Goal: Task Accomplishment & Management: Use online tool/utility

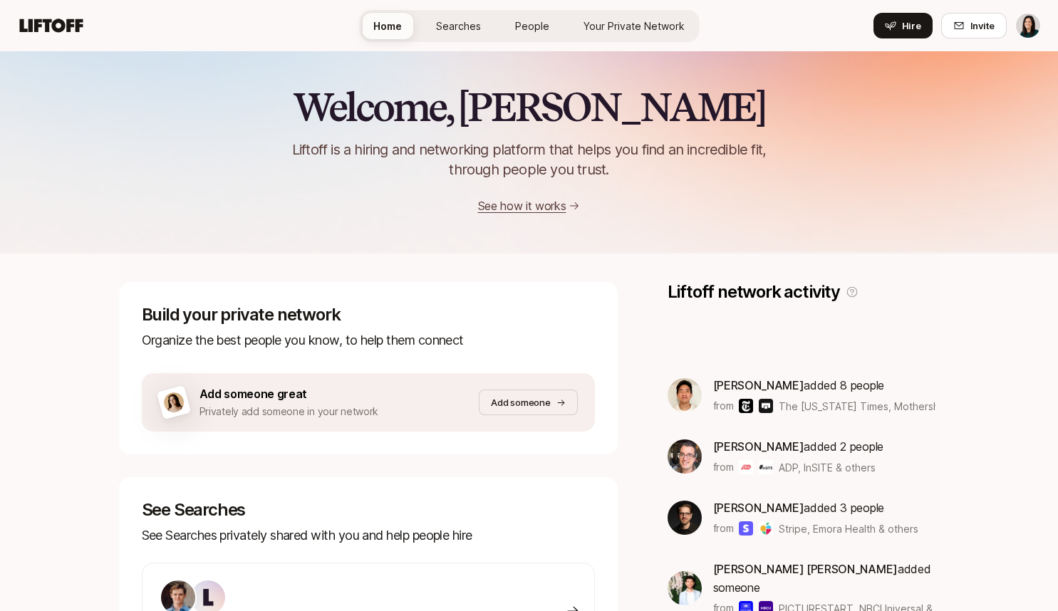
scroll to position [377, 0]
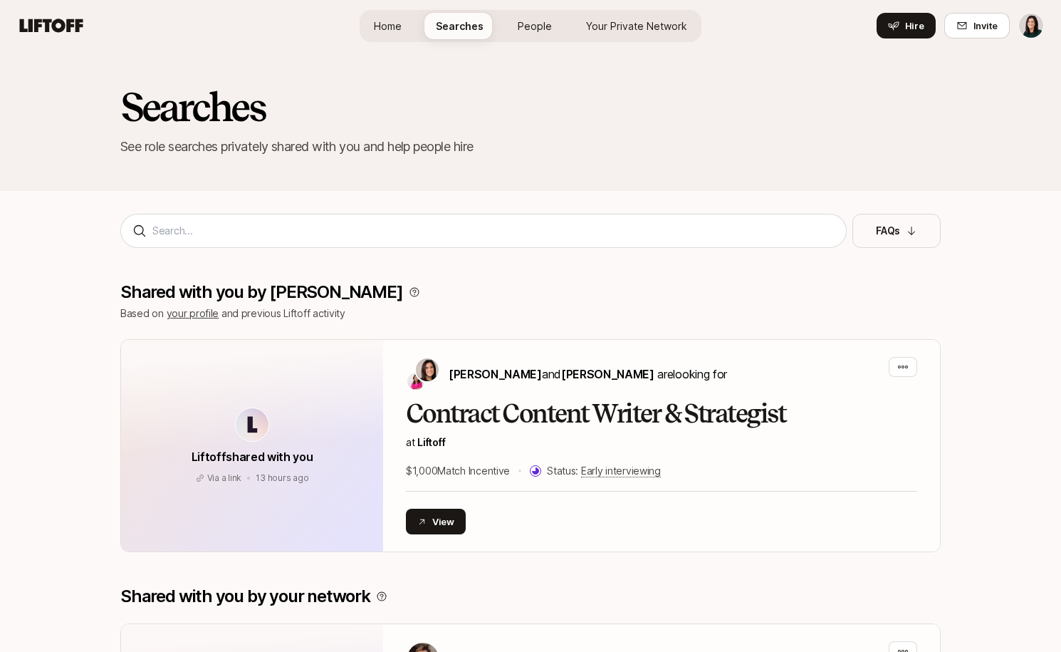
scroll to position [704, 0]
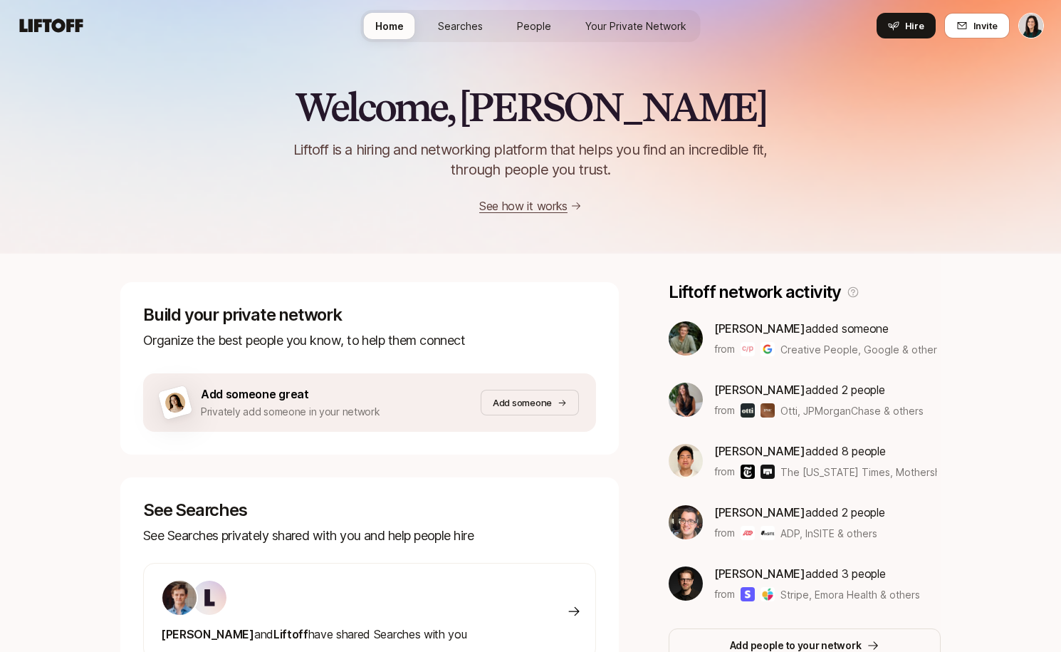
click at [658, 23] on span "Your Private Network" at bounding box center [635, 26] width 101 height 15
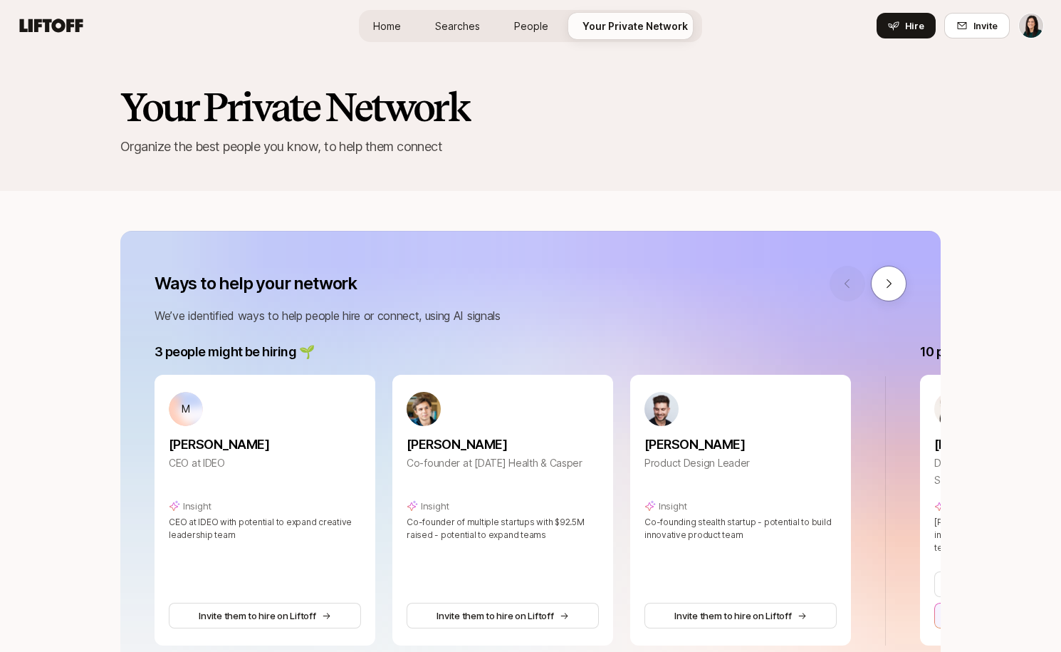
click at [462, 28] on span "Searches" at bounding box center [457, 26] width 45 height 15
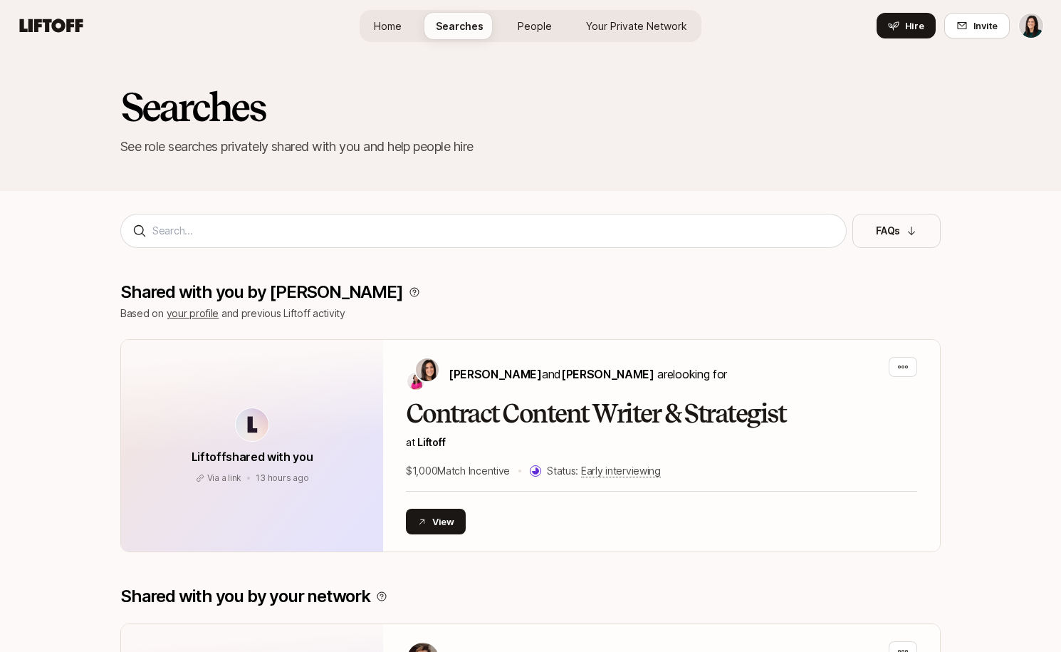
click at [625, 35] on link "Your Private Network" at bounding box center [637, 26] width 124 height 26
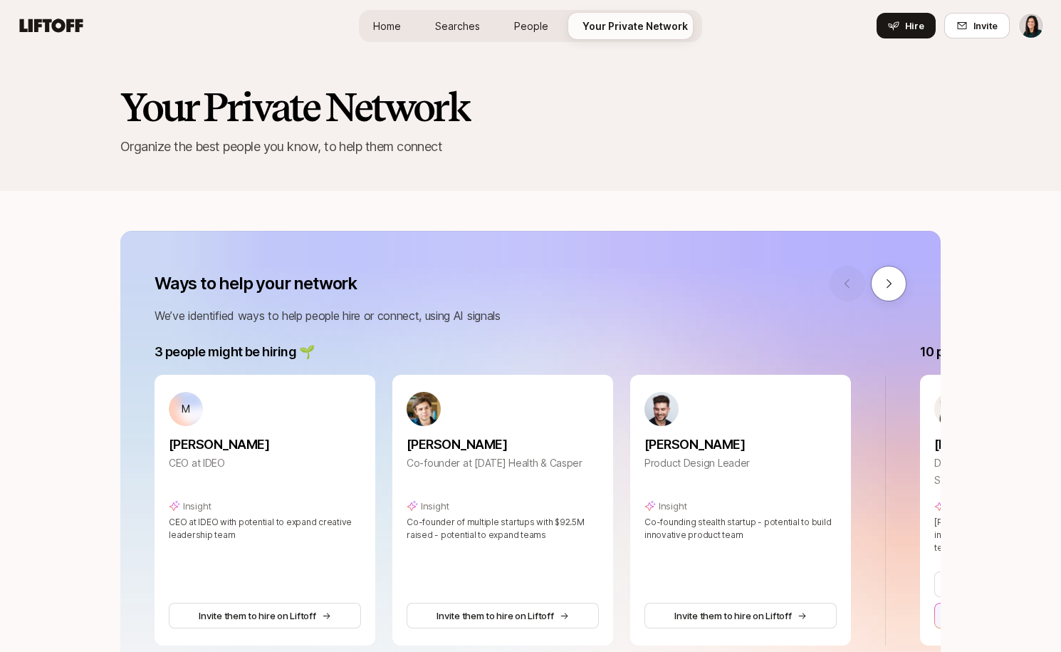
click at [482, 33] on link "Searches" at bounding box center [458, 26] width 68 height 26
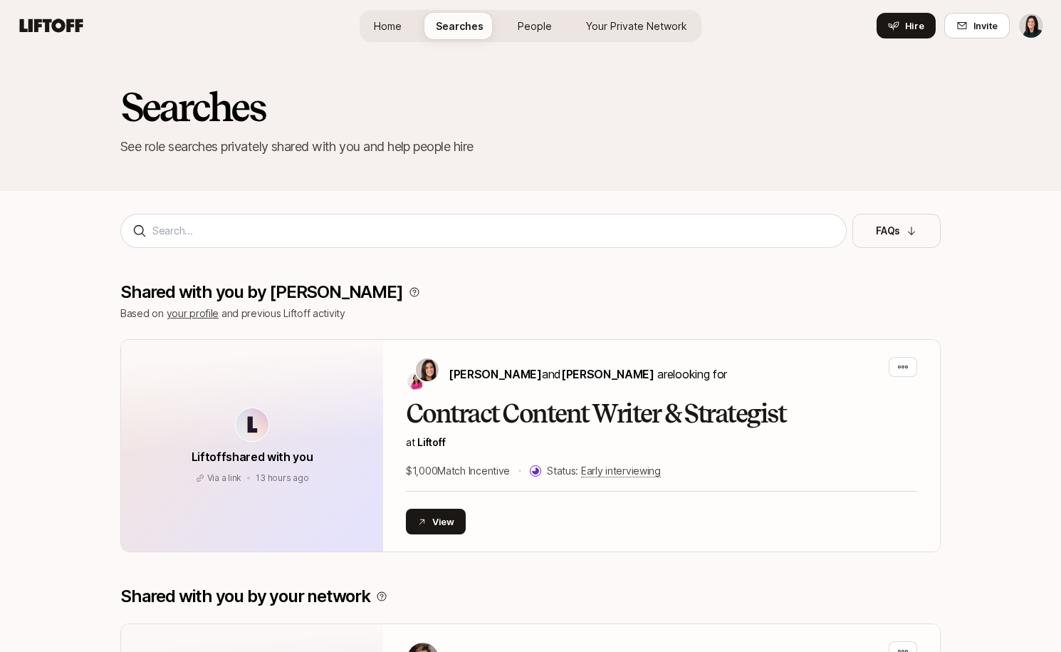
click at [617, 28] on span "Your Private Network" at bounding box center [636, 26] width 101 height 15
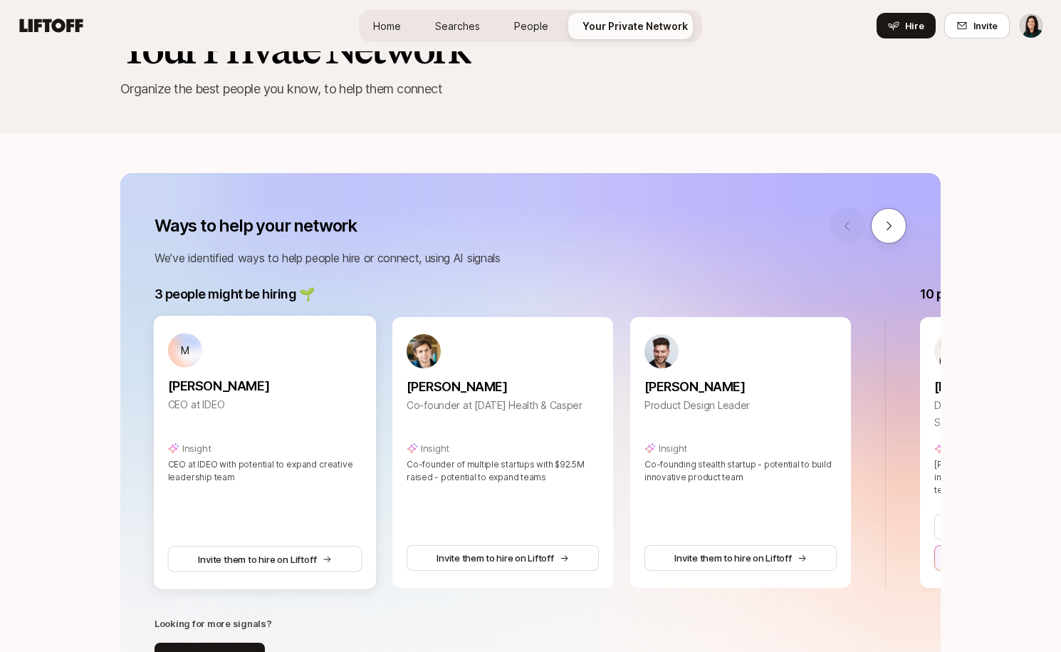
scroll to position [130, 0]
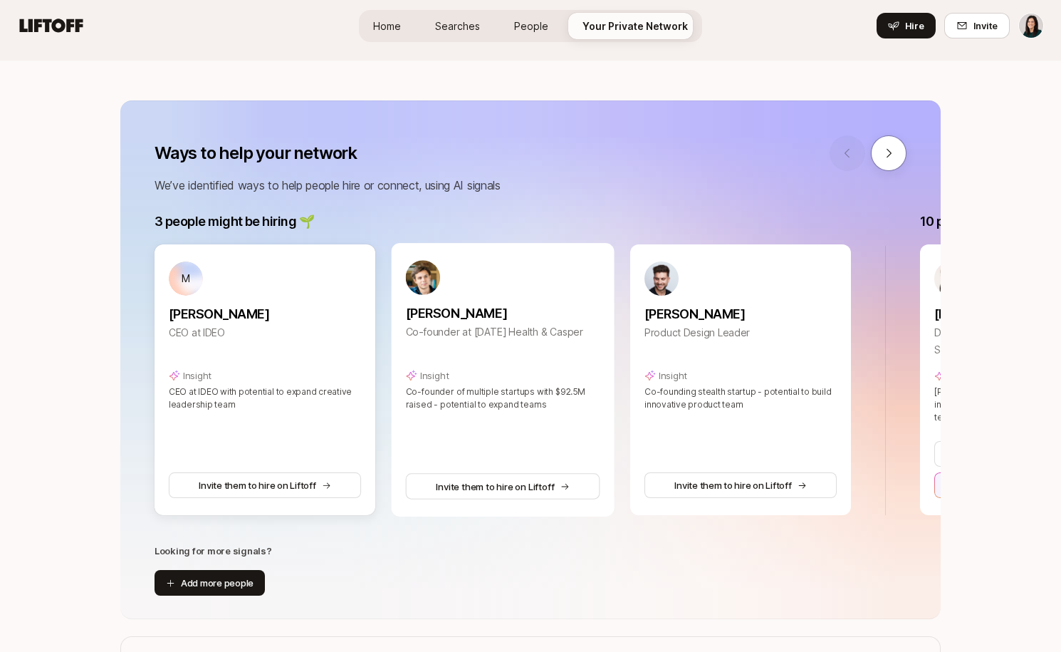
drag, startPoint x: 411, startPoint y: 385, endPoint x: 283, endPoint y: 389, distance: 128.3
click at [277, 385] on div "M Michael Peng CEO at IDEO Insight CEO at IDEO with potential to expand creativ…" at bounding box center [503, 379] width 697 height 271
click at [882, 155] on icon at bounding box center [888, 153] width 13 height 13
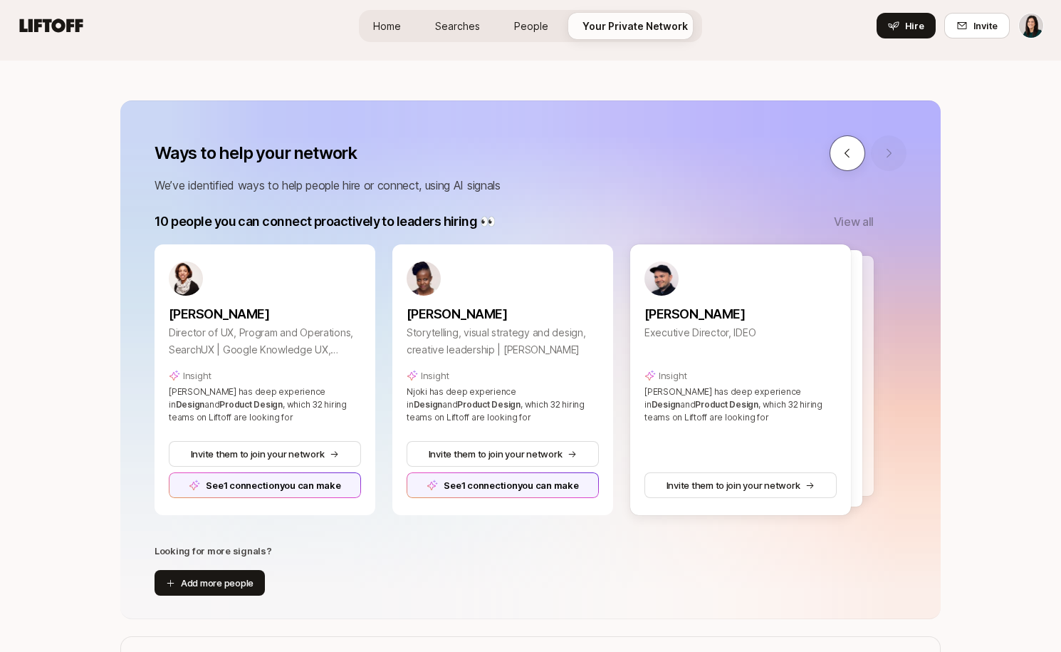
click at [851, 155] on icon at bounding box center [847, 153] width 13 height 13
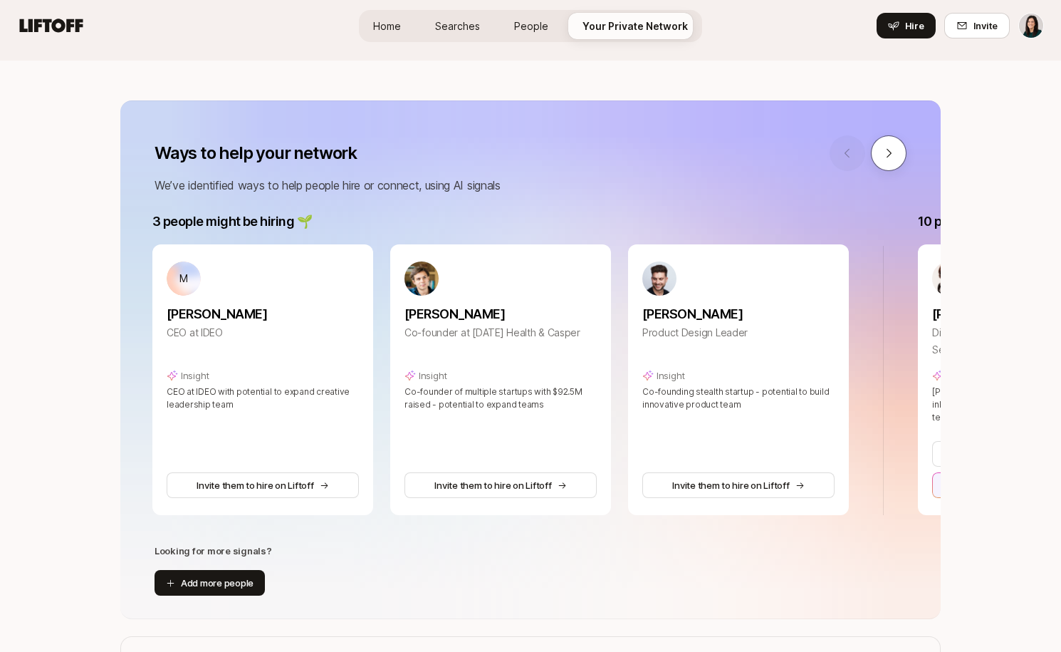
scroll to position [0, 0]
click at [888, 155] on icon at bounding box center [888, 153] width 13 height 13
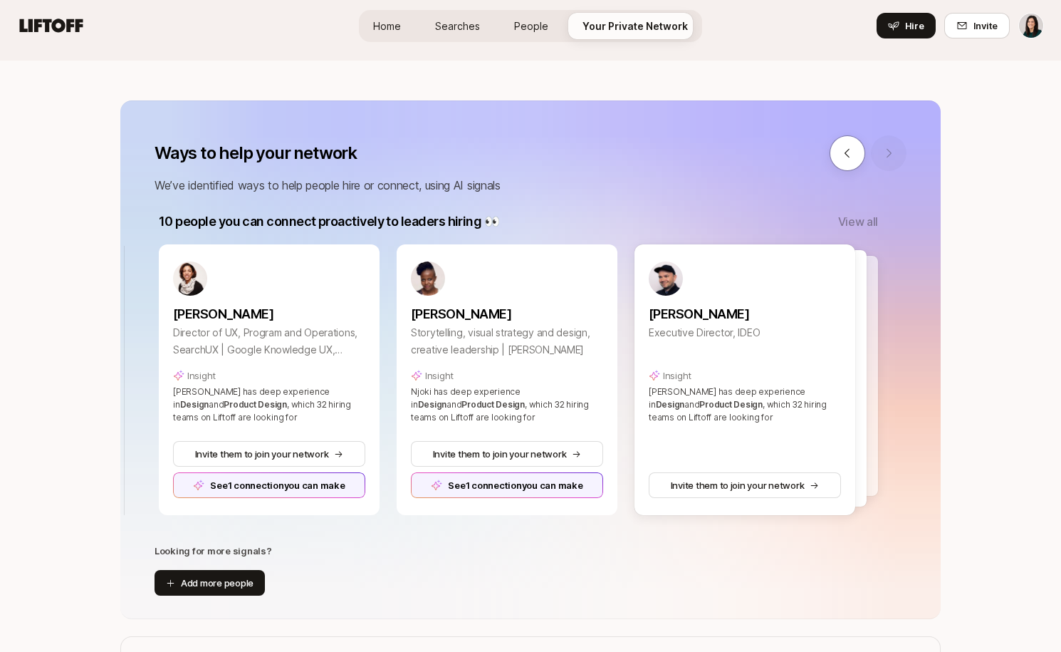
scroll to position [0, 766]
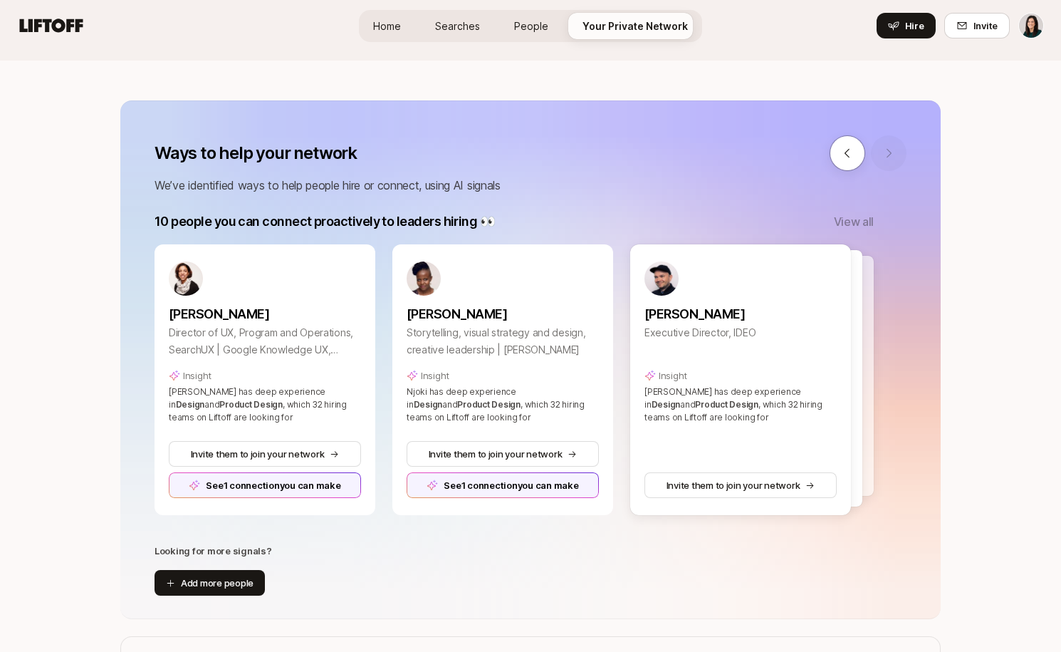
click at [855, 222] on p "View all" at bounding box center [854, 221] width 40 height 19
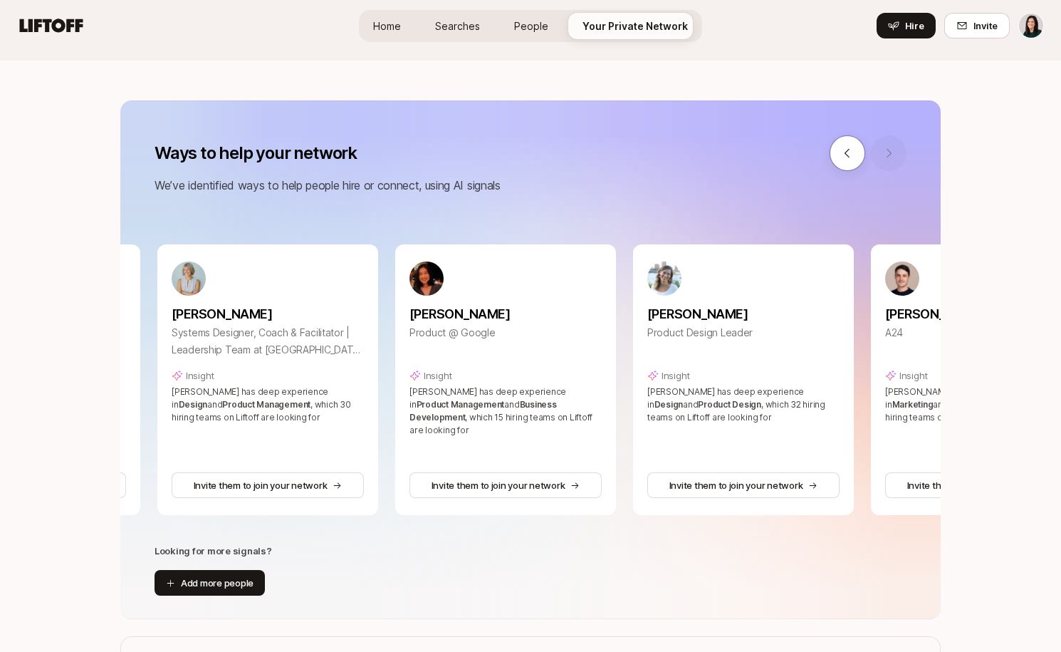
scroll to position [0, 1479]
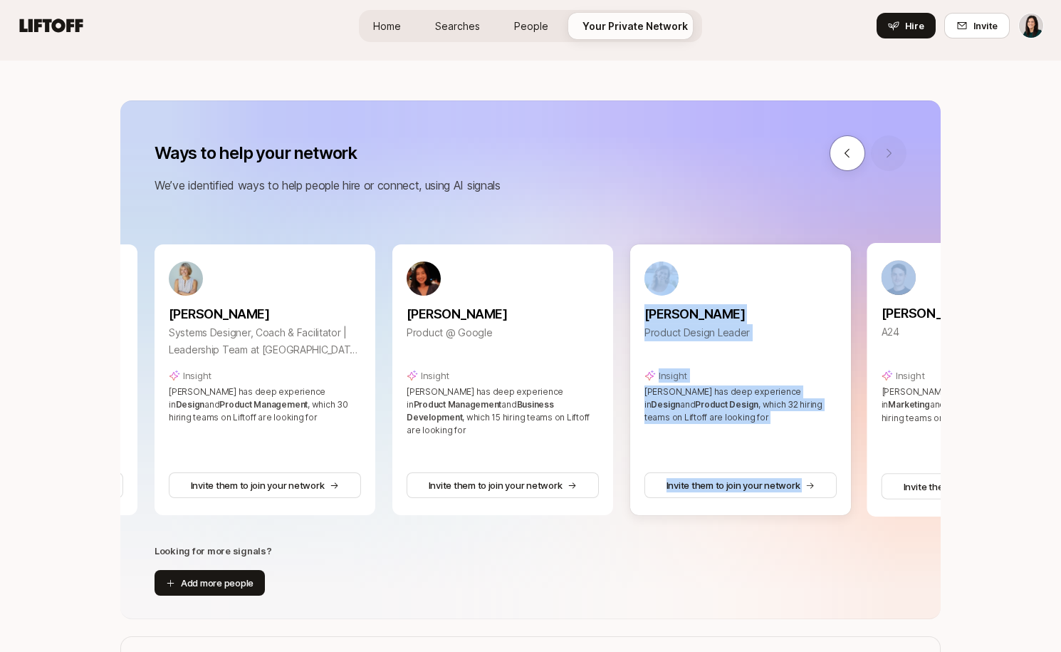
drag, startPoint x: 862, startPoint y: 281, endPoint x: 830, endPoint y: 281, distance: 32.1
click at [830, 281] on div "Melanie Bell-Mayeda Director of UX, Program and Operations, SearchUX | Google K…" at bounding box center [622, 379] width 2362 height 271
drag, startPoint x: 889, startPoint y: 325, endPoint x: 816, endPoint y: 323, distance: 73.4
click at [821, 324] on div "Melanie Bell-Mayeda Director of UX, Program and Operations, SearchUX | Google K…" at bounding box center [622, 379] width 2362 height 271
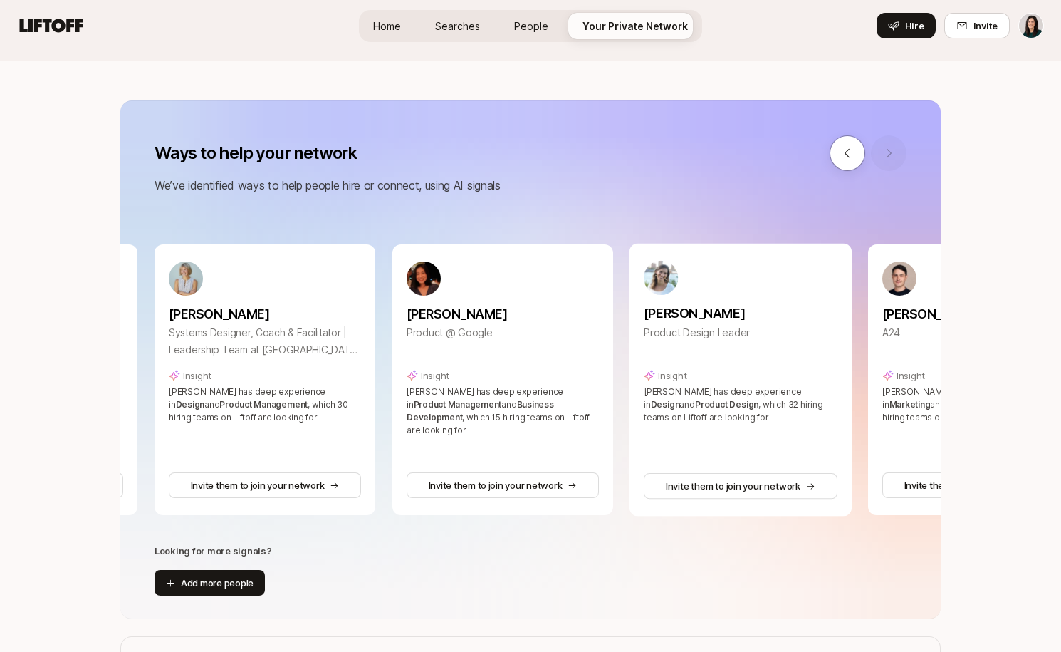
click at [890, 153] on div at bounding box center [868, 153] width 77 height 36
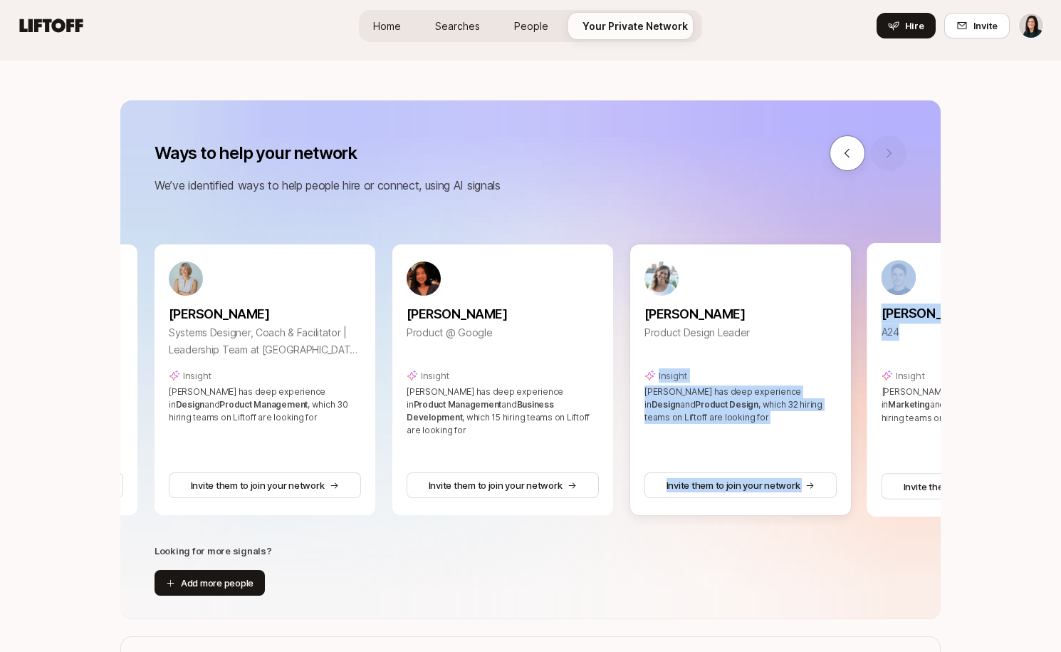
drag, startPoint x: 907, startPoint y: 360, endPoint x: 843, endPoint y: 365, distance: 65.0
click at [843, 365] on div "Melanie Bell-Mayeda Director of UX, Program and Operations, SearchUX | Google K…" at bounding box center [622, 379] width 2362 height 271
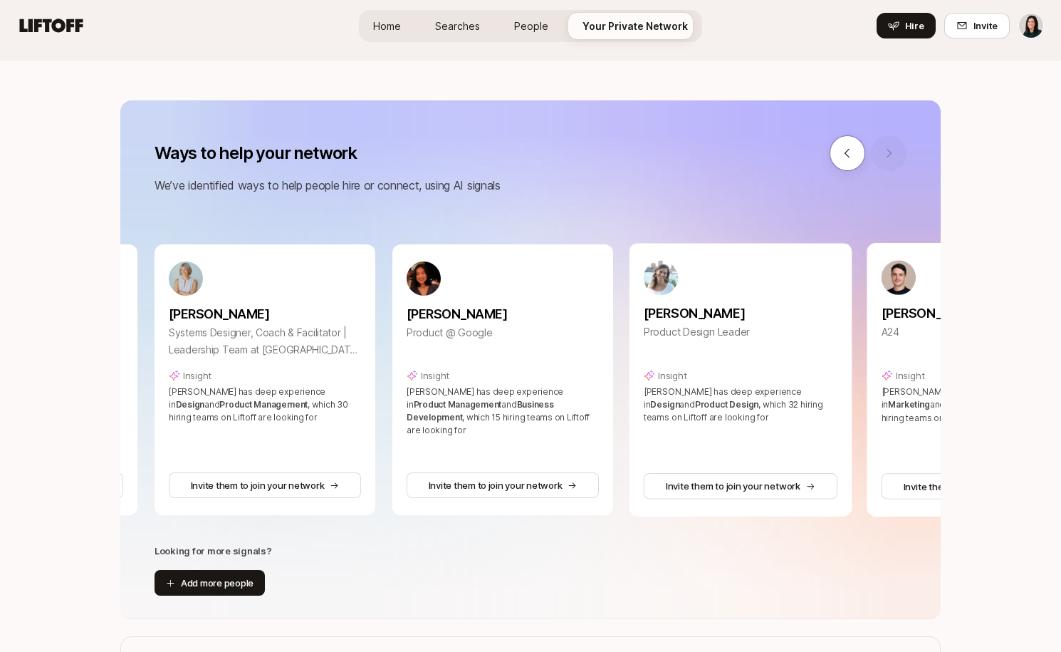
click at [897, 210] on div "Ways to help your network We’ve identified ways to help people hire or connect,…" at bounding box center [530, 359] width 821 height 519
drag, startPoint x: 902, startPoint y: 396, endPoint x: 844, endPoint y: 398, distance: 58.4
click at [833, 396] on div "Melanie Bell-Mayeda Director of UX, Program and Operations, SearchUX | Google K…" at bounding box center [622, 379] width 2362 height 271
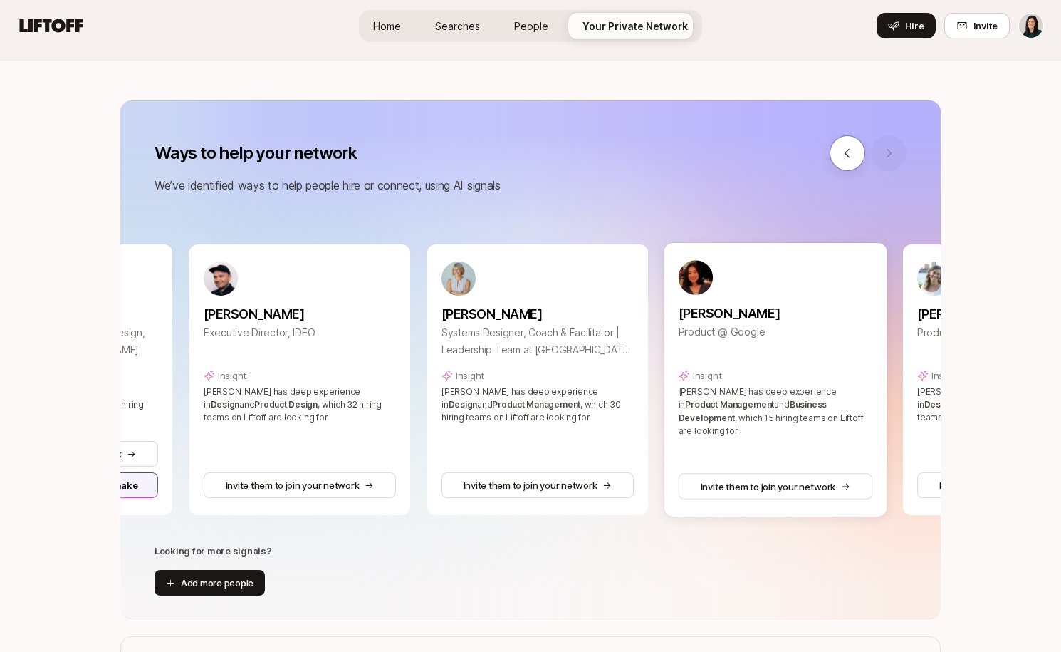
scroll to position [0, 1290]
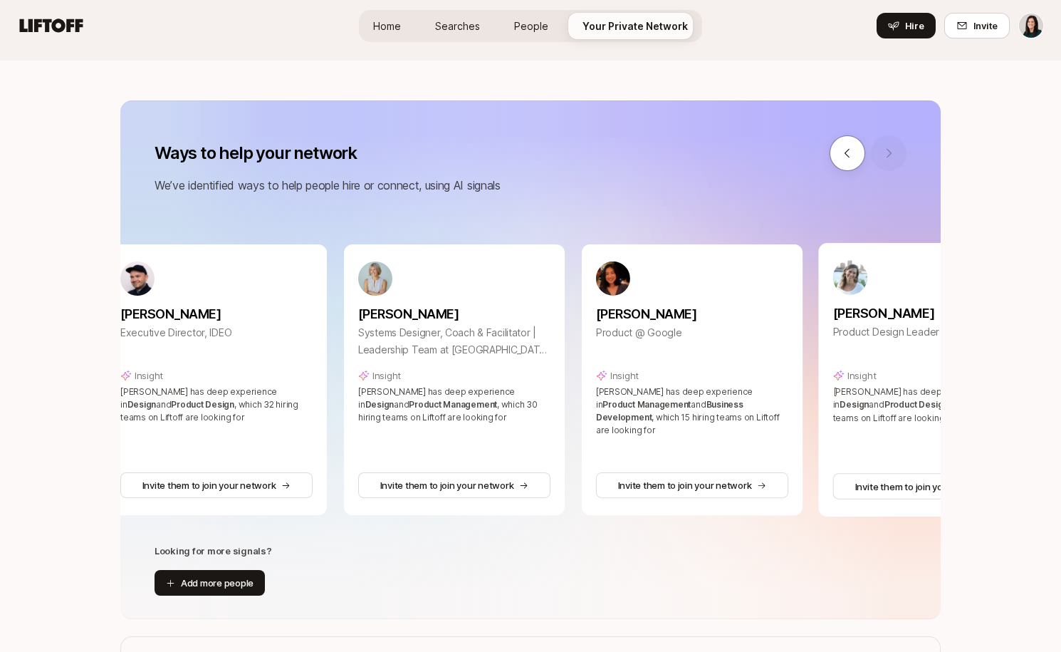
click at [878, 188] on p "We’ve identified ways to help people hire or connect, using AI signals" at bounding box center [531, 185] width 752 height 19
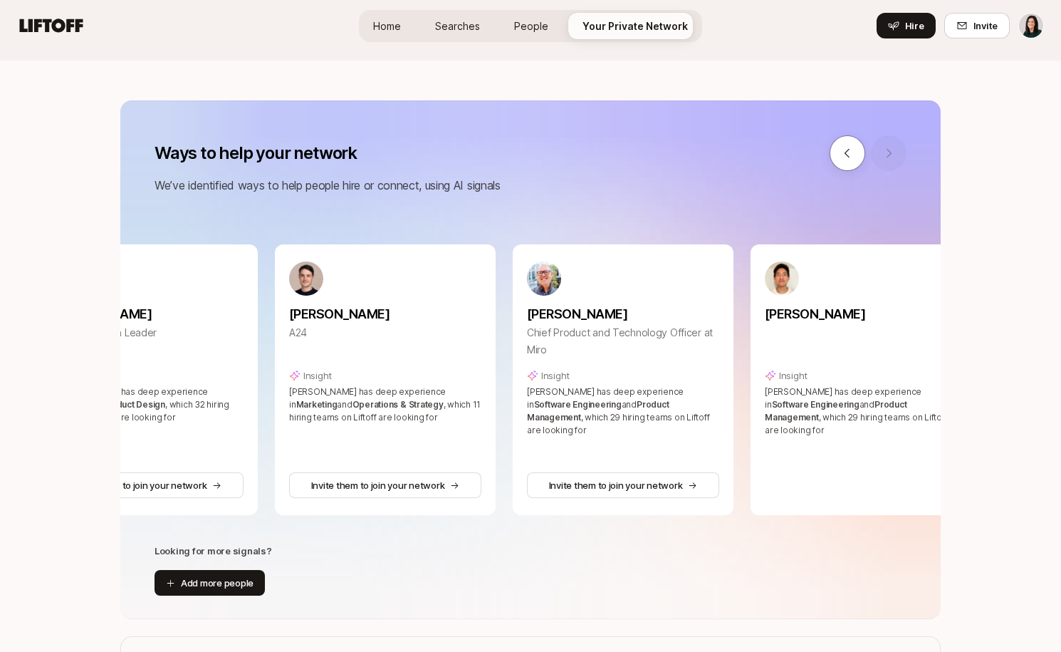
scroll to position [144, 0]
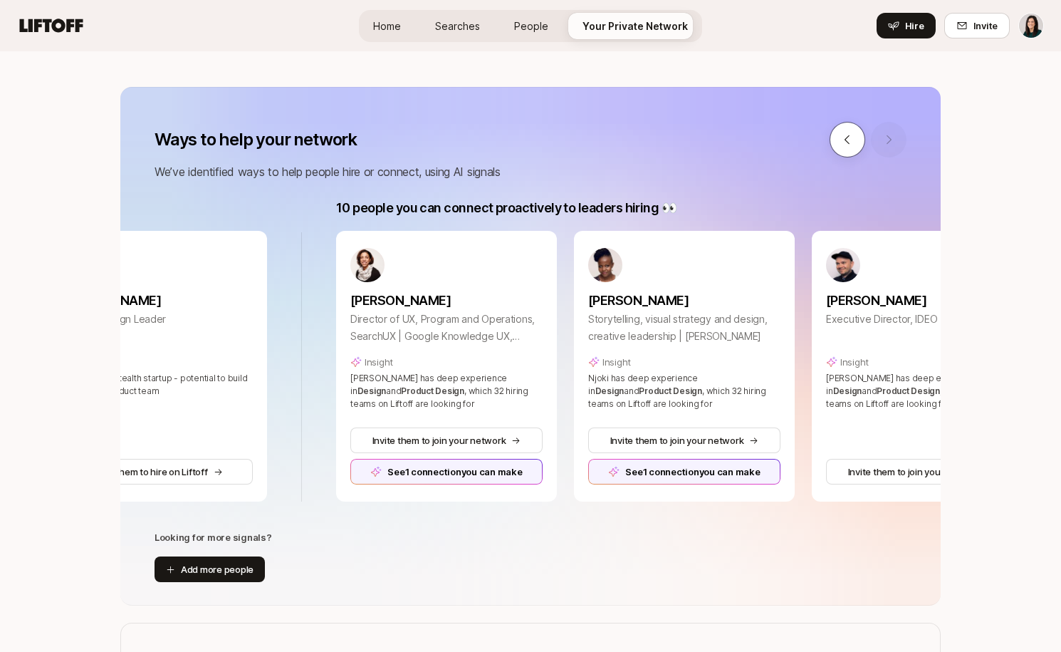
click at [847, 142] on icon at bounding box center [847, 139] width 13 height 13
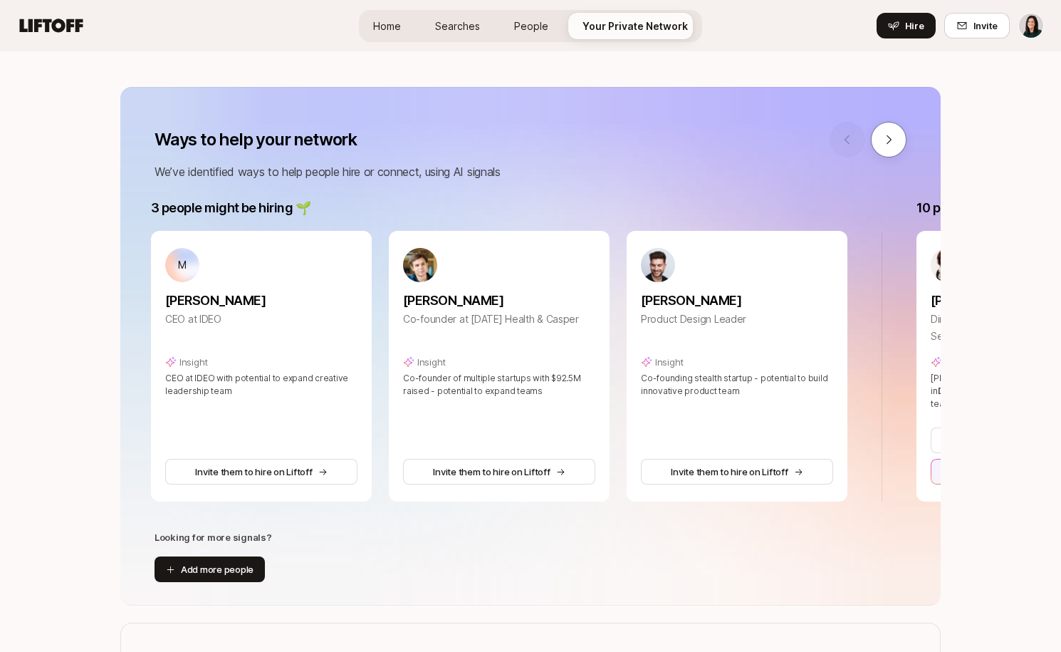
scroll to position [0, 0]
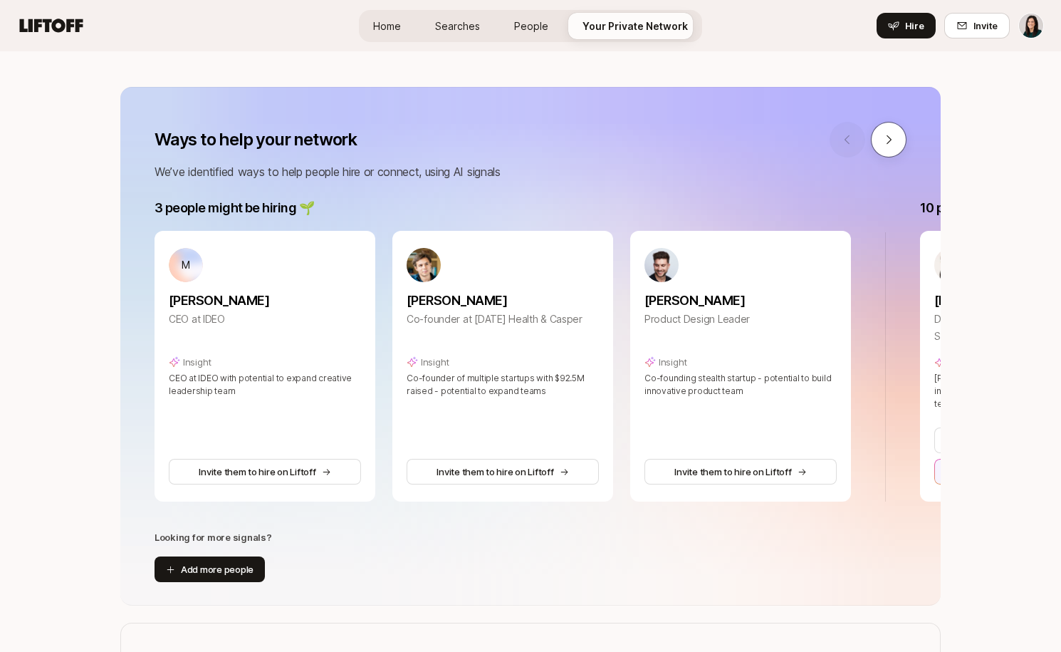
click at [882, 149] on button at bounding box center [889, 140] width 36 height 36
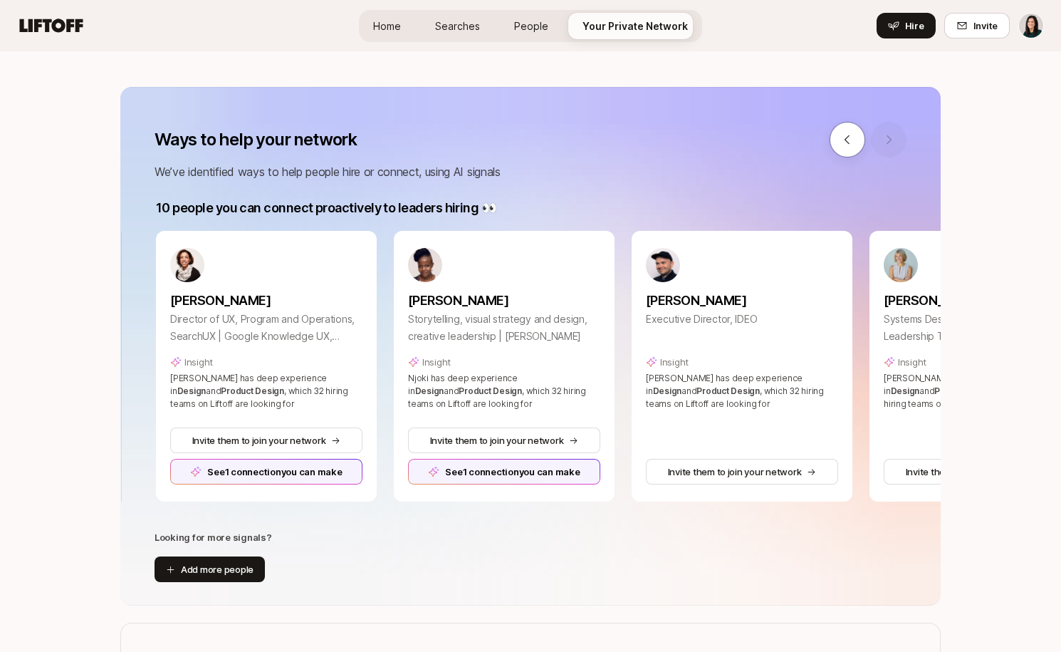
click at [882, 149] on div at bounding box center [868, 140] width 77 height 36
click at [846, 155] on button at bounding box center [848, 140] width 36 height 36
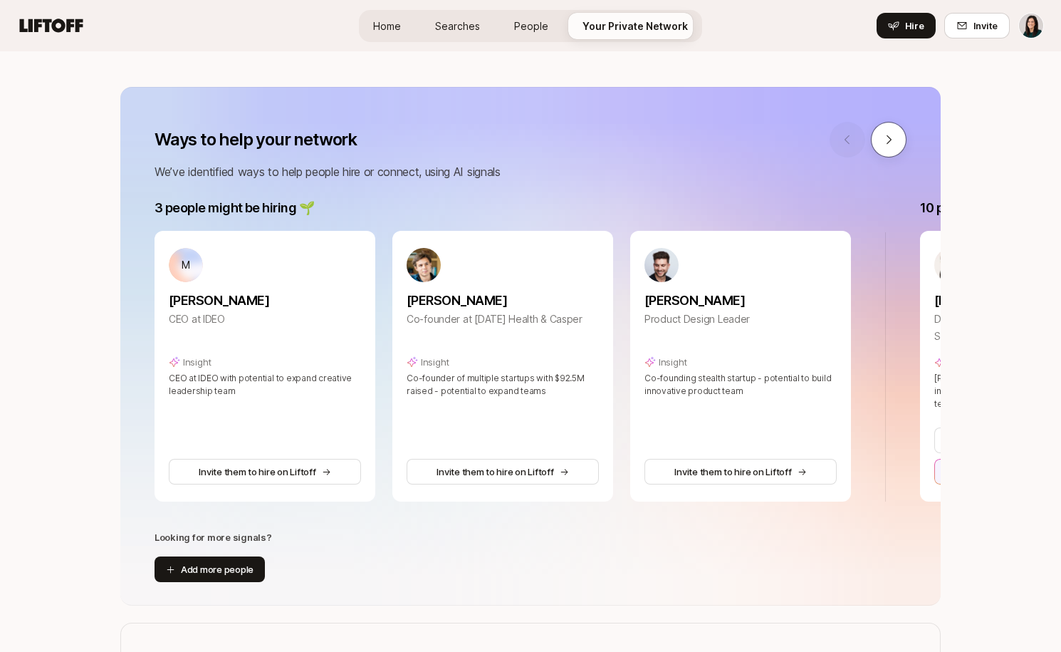
click at [895, 147] on button at bounding box center [889, 140] width 36 height 36
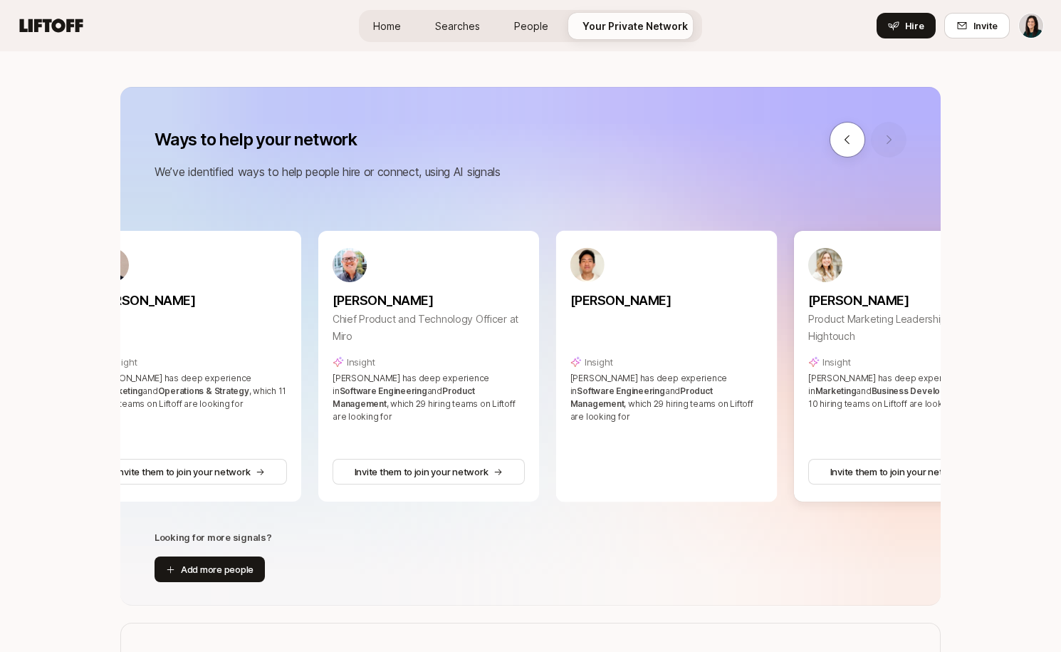
scroll to position [0, 2404]
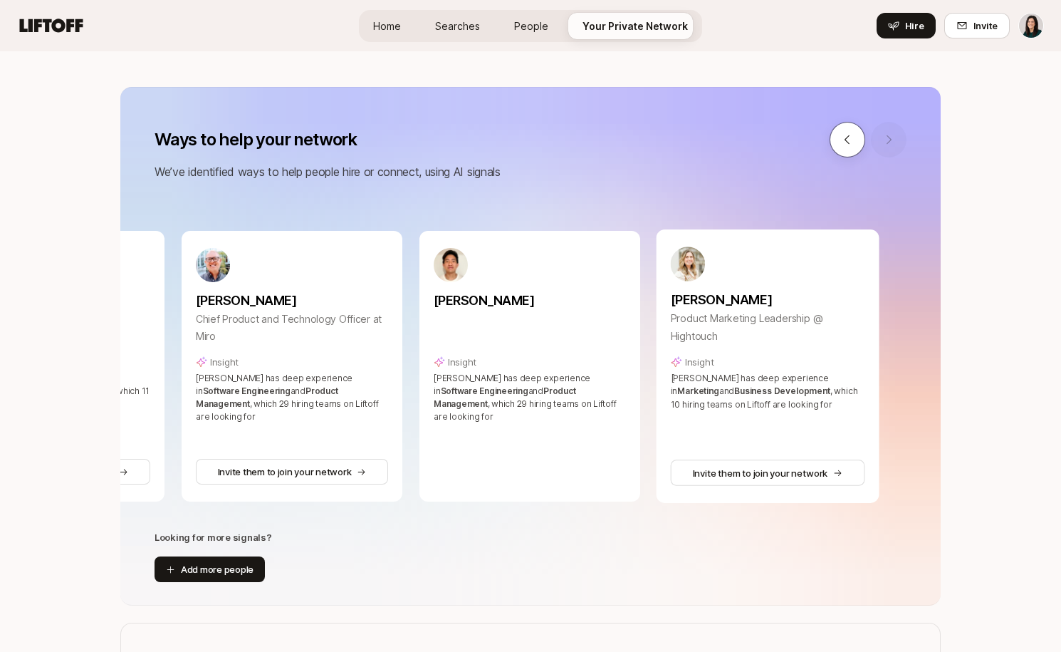
click at [839, 144] on button at bounding box center [848, 140] width 36 height 36
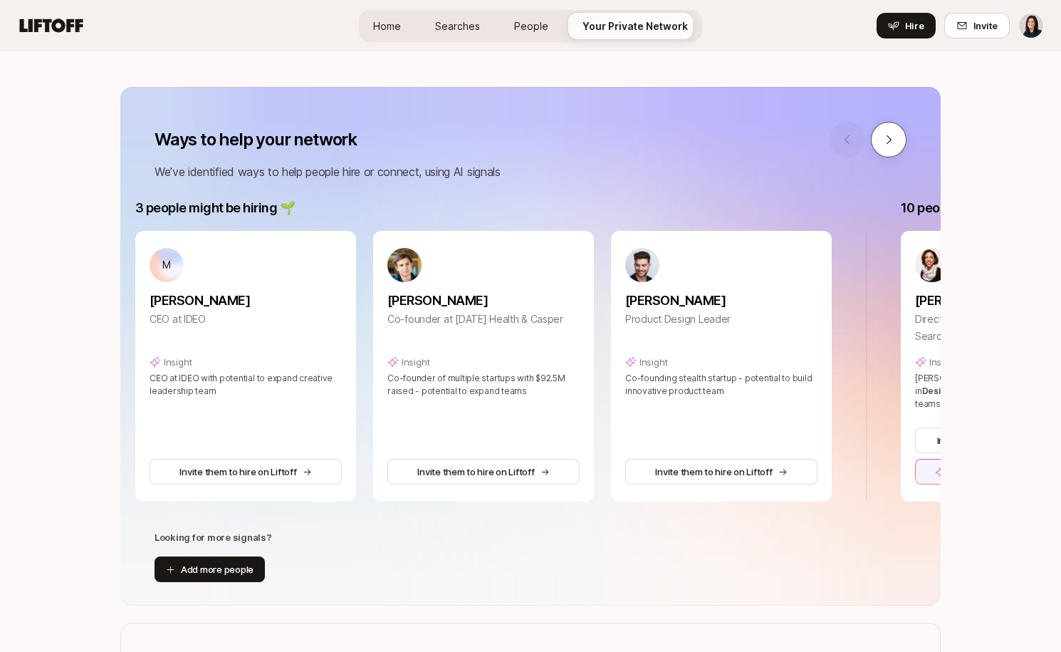
click at [879, 148] on button at bounding box center [889, 140] width 36 height 36
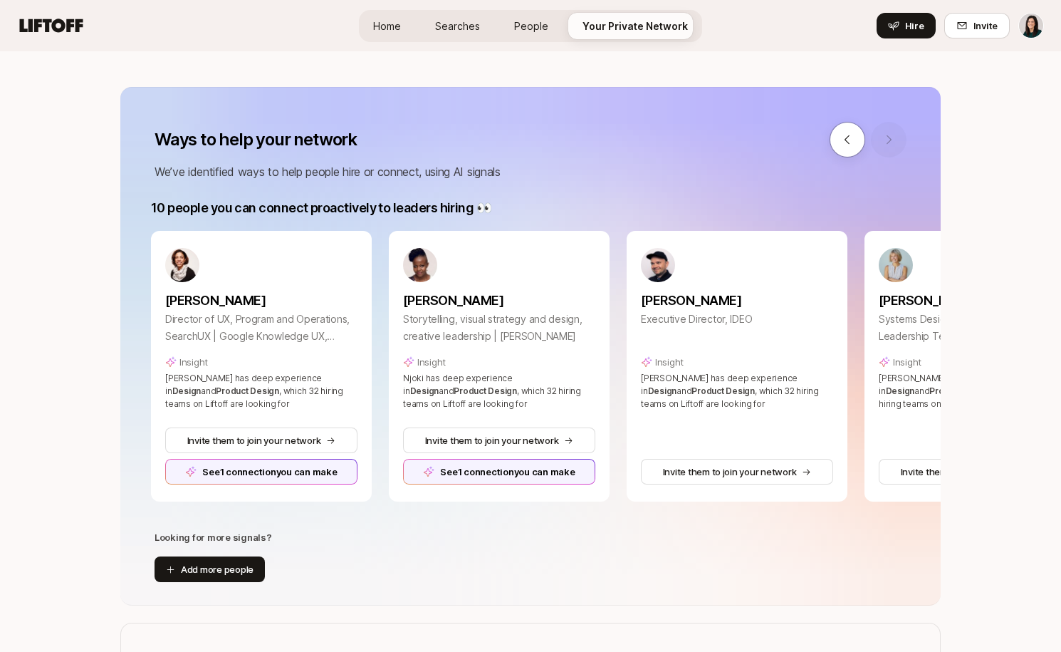
scroll to position [0, 770]
click at [850, 135] on icon at bounding box center [847, 139] width 13 height 13
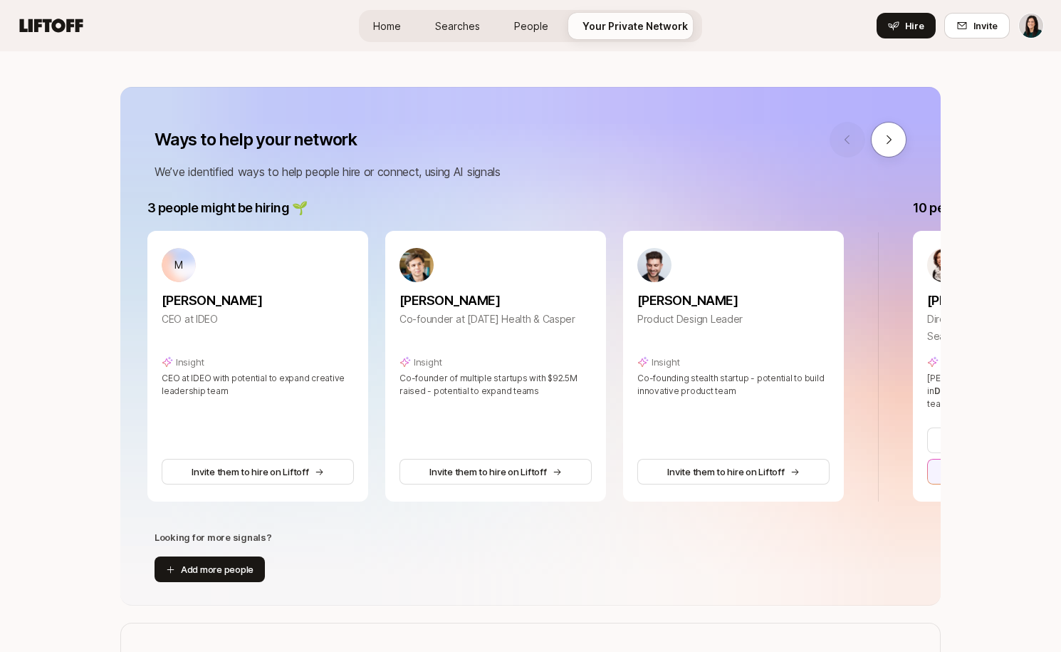
scroll to position [0, 0]
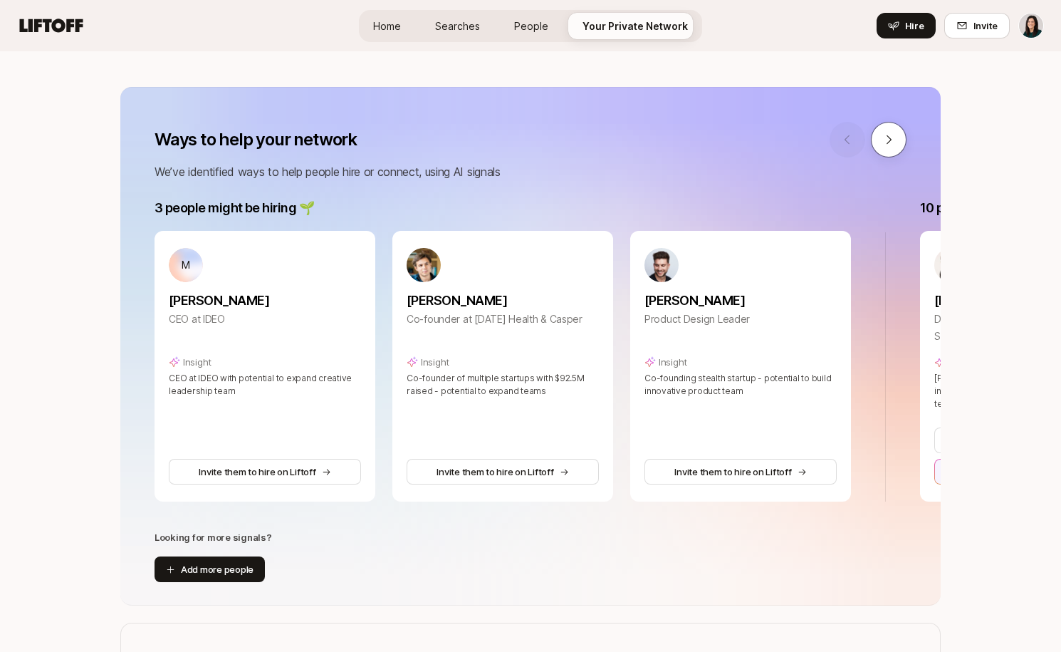
click at [882, 145] on icon at bounding box center [888, 139] width 13 height 13
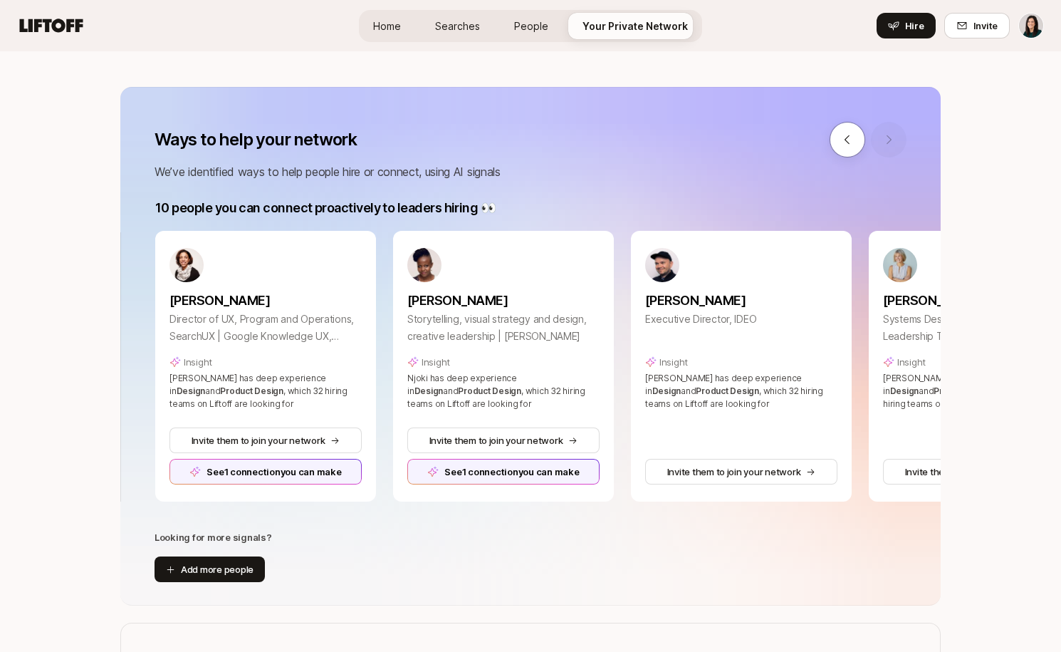
scroll to position [0, 766]
click at [854, 148] on button at bounding box center [848, 140] width 36 height 36
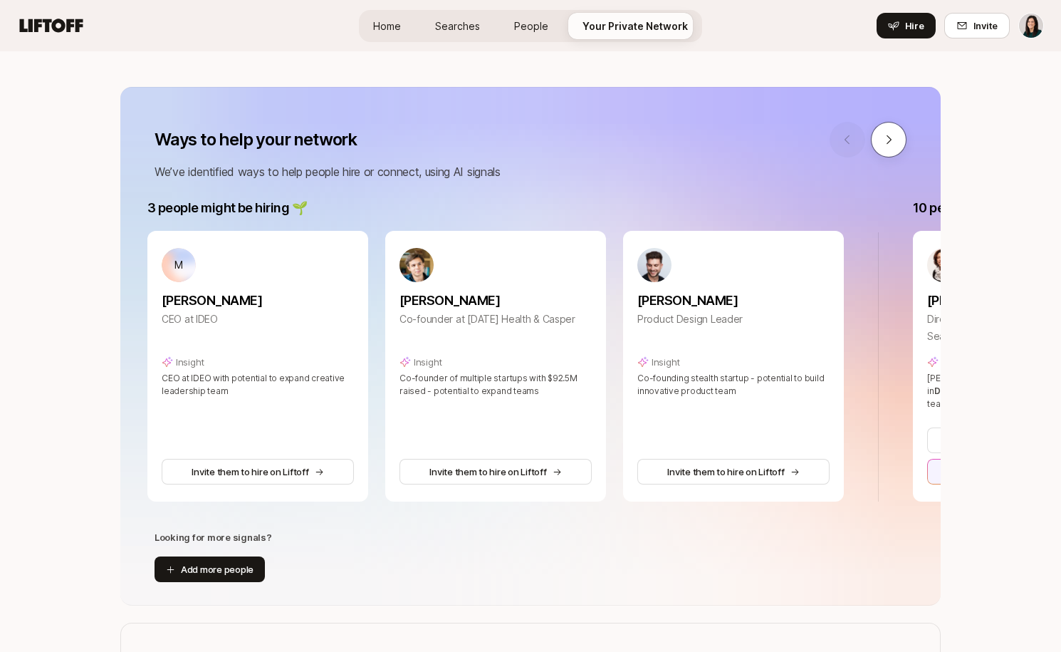
scroll to position [0, 0]
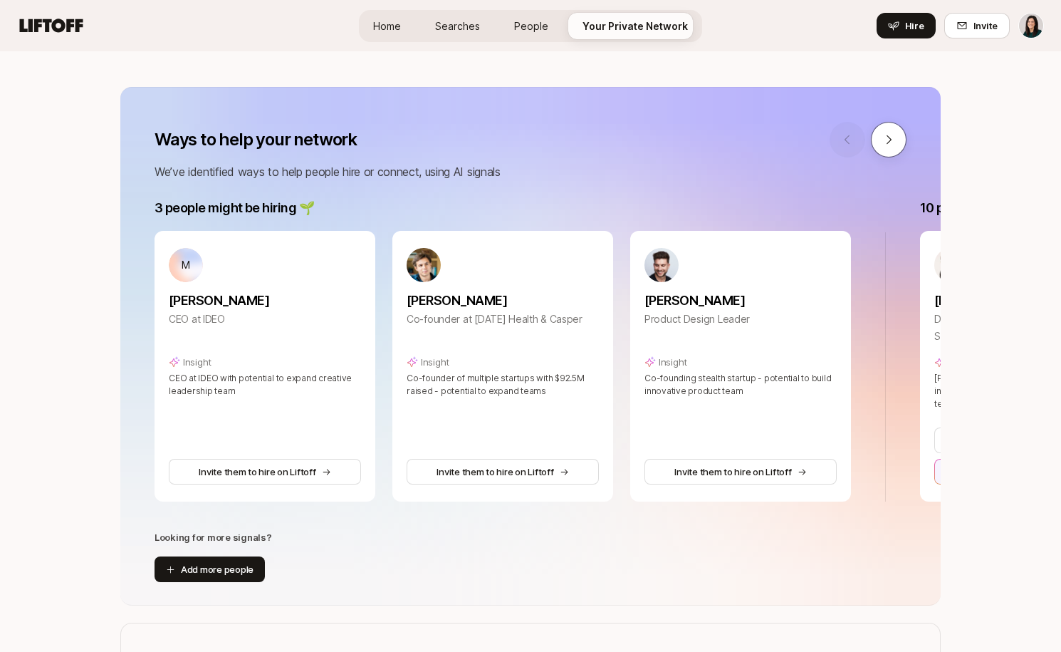
click at [880, 148] on button at bounding box center [889, 140] width 36 height 36
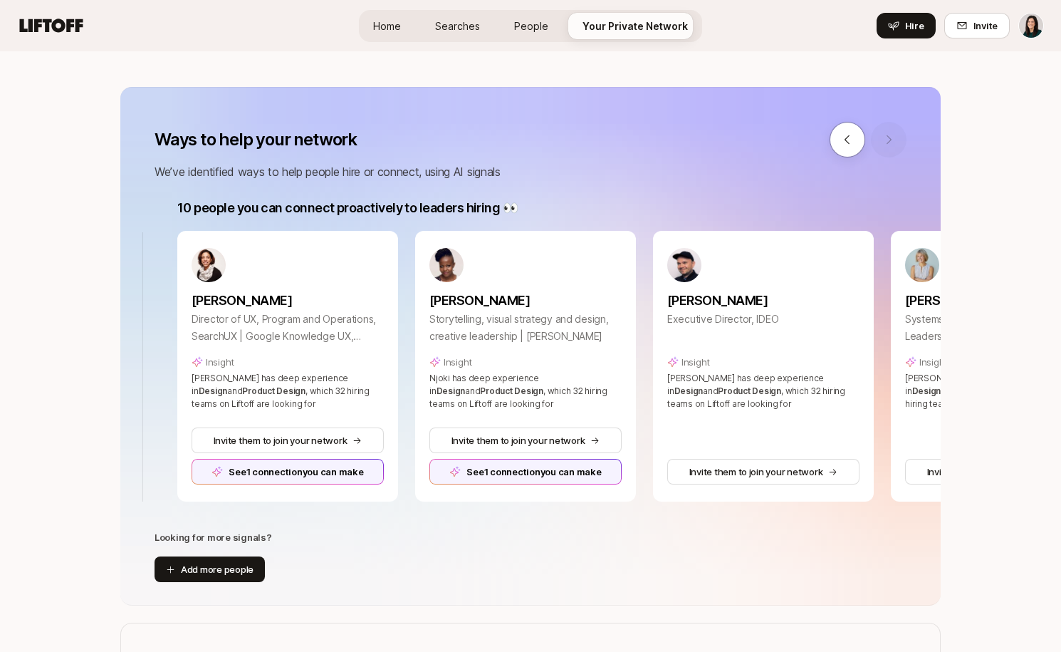
scroll to position [0, 766]
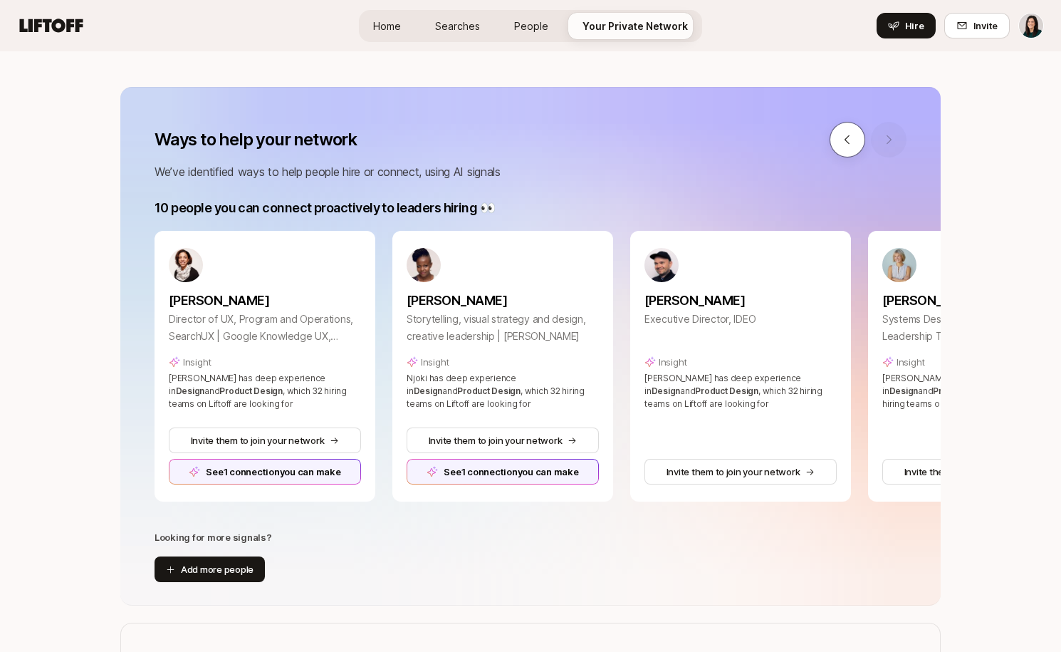
click at [847, 150] on button at bounding box center [848, 140] width 36 height 36
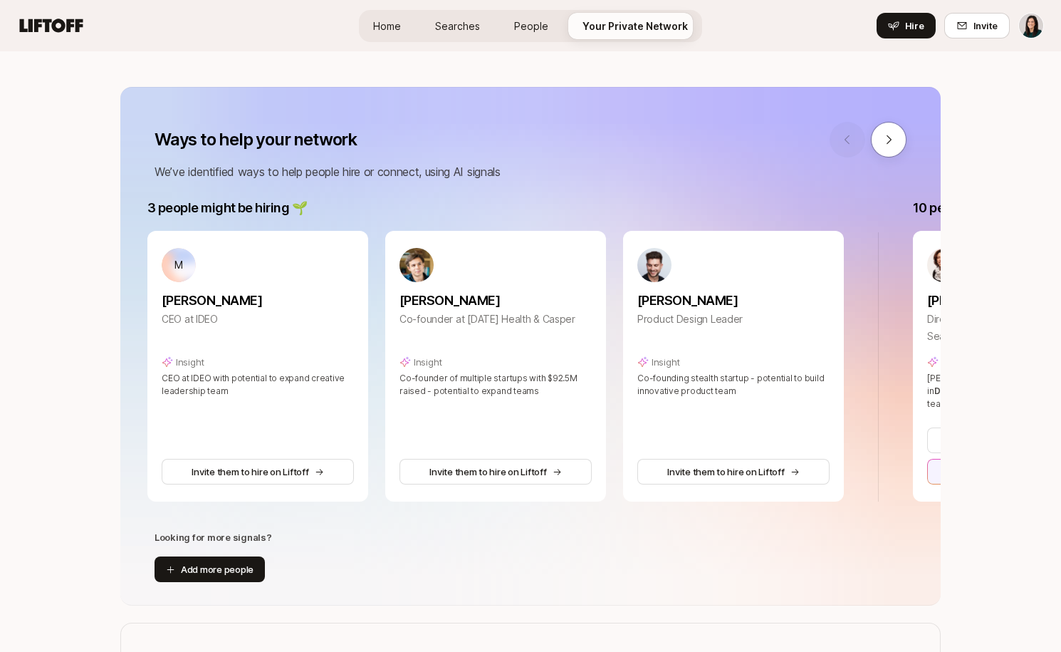
scroll to position [0, 0]
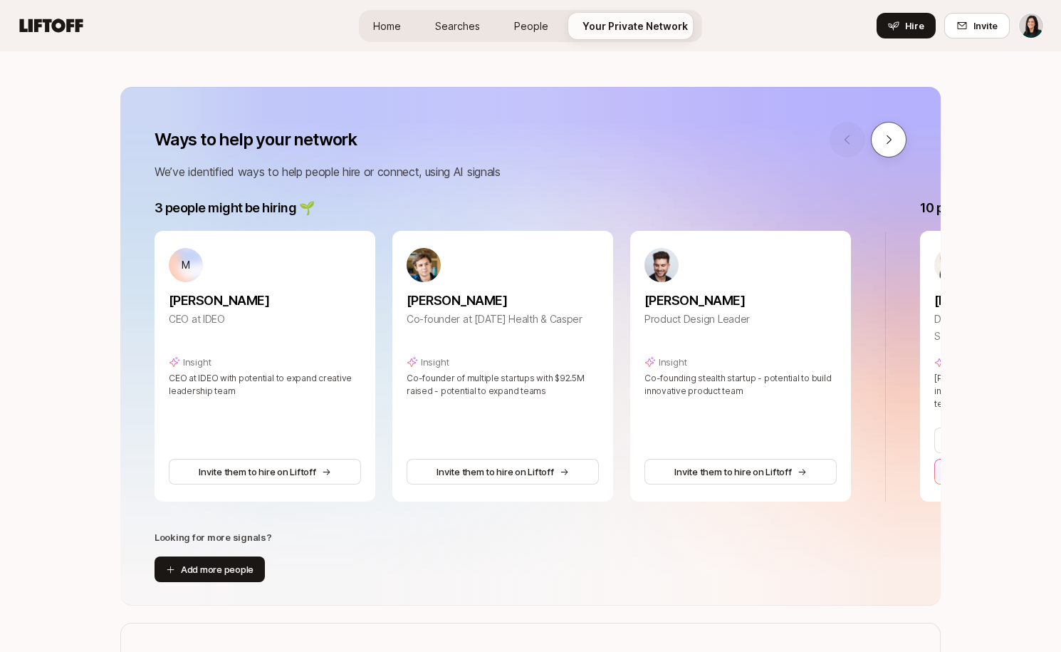
click at [892, 147] on button at bounding box center [889, 140] width 36 height 36
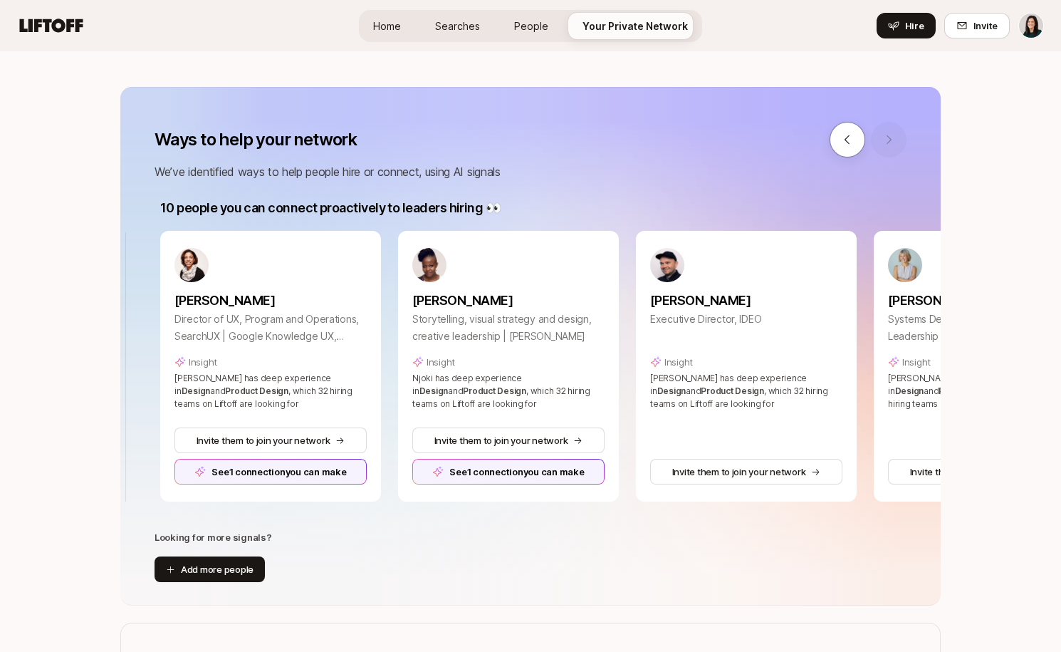
scroll to position [0, 766]
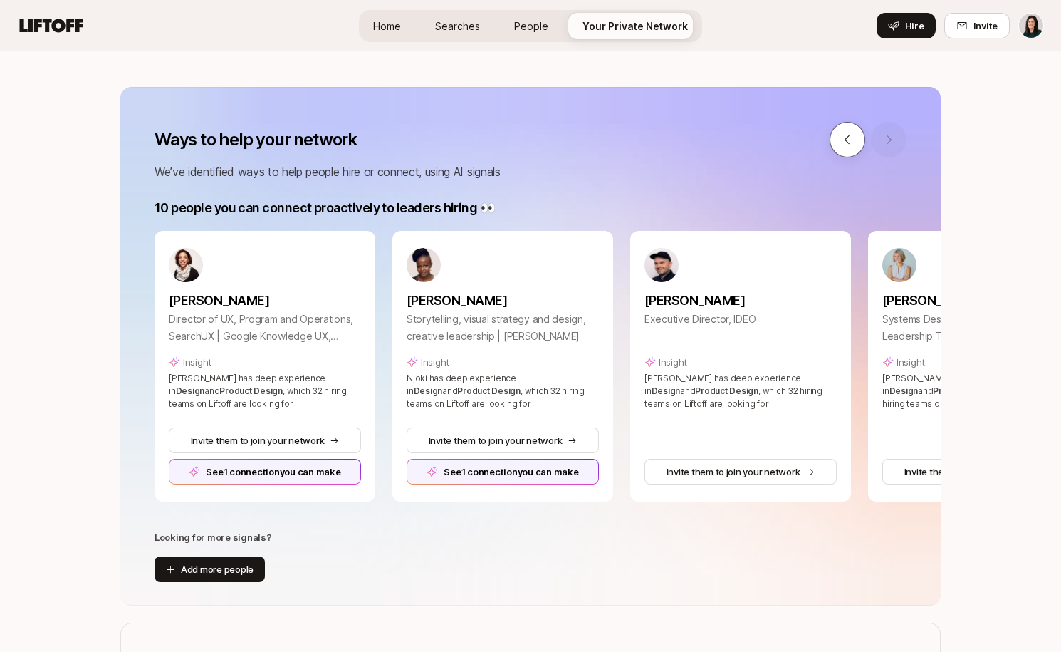
click at [856, 152] on button at bounding box center [848, 140] width 36 height 36
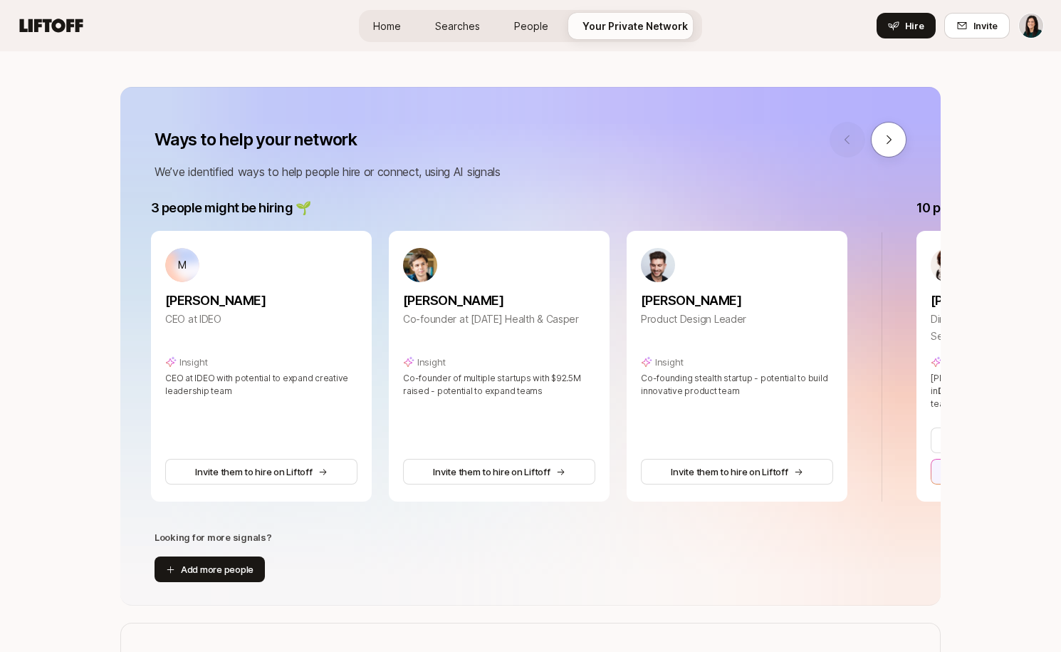
scroll to position [0, 0]
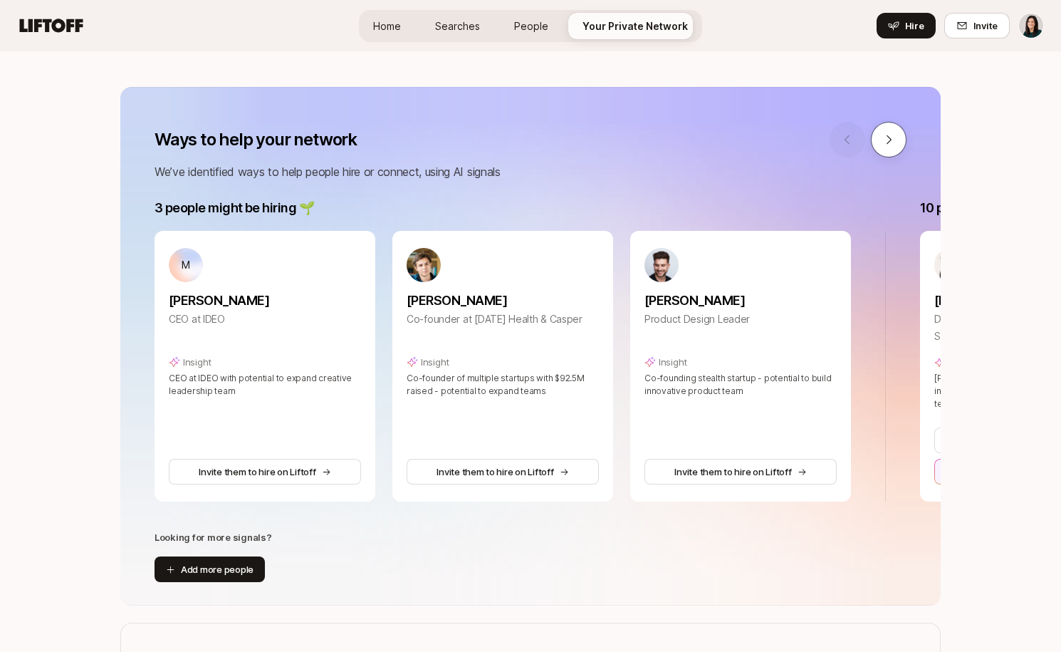
click at [891, 152] on button at bounding box center [889, 140] width 36 height 36
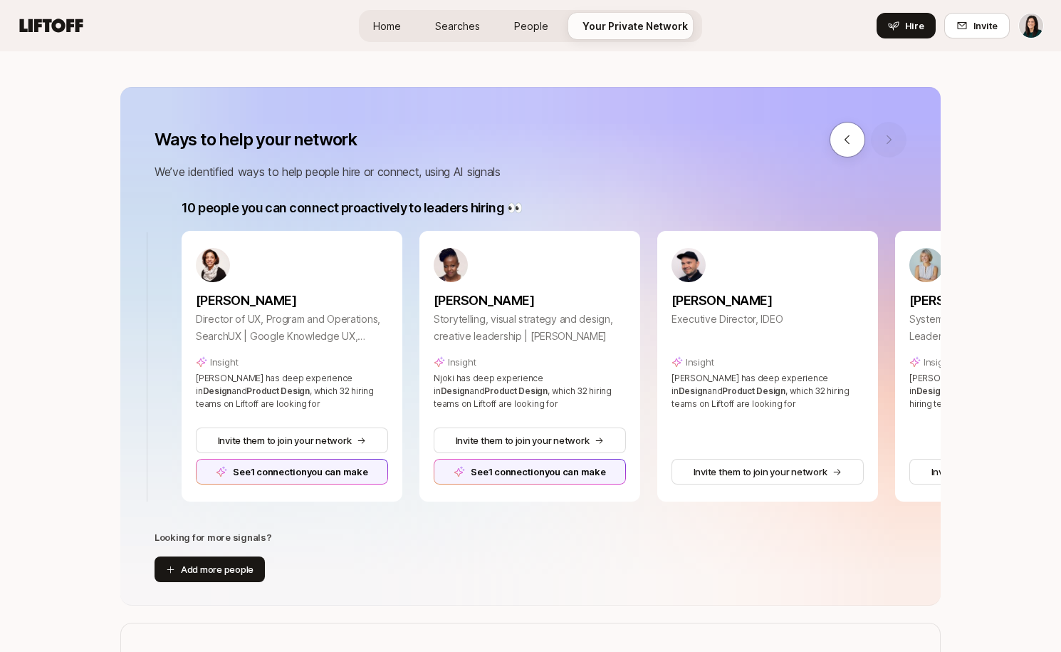
scroll to position [0, 766]
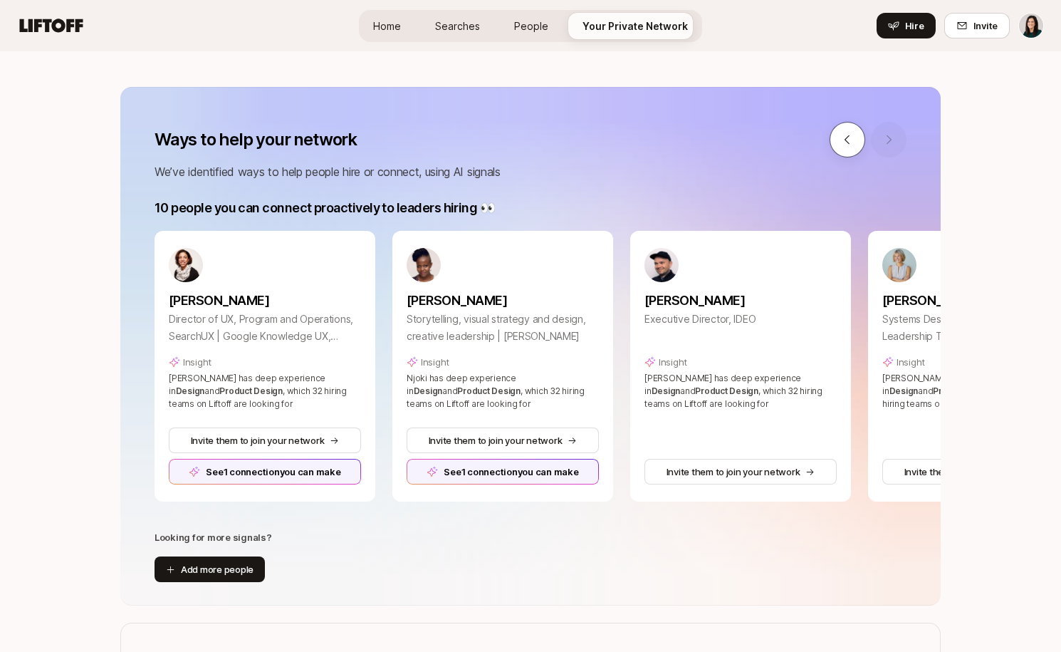
click at [850, 144] on icon at bounding box center [847, 139] width 13 height 13
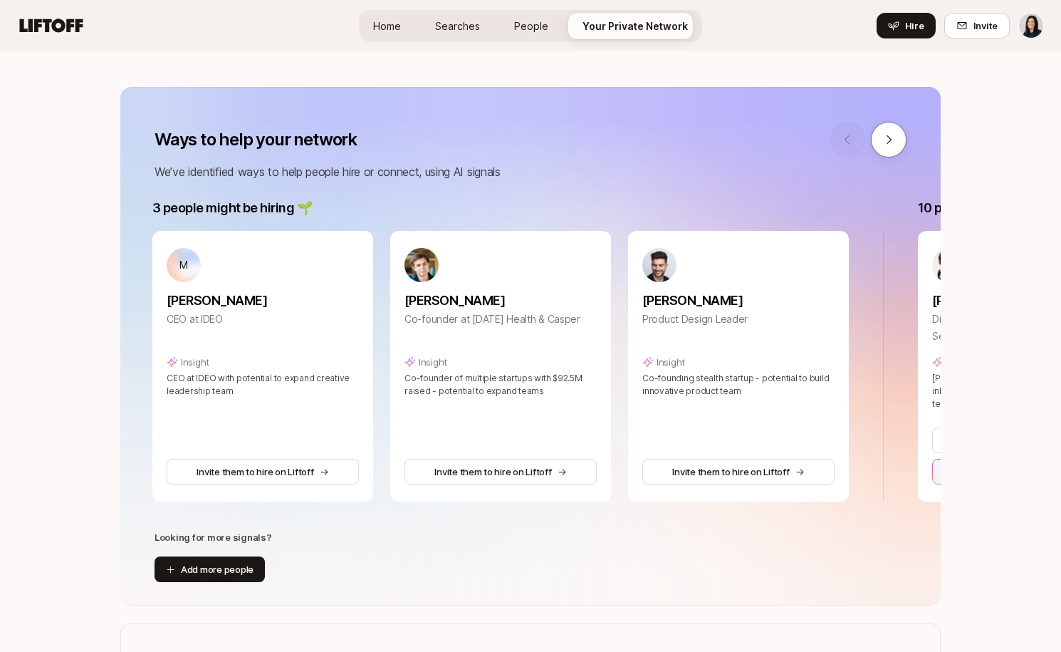
scroll to position [0, 0]
click at [884, 148] on button at bounding box center [889, 140] width 36 height 36
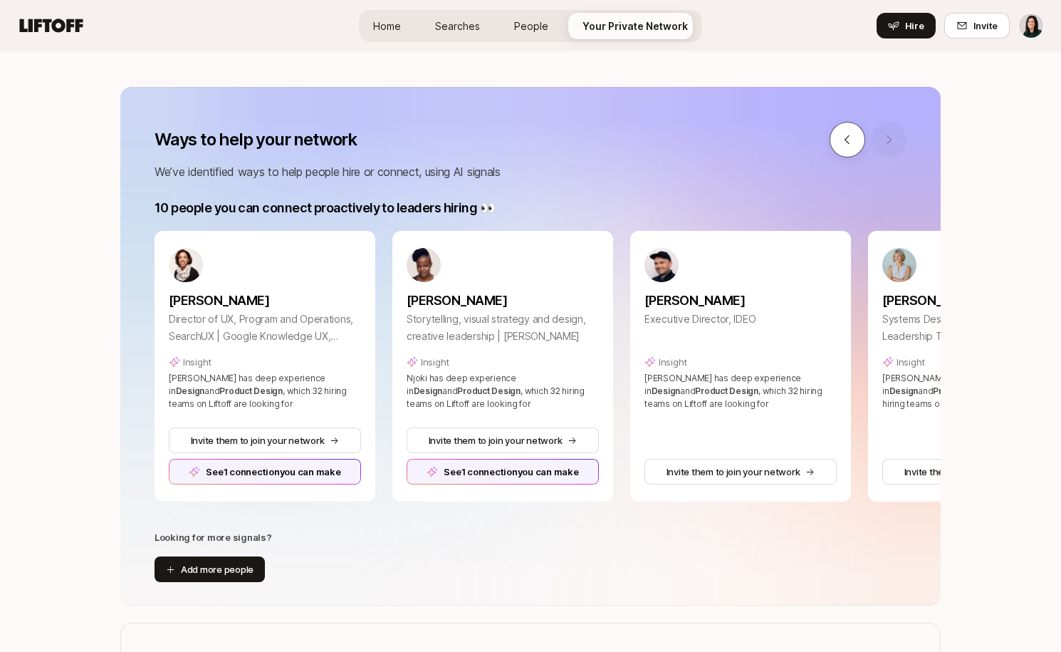
click at [856, 147] on button at bounding box center [848, 140] width 36 height 36
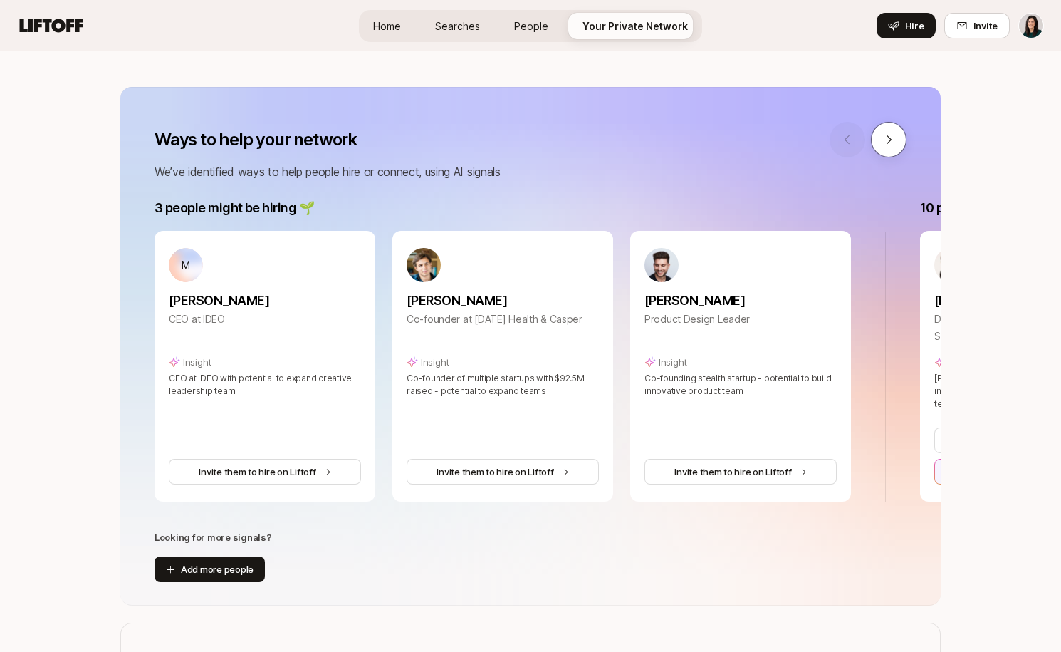
click at [880, 151] on button at bounding box center [889, 140] width 36 height 36
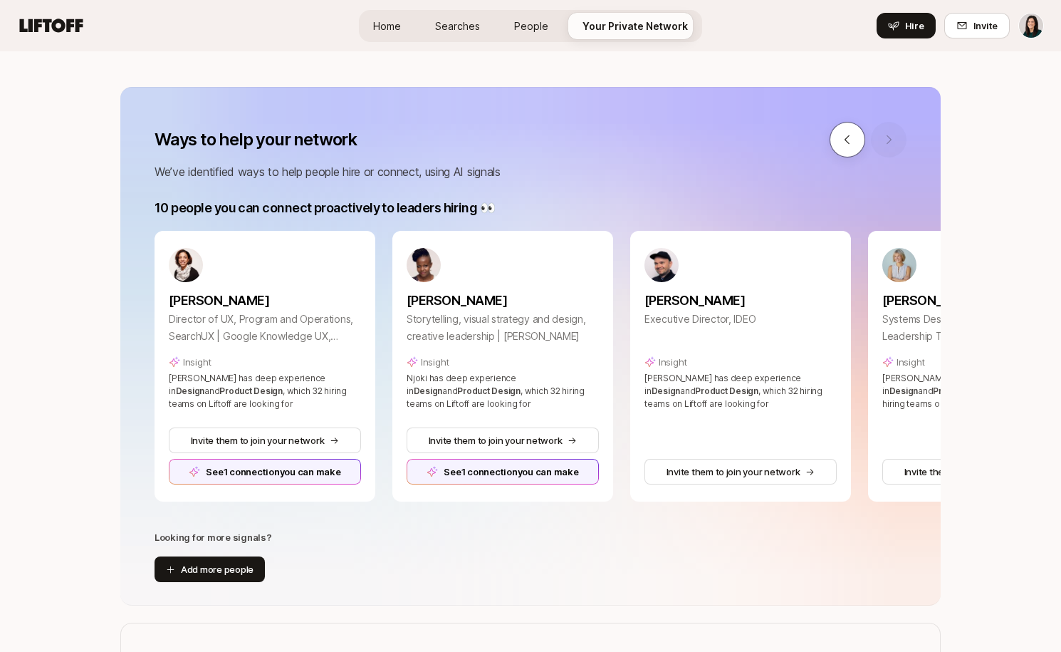
click at [849, 151] on button at bounding box center [848, 140] width 36 height 36
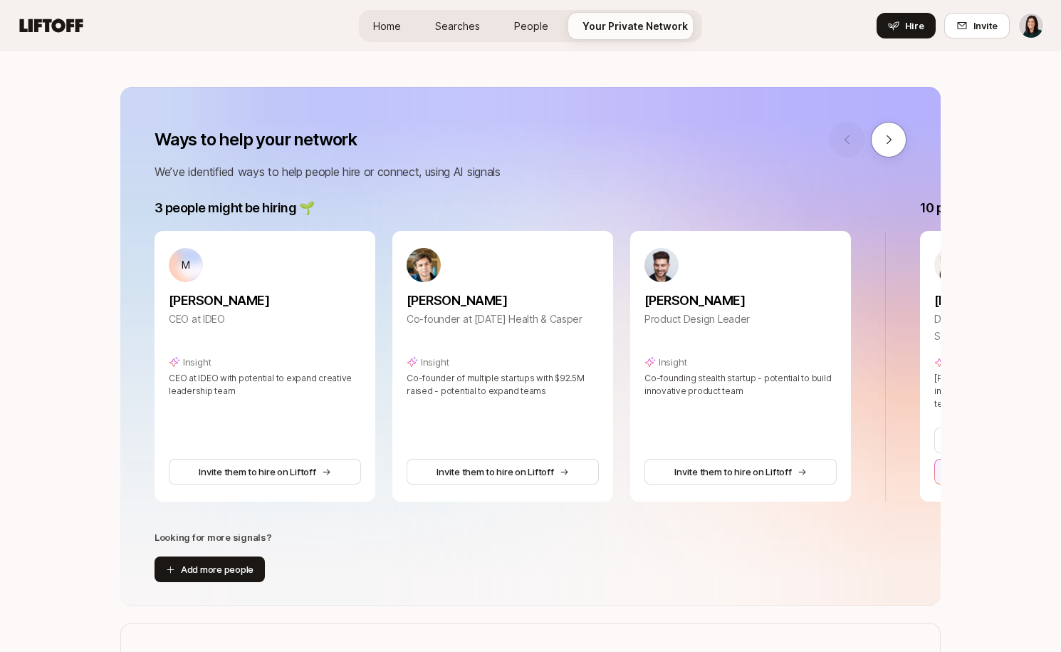
click at [848, 523] on div "Ways to help your network We’ve identified ways to help people hire or connect,…" at bounding box center [530, 346] width 821 height 519
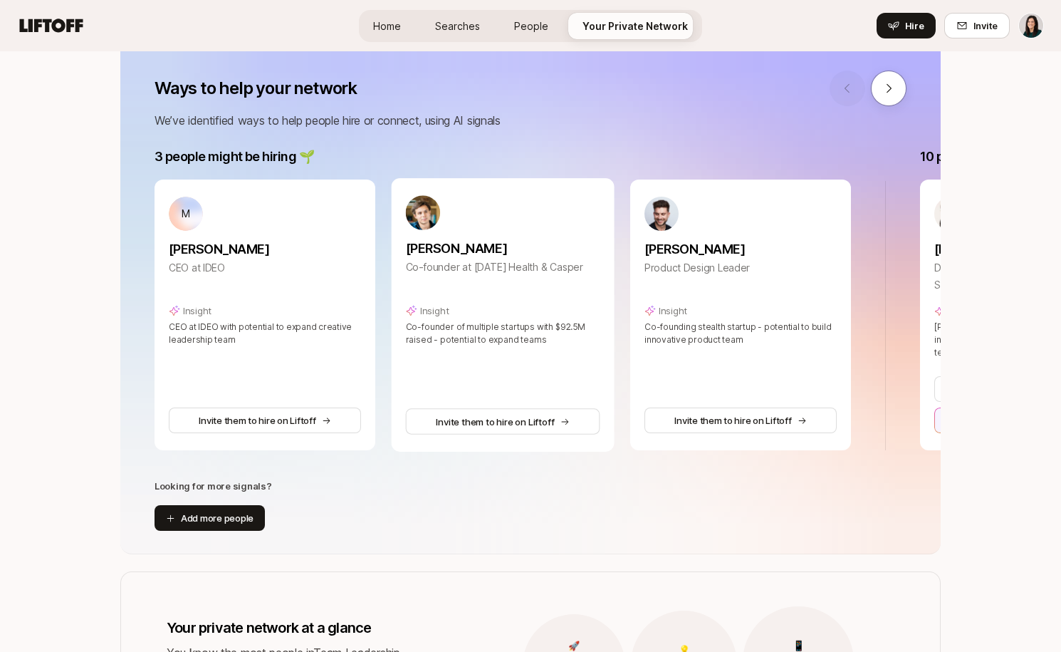
scroll to position [197, 0]
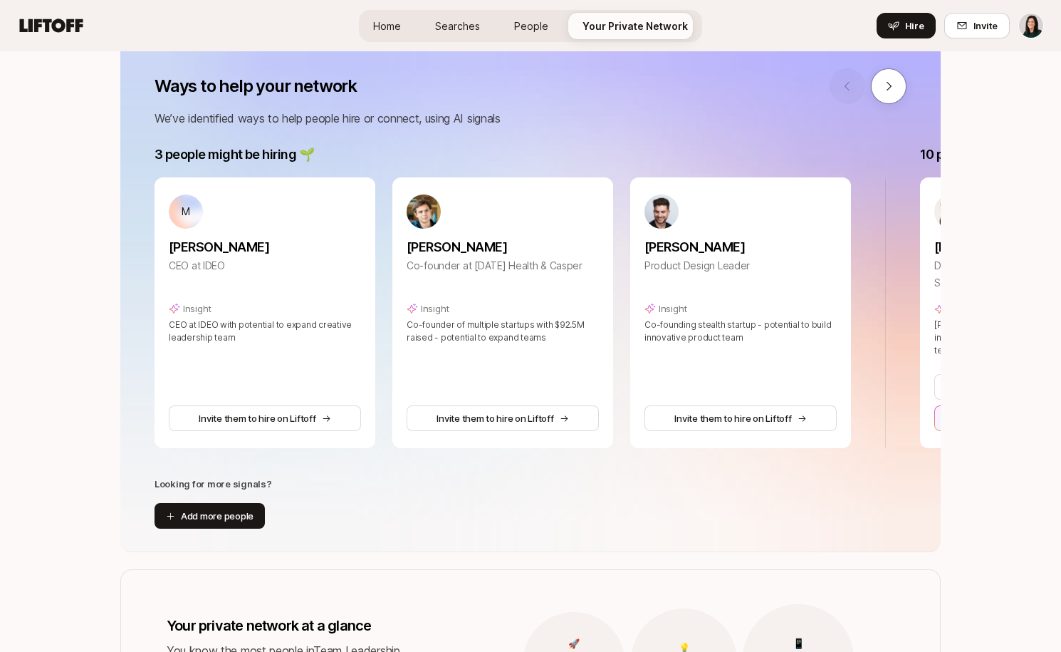
click at [742, 519] on div "Looking for more signals? Add more people" at bounding box center [530, 502] width 821 height 52
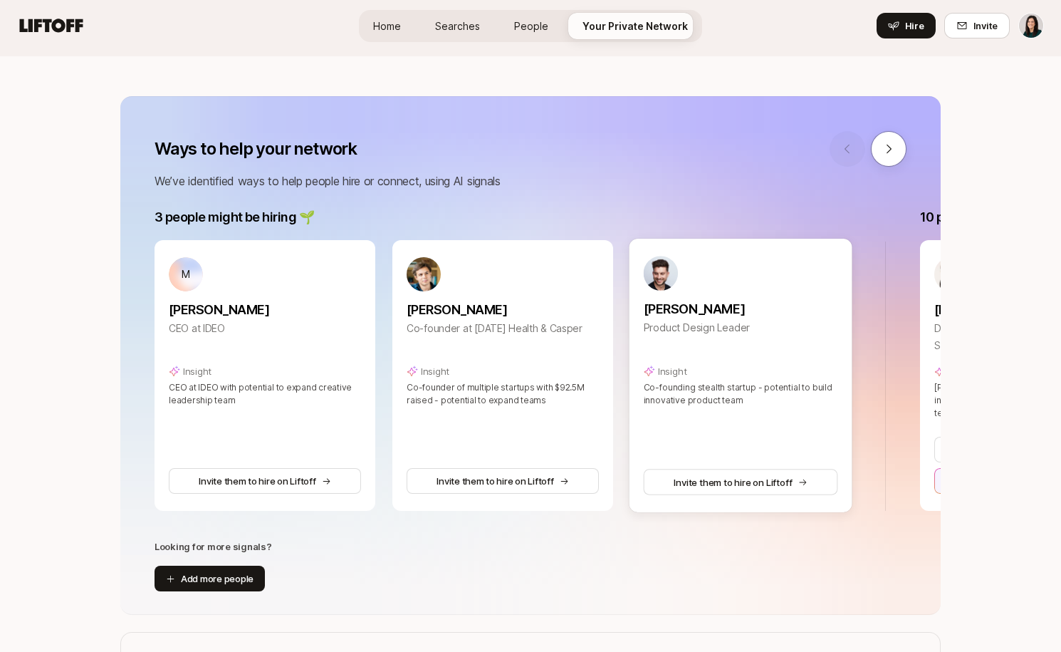
scroll to position [135, 0]
click at [883, 162] on button at bounding box center [889, 148] width 36 height 36
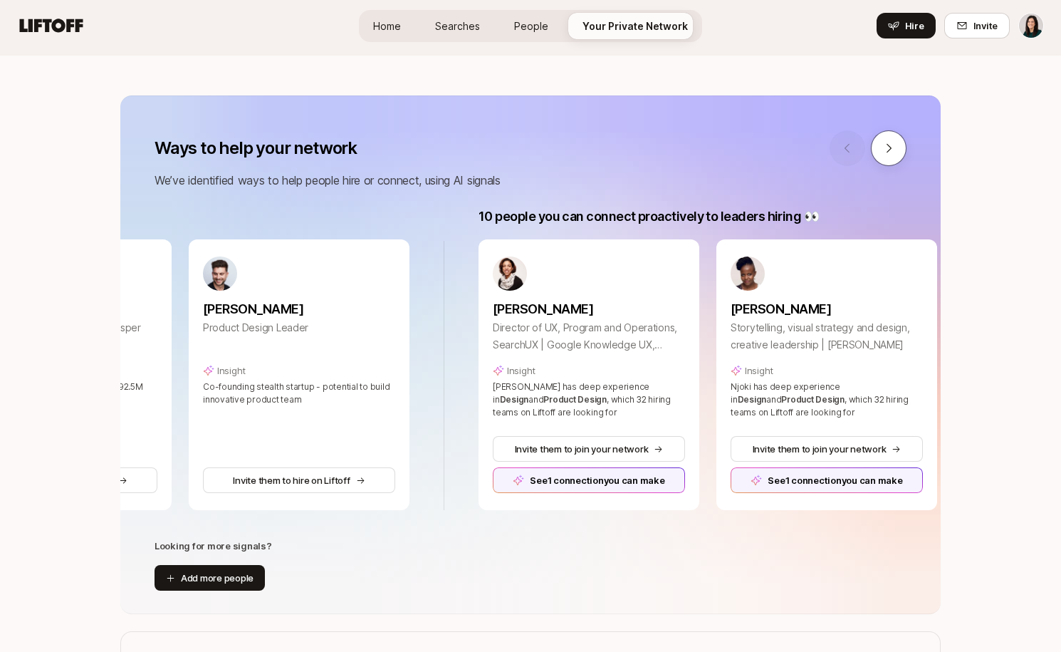
click at [887, 147] on div at bounding box center [868, 148] width 77 height 36
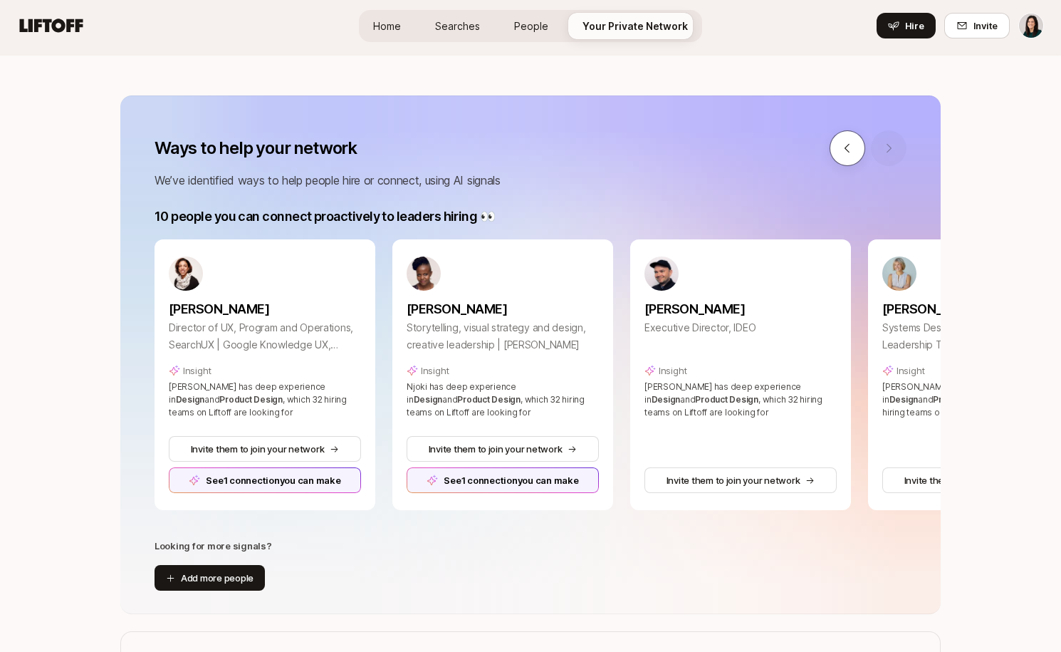
click at [853, 154] on icon at bounding box center [847, 148] width 13 height 13
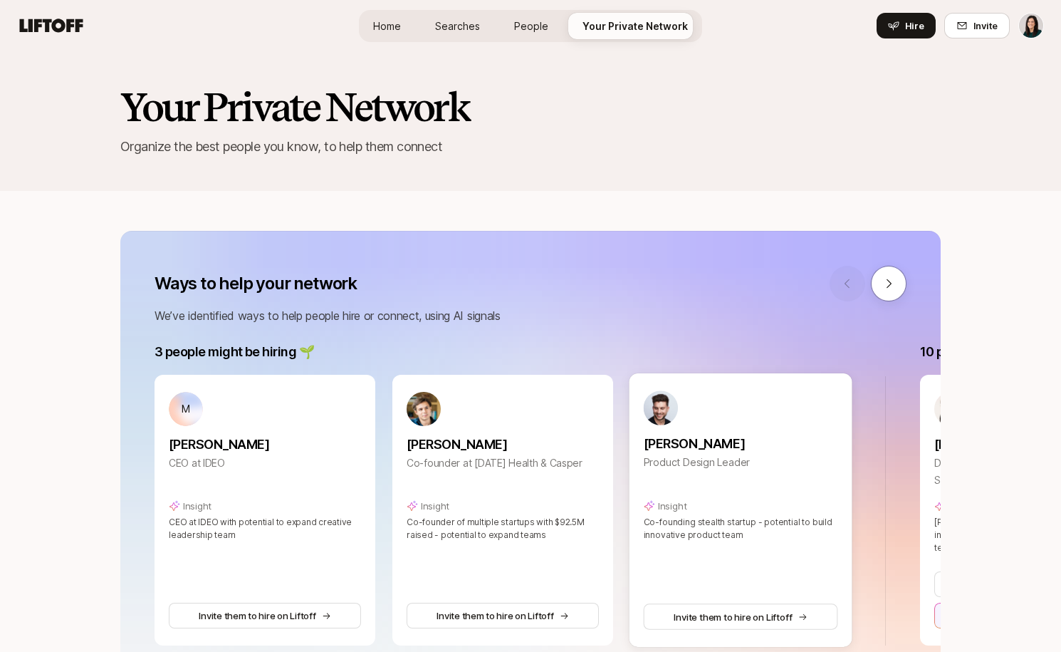
scroll to position [4, 0]
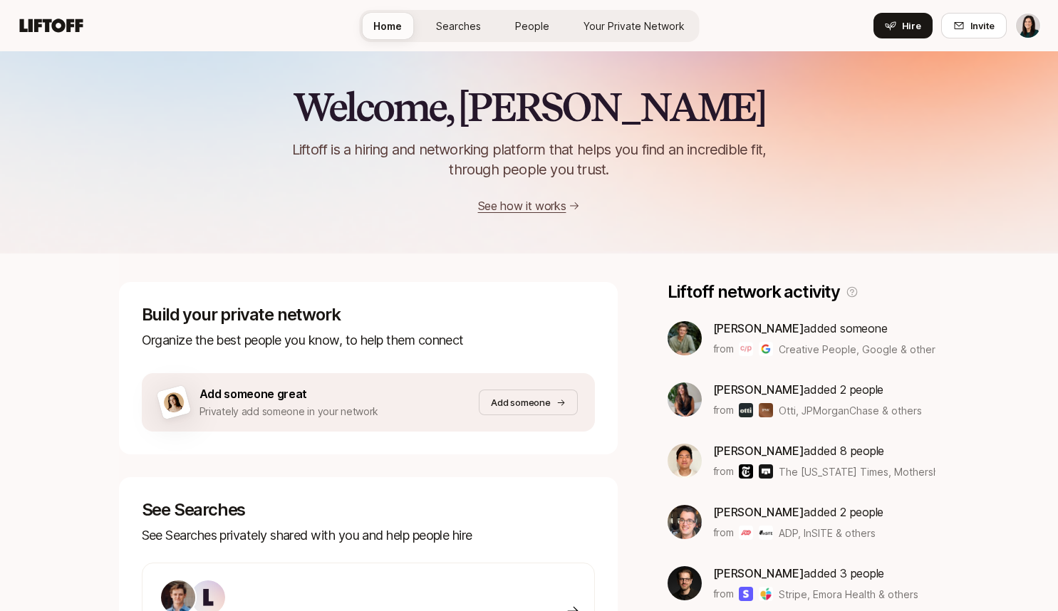
scroll to position [377, 0]
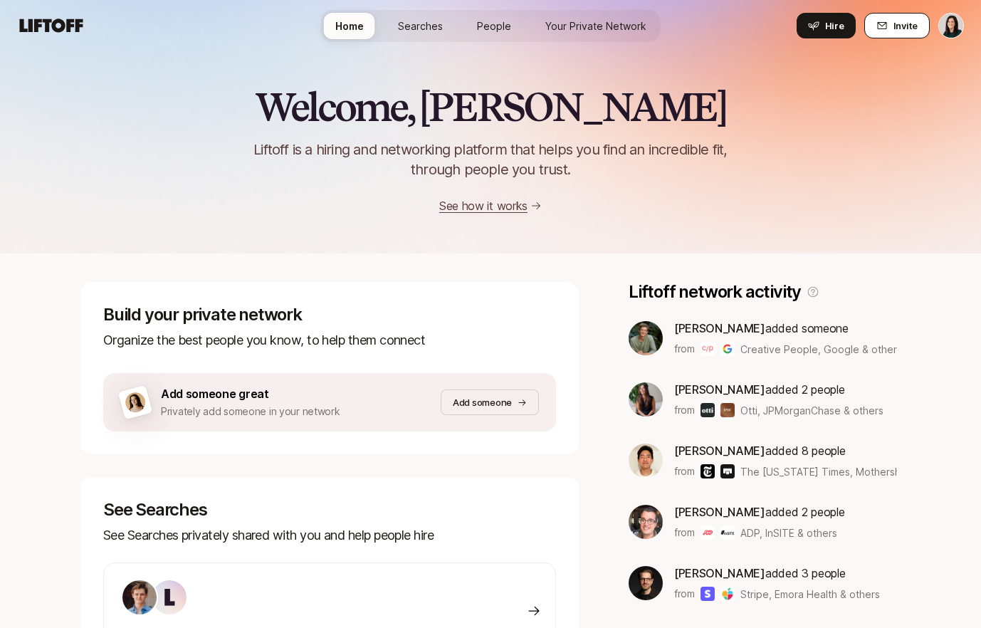
click at [887, 29] on icon at bounding box center [882, 25] width 11 height 11
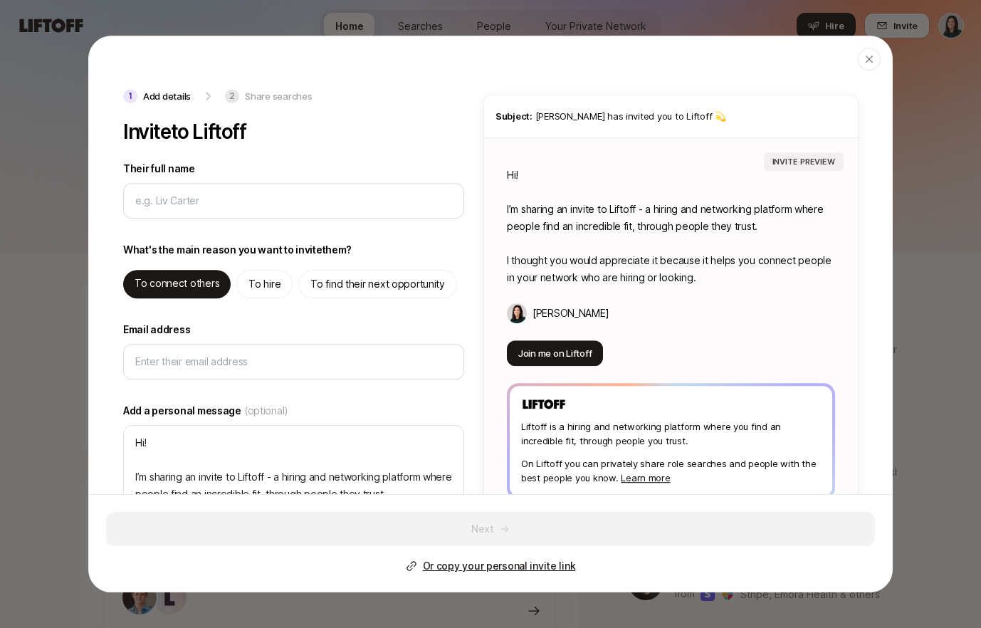
type textarea "x"
click at [452, 571] on p "Or copy your personal invite link" at bounding box center [499, 566] width 153 height 17
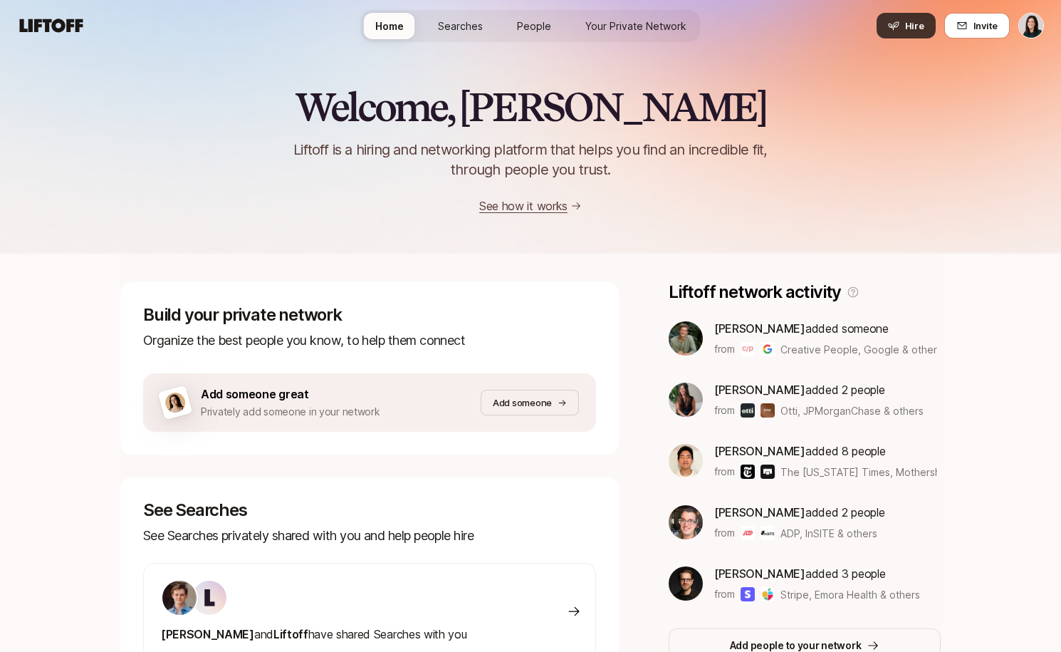
click at [900, 26] on icon at bounding box center [893, 25] width 11 height 11
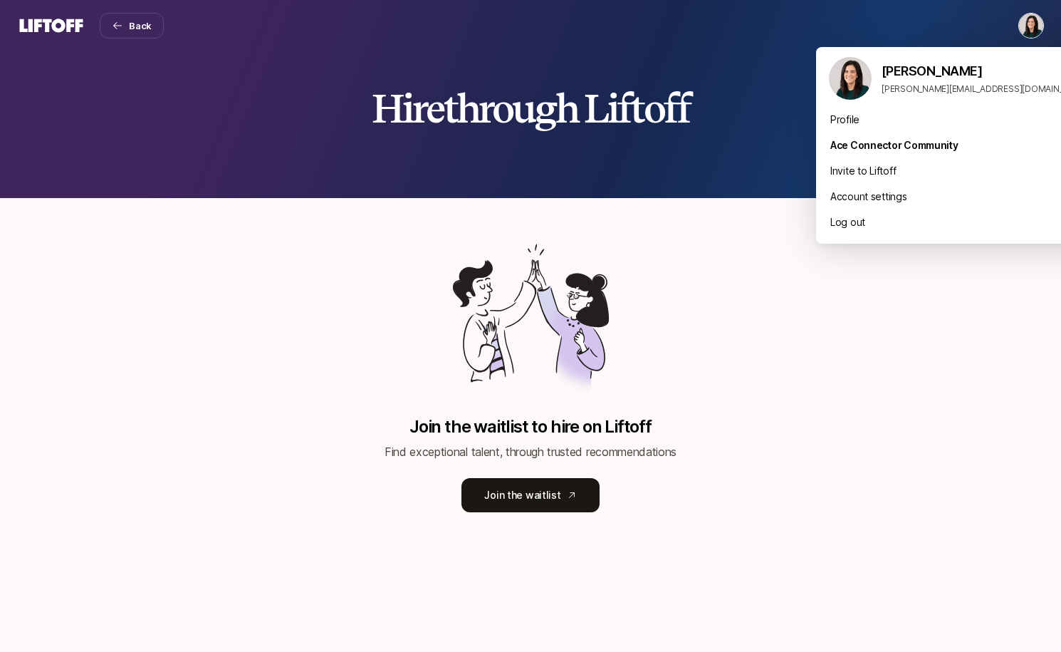
click at [1033, 26] on html "Back Hire through Liftoff Join the waitlist to hire on Liftoff Find exceptional…" at bounding box center [530, 326] width 1061 height 652
click at [942, 225] on div "Log out" at bounding box center [958, 222] width 285 height 26
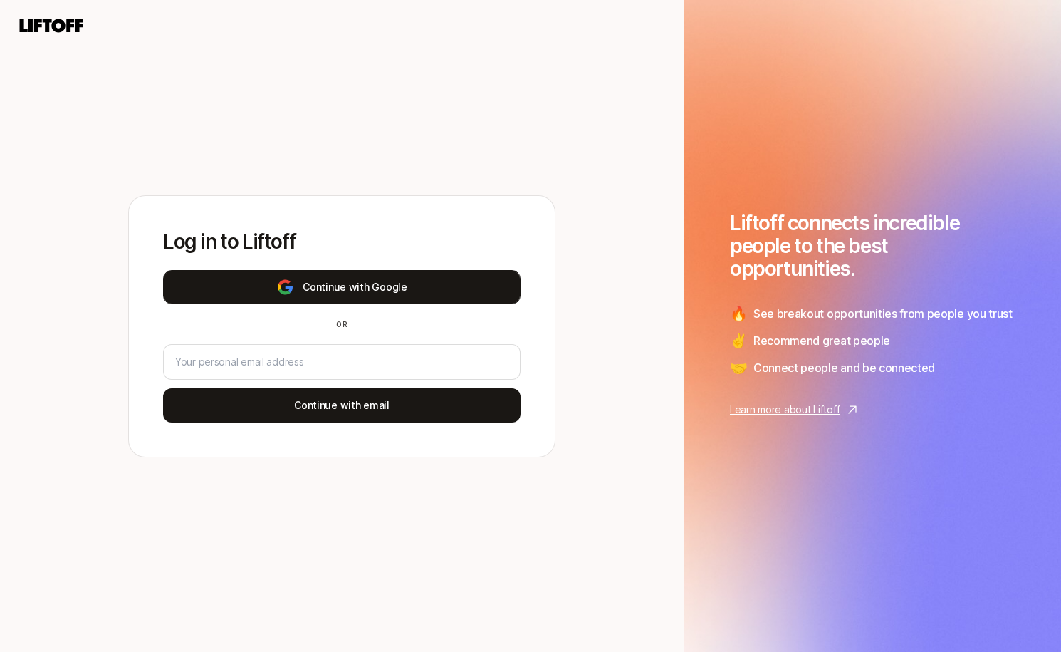
click at [377, 293] on button "Continue with Google" at bounding box center [342, 287] width 358 height 34
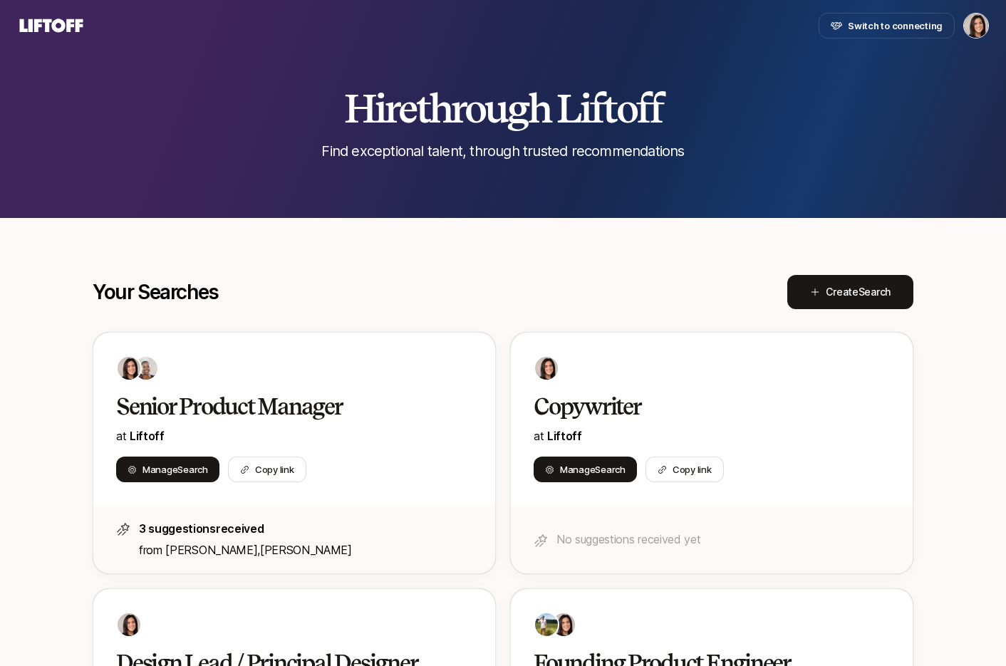
click at [836, 296] on span "Create Search" at bounding box center [857, 291] width 65 height 17
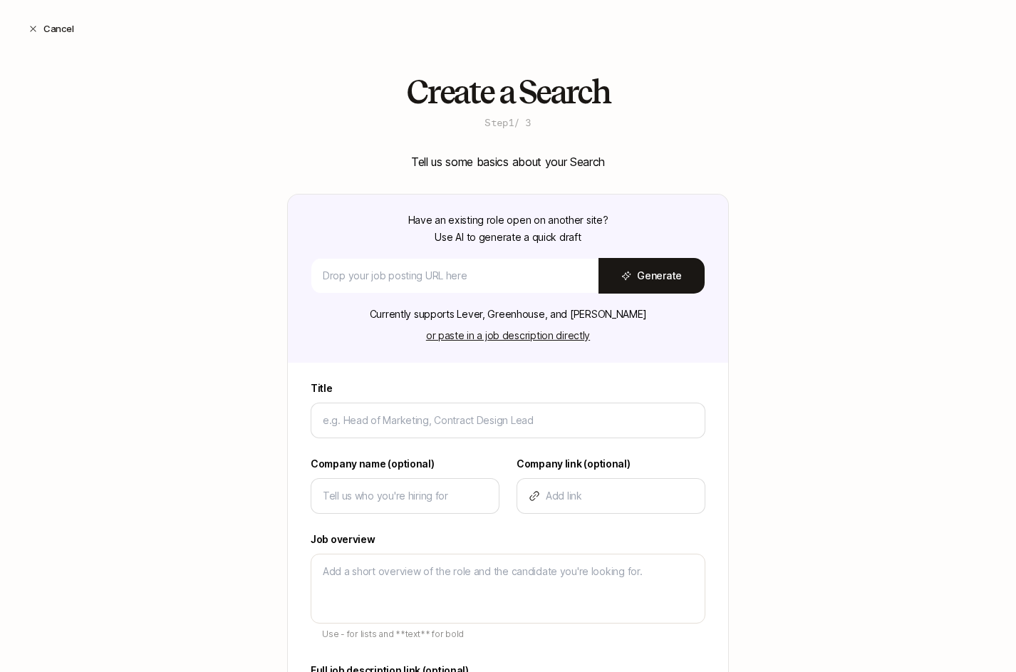
type textarea "x"
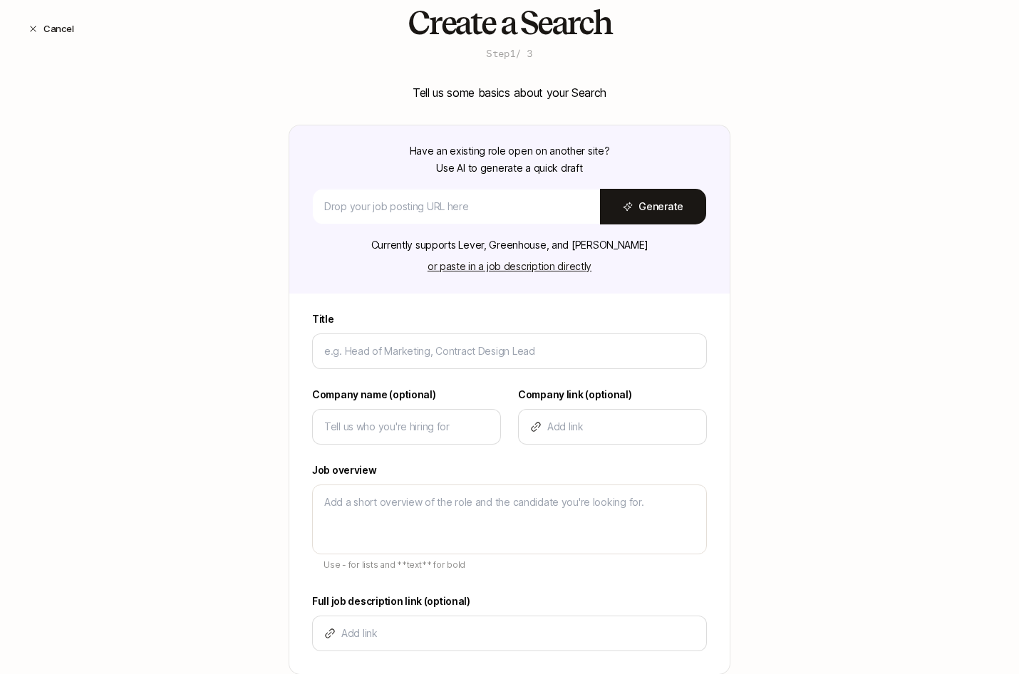
scroll to position [74, 0]
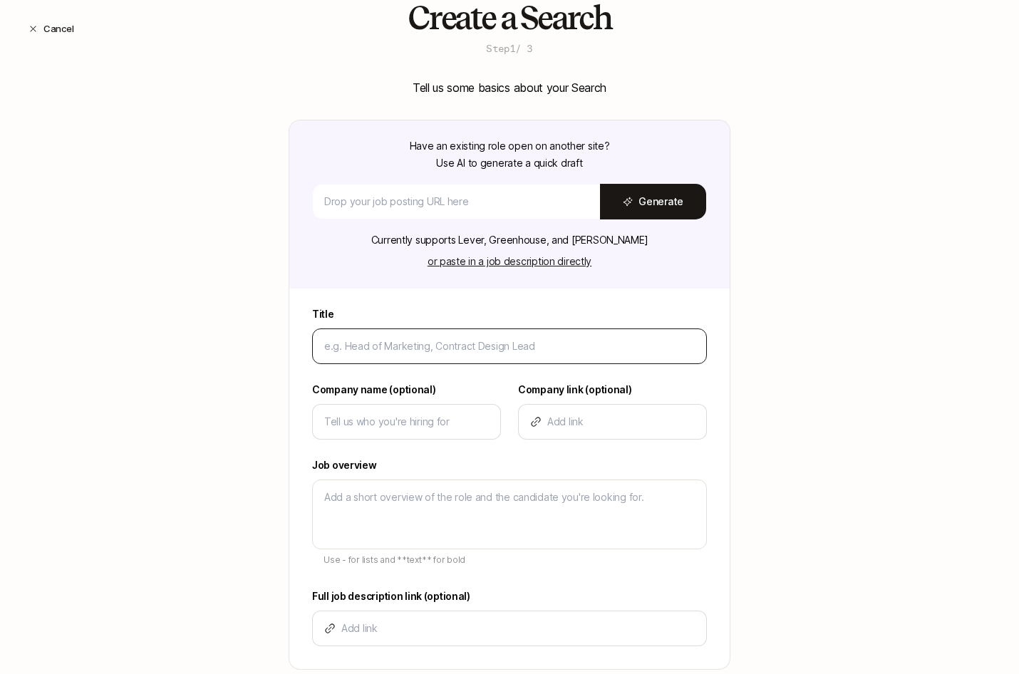
type input "H"
type textarea "x"
type input "He"
type textarea "x"
type input "Hea"
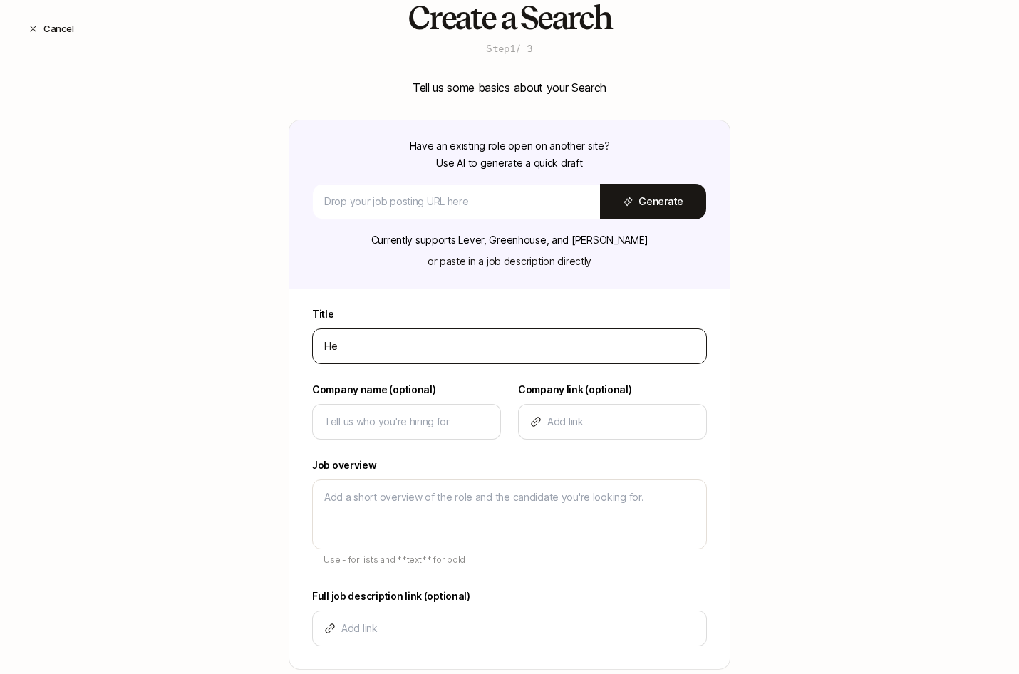
type textarea "x"
type input "Head"
type textarea "x"
type input "Head"
type textarea "x"
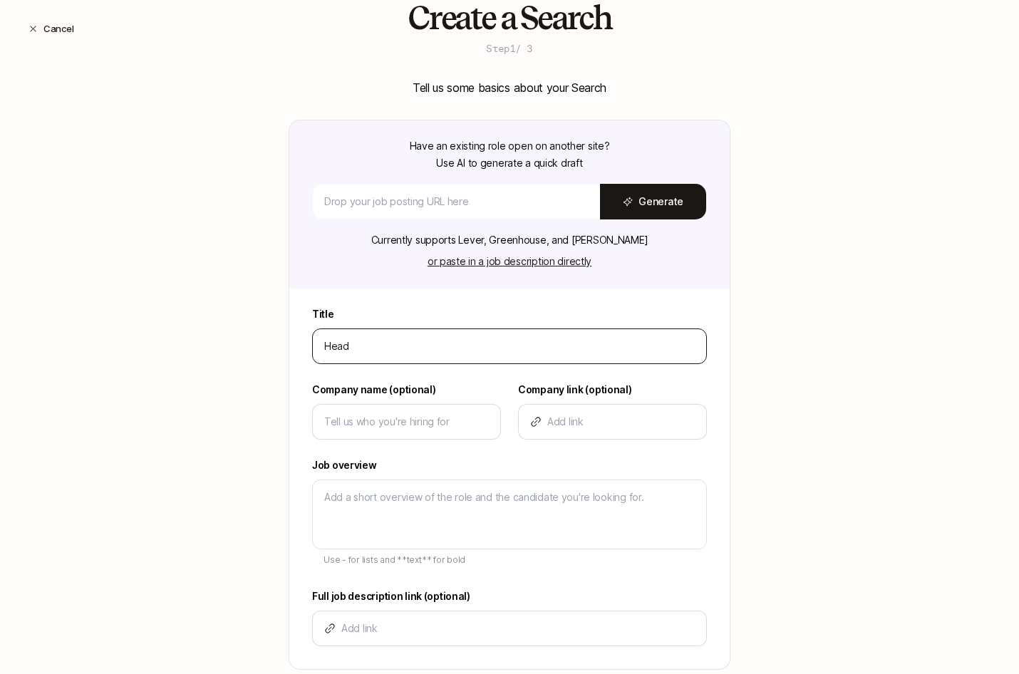
type input "Head o"
type textarea "x"
type input "Head o"
type textarea "x"
type input "Head o"
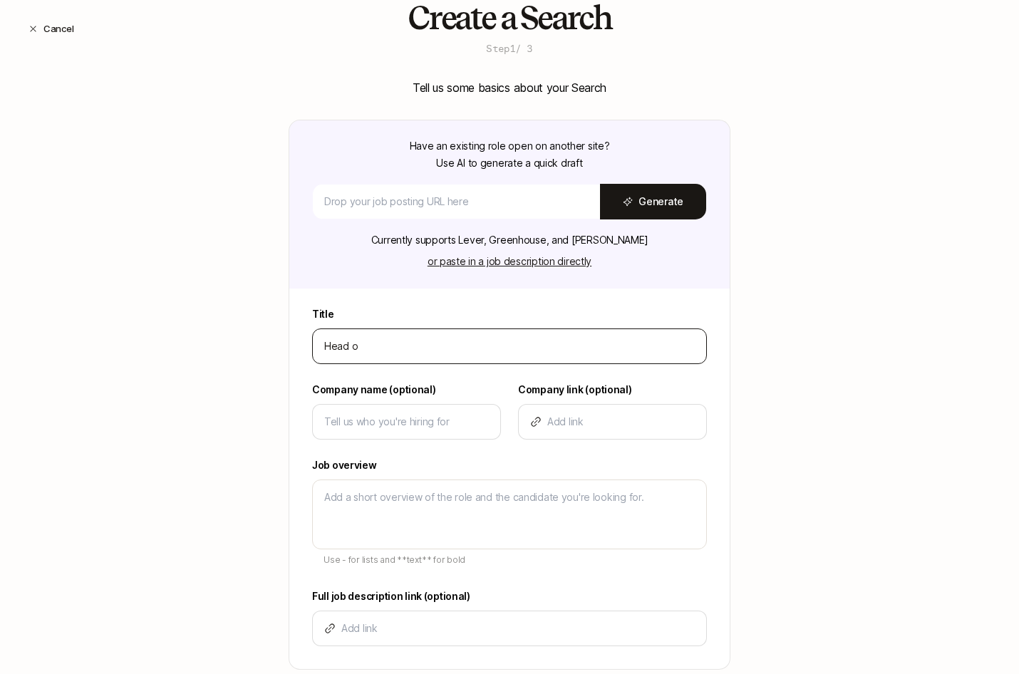
type textarea "x"
type input "Head o"
type textarea "x"
type input "Head o"
type textarea "x"
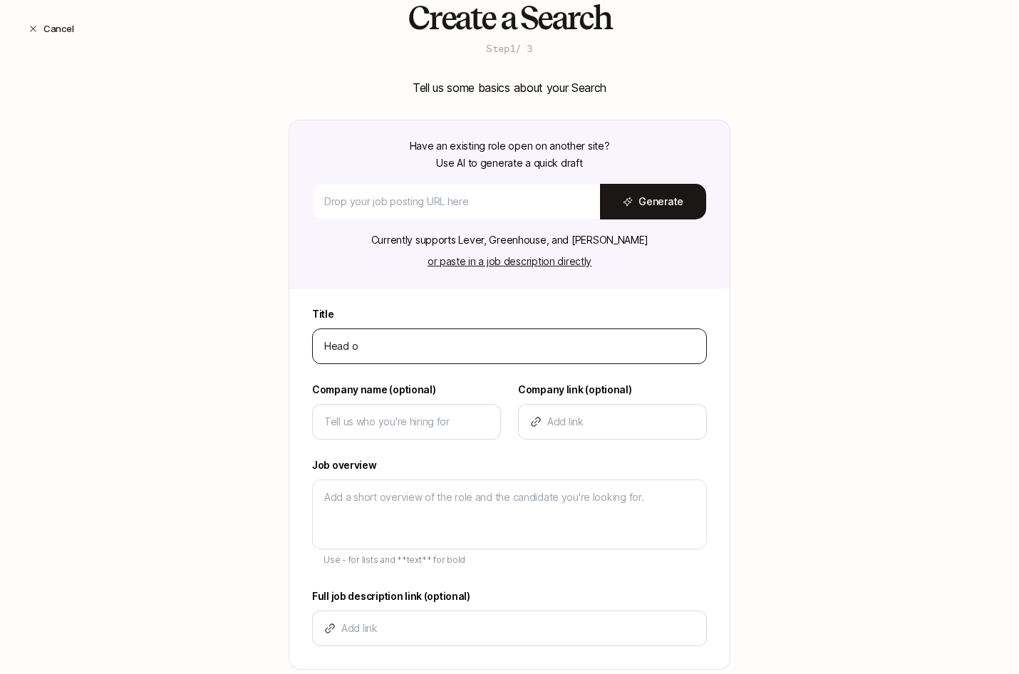
type input "Head of"
type textarea "x"
type input "Head of"
type textarea "x"
type input "Head of D"
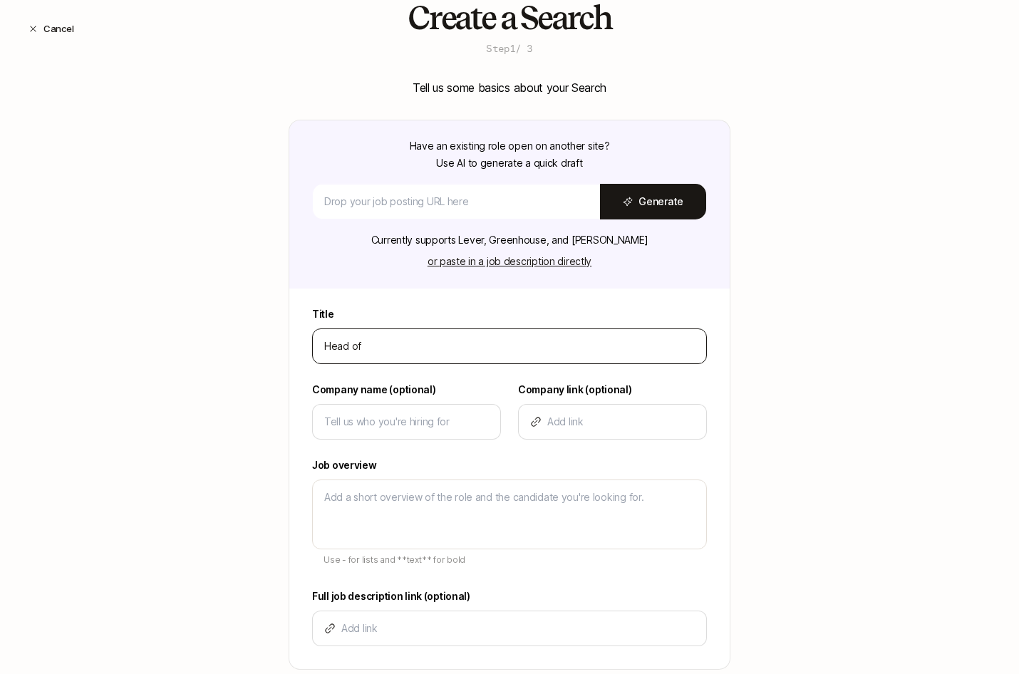
type textarea "x"
type input "Head of De"
type textarea "x"
type input "Head of Des"
type textarea "x"
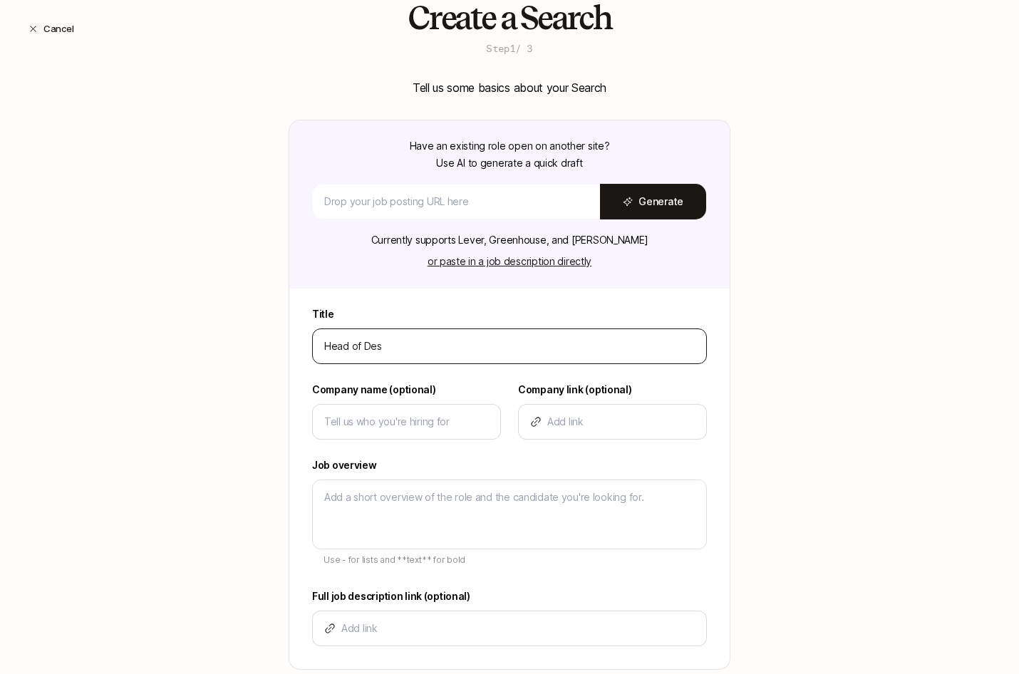
type input "Head of Desi"
type textarea "x"
type input "Head of Desig"
type textarea "x"
type input "Head of Design"
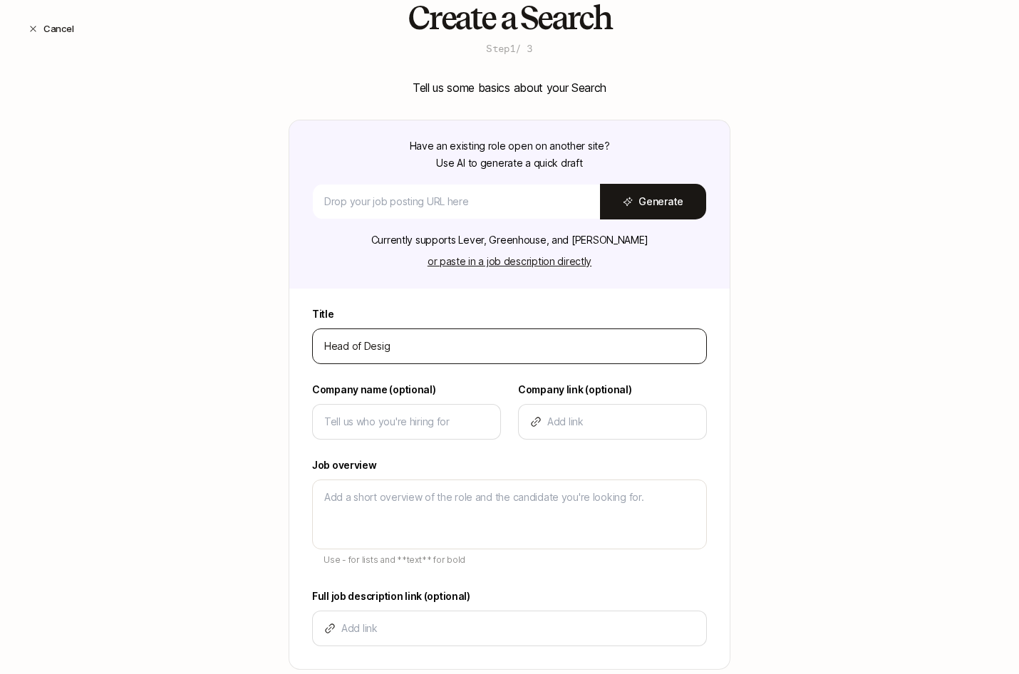
type textarea "x"
type input "Head of Design"
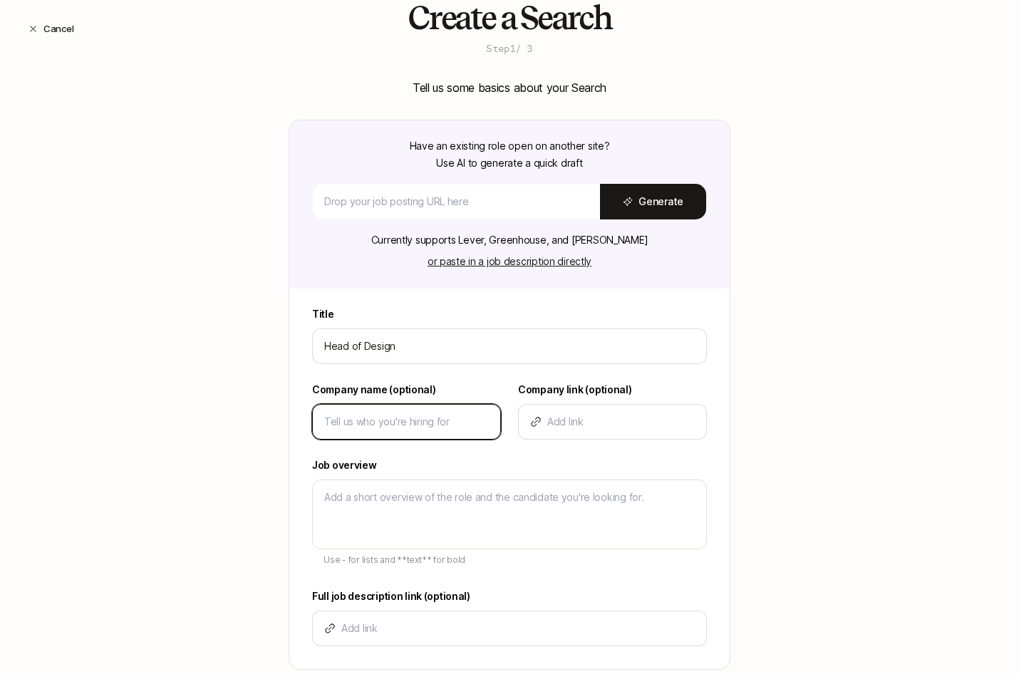
click at [454, 421] on input at bounding box center [406, 421] width 165 height 17
type input "L"
type textarea "x"
type input "Li"
type textarea "x"
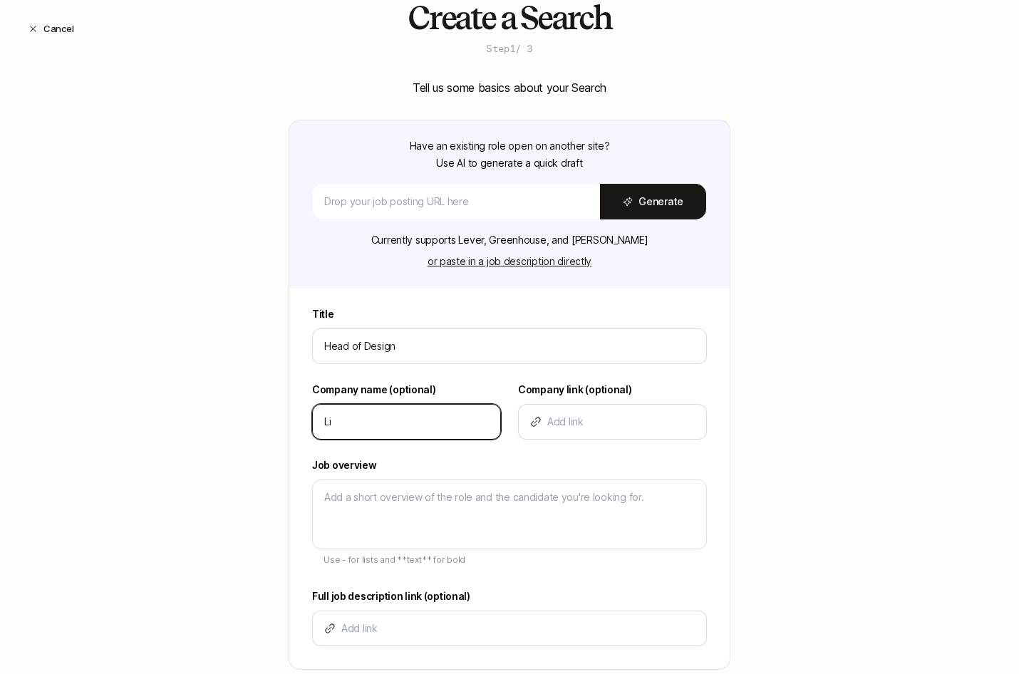
type input "Lif"
type textarea "x"
type input "Lift"
type textarea "x"
type input "Lifto"
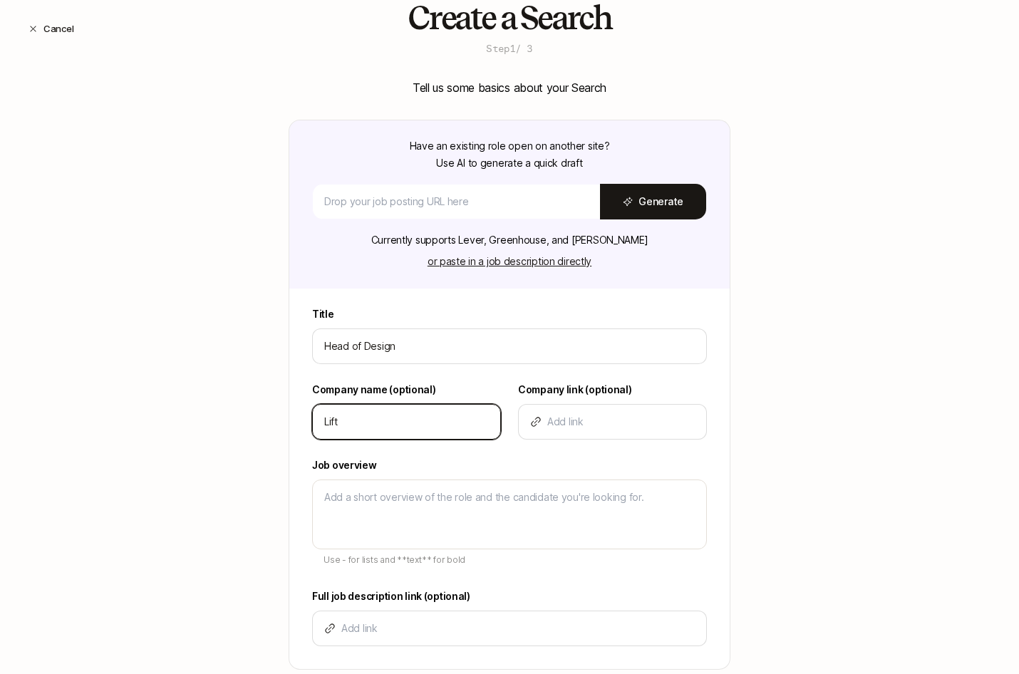
type textarea "x"
type input "Liftof"
type textarea "x"
type input "Liftoff"
type textarea "x"
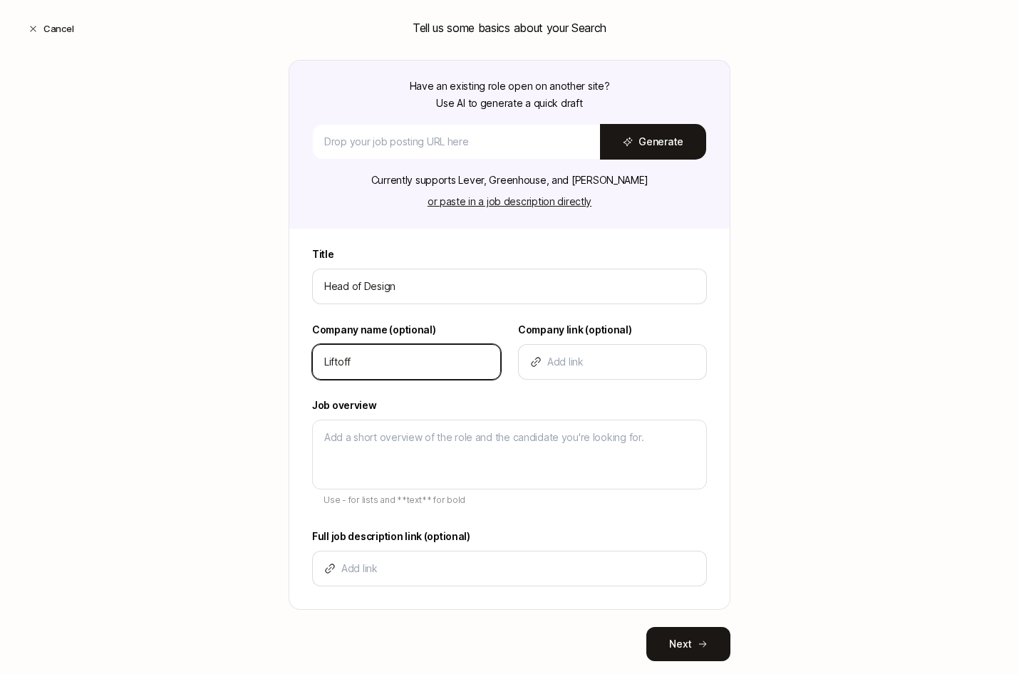
scroll to position [163, 0]
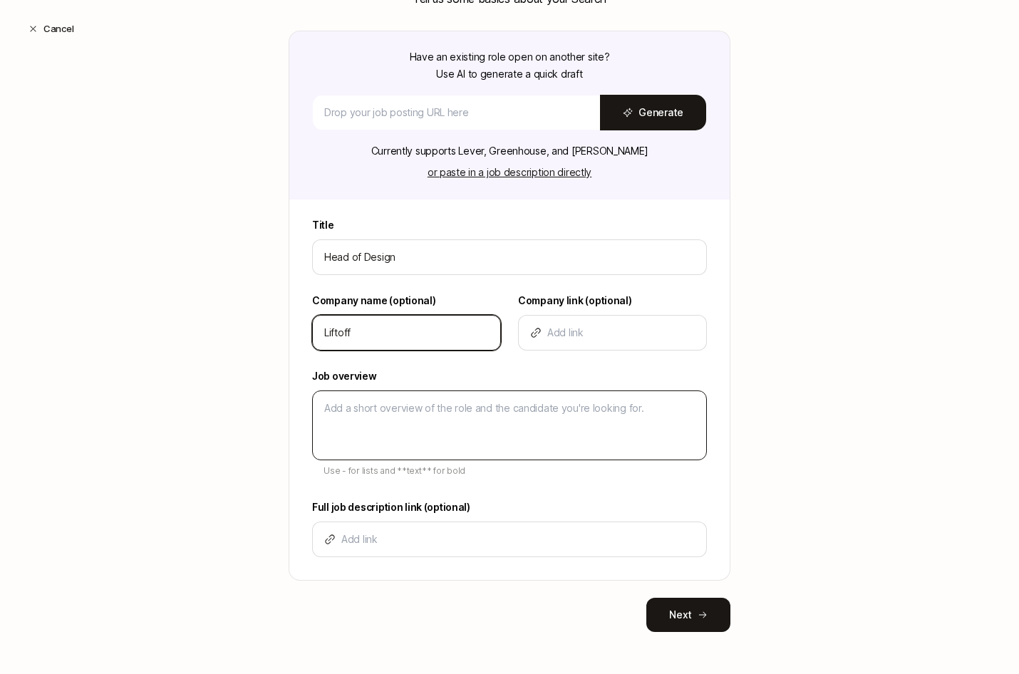
type input "Liftoff"
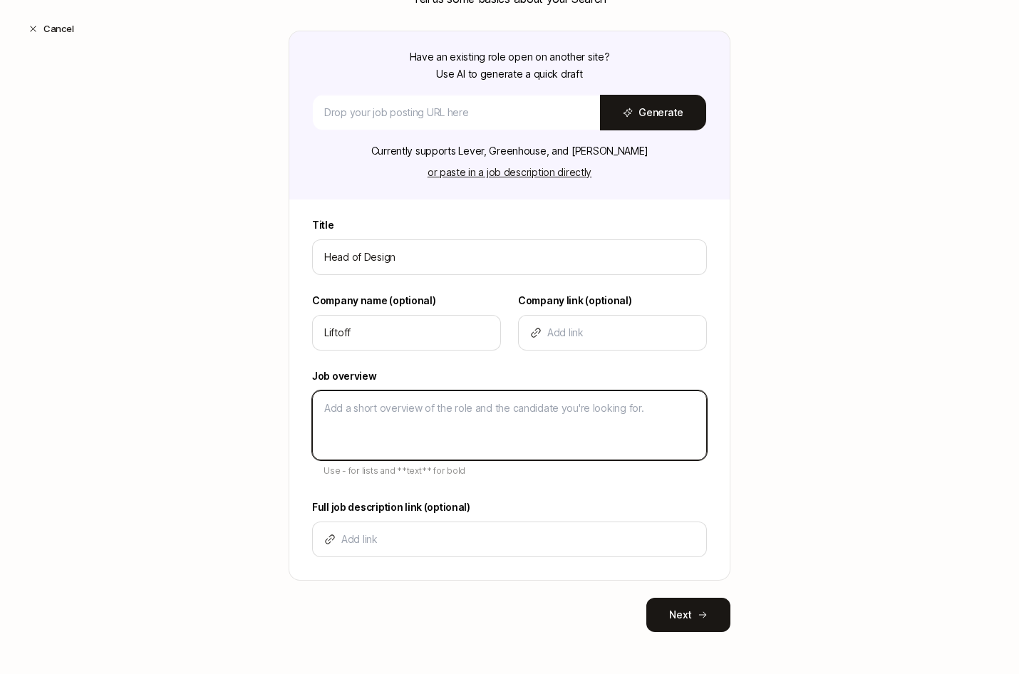
click at [388, 432] on textarea at bounding box center [509, 425] width 395 height 70
type textarea "D"
type textarea "x"
type textarea "De"
type textarea "x"
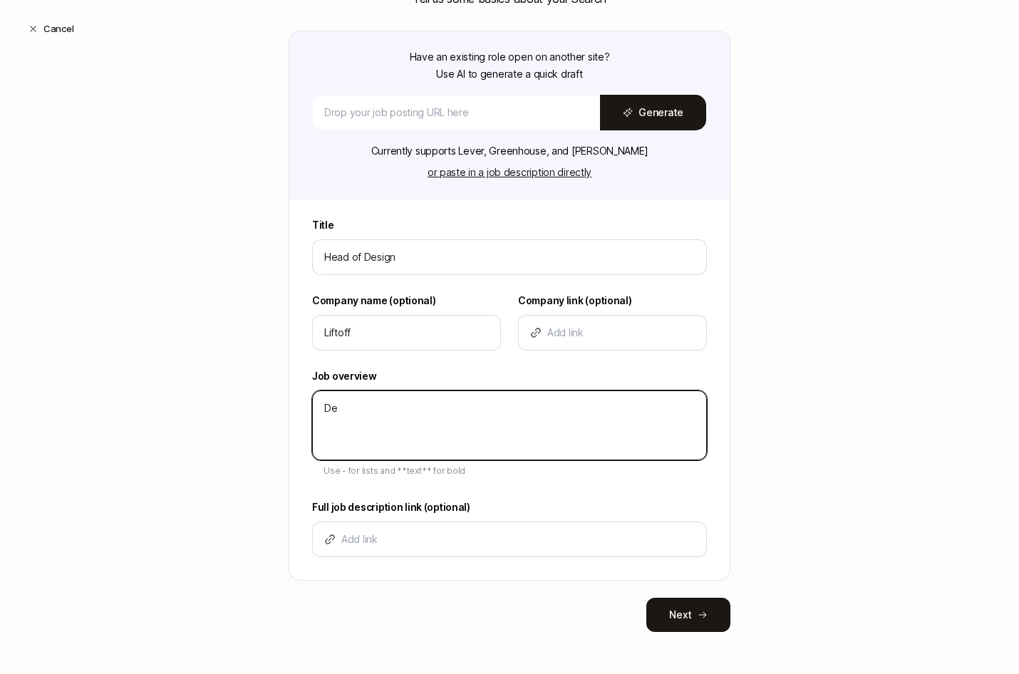
type textarea "Des"
type textarea "x"
type textarea "Desc"
type textarea "x"
type textarea "Descr"
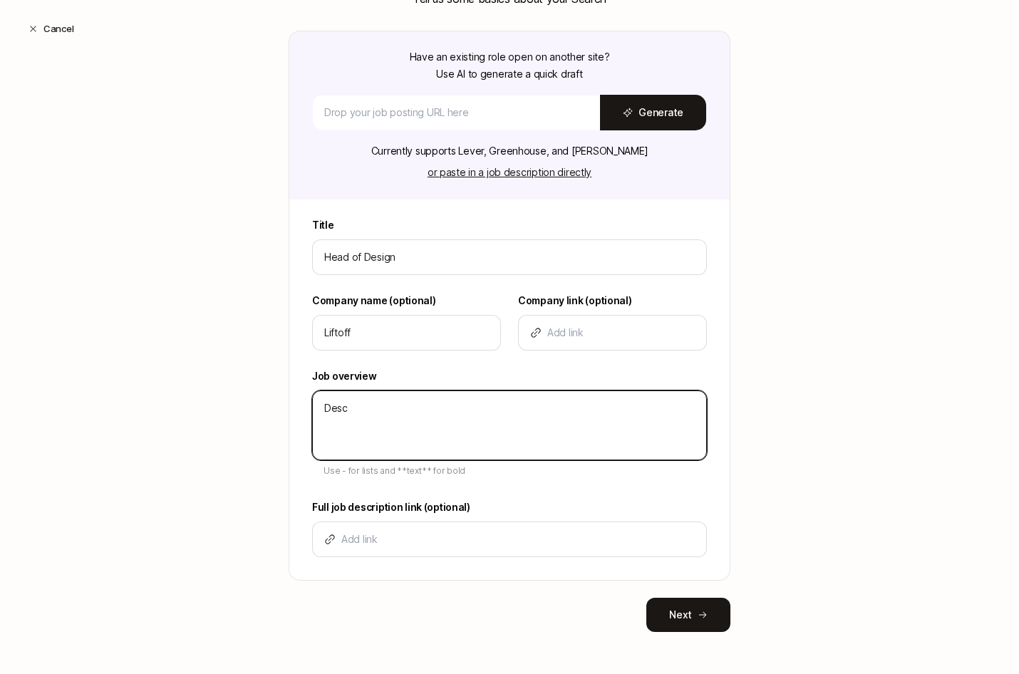
type textarea "x"
type textarea "Descri"
type textarea "x"
type textarea "Descrip"
type textarea "x"
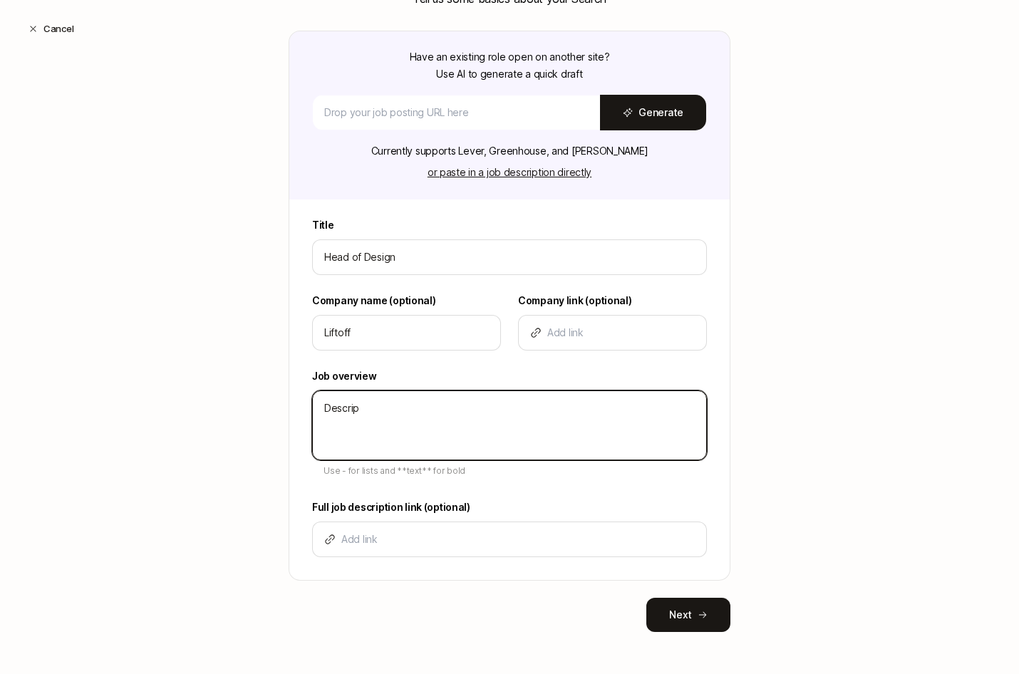
type textarea "Descript"
type textarea "x"
type textarea "Descripti"
type textarea "x"
type textarea "Descriptio"
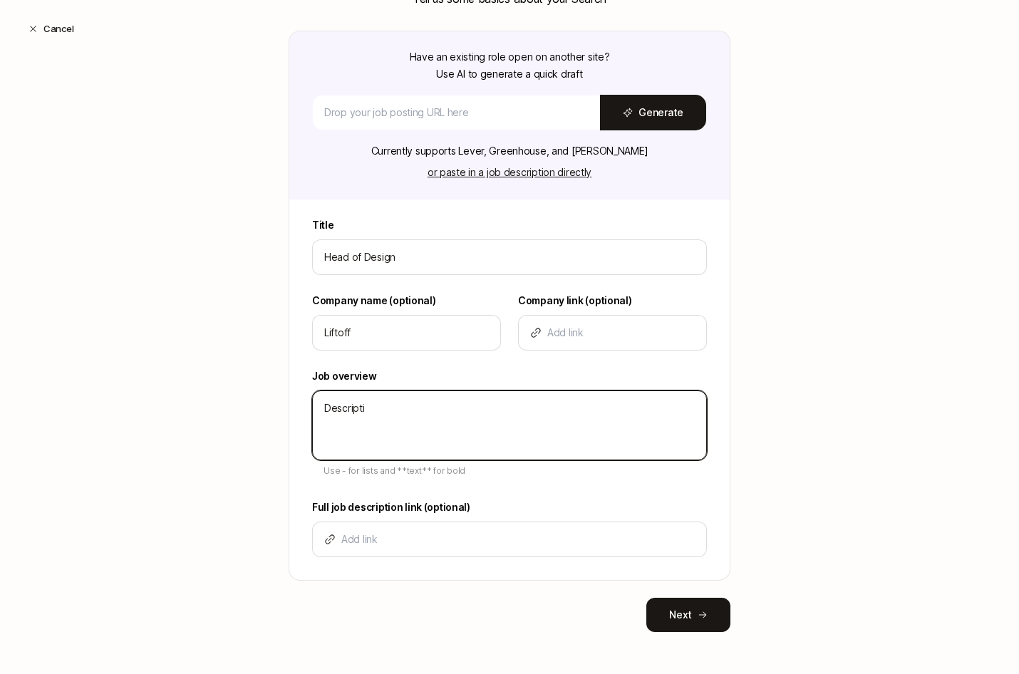
type textarea "x"
type textarea "Description"
type textarea "x"
type textarea "Description"
type textarea "x"
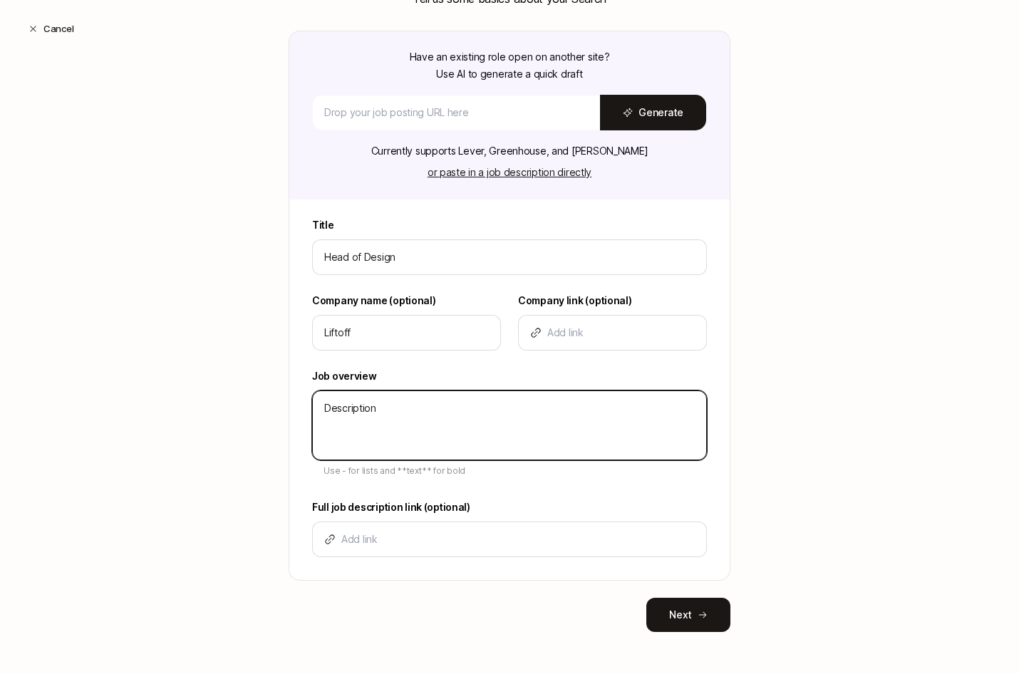
type textarea "Description -"
type textarea "x"
type textarea "Description -"
type textarea "x"
type textarea "Description - B"
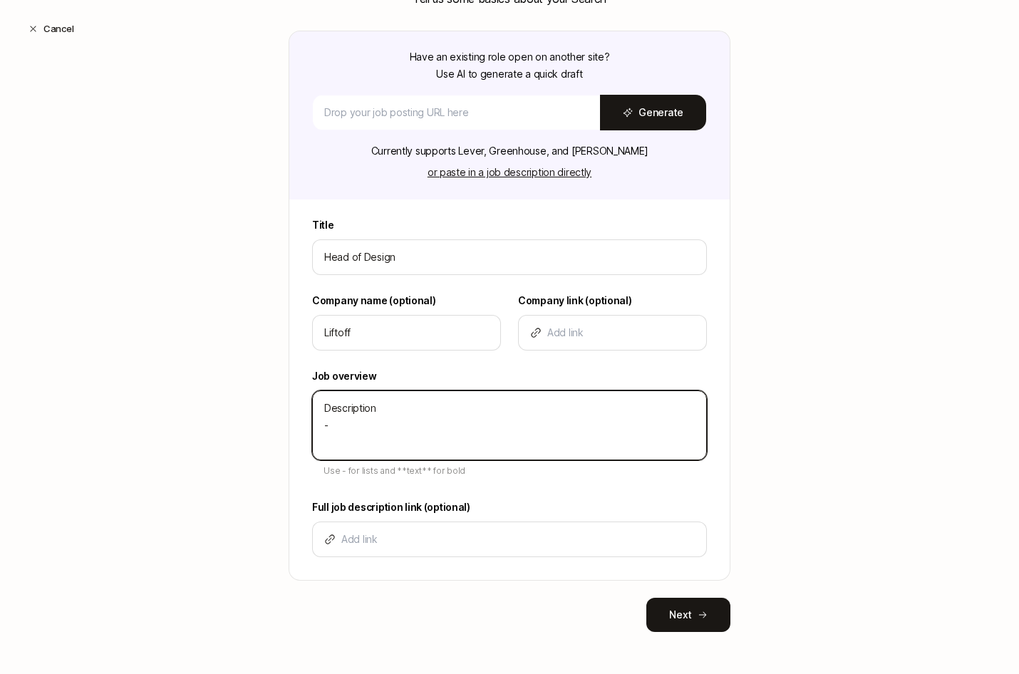
type textarea "x"
type textarea "Description - Bu"
type textarea "x"
type textarea "Description - Bul"
type textarea "x"
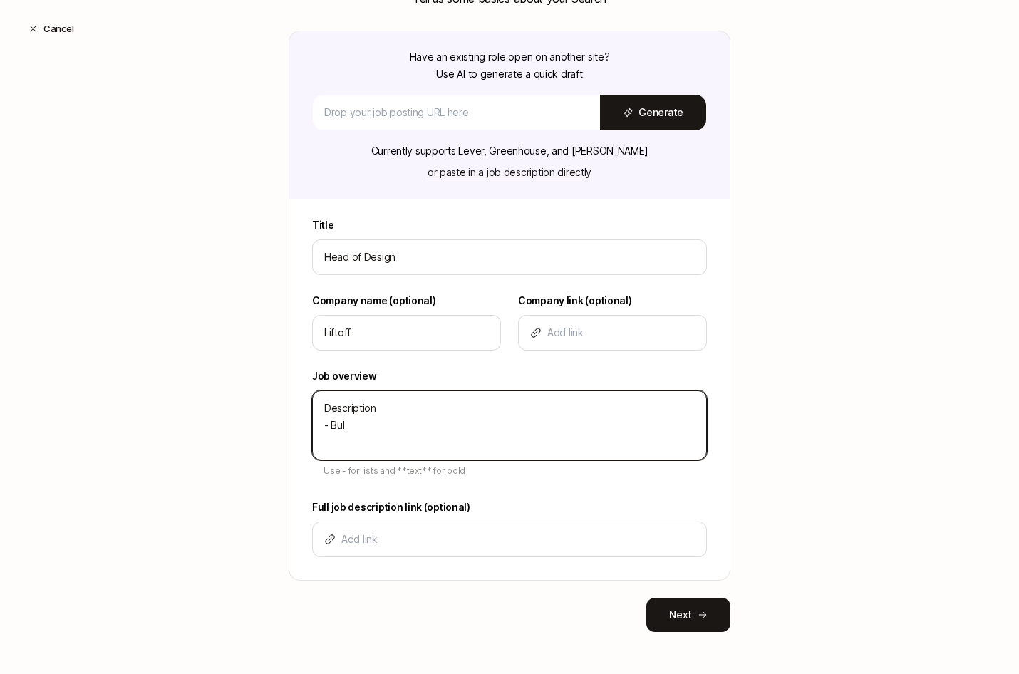
type textarea "Description - Bull"
type textarea "x"
type textarea "Description - Bulle"
type textarea "x"
type textarea "Description - Bullet"
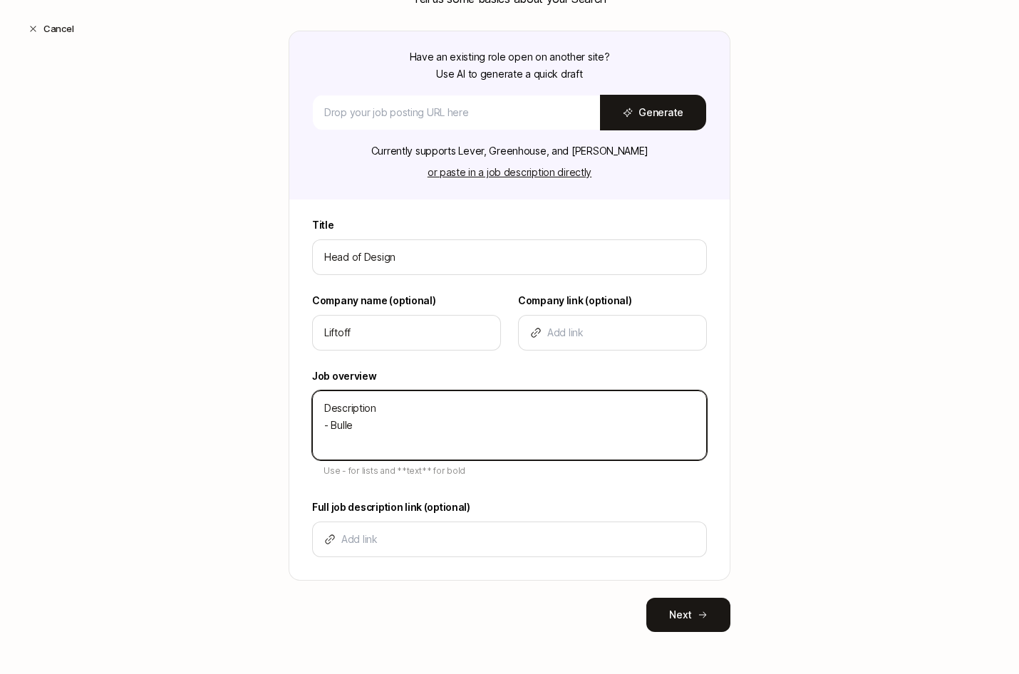
type textarea "x"
type textarea "Description - Bullet"
type textarea "x"
type textarea "Description - Bullet -"
type textarea "x"
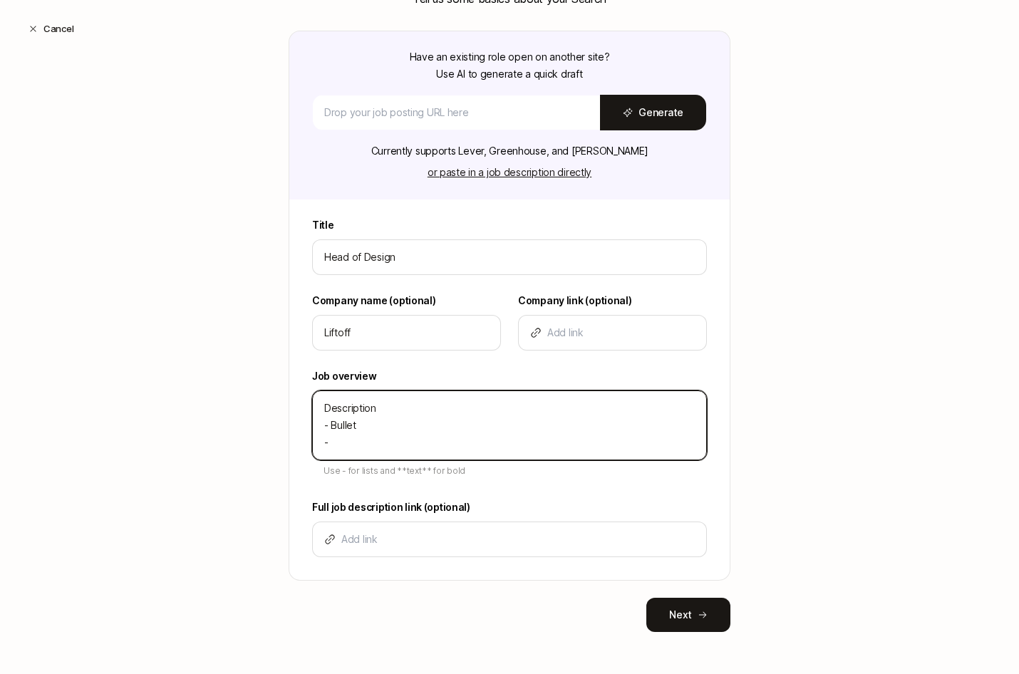
type textarea "Description - Bullet -"
type textarea "x"
type textarea "Description - Bullet - B"
type textarea "x"
type textarea "Description - Bullet - Bu"
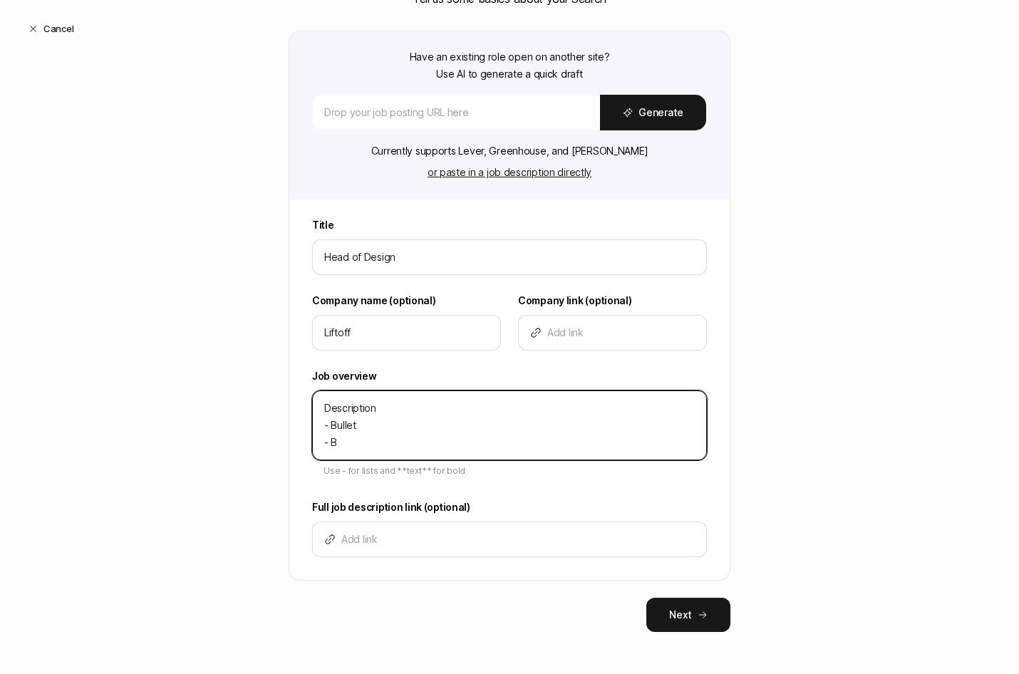
type textarea "x"
type textarea "Description - Bullet - Bul"
type textarea "x"
type textarea "Description - Bullet - Bull"
type textarea "x"
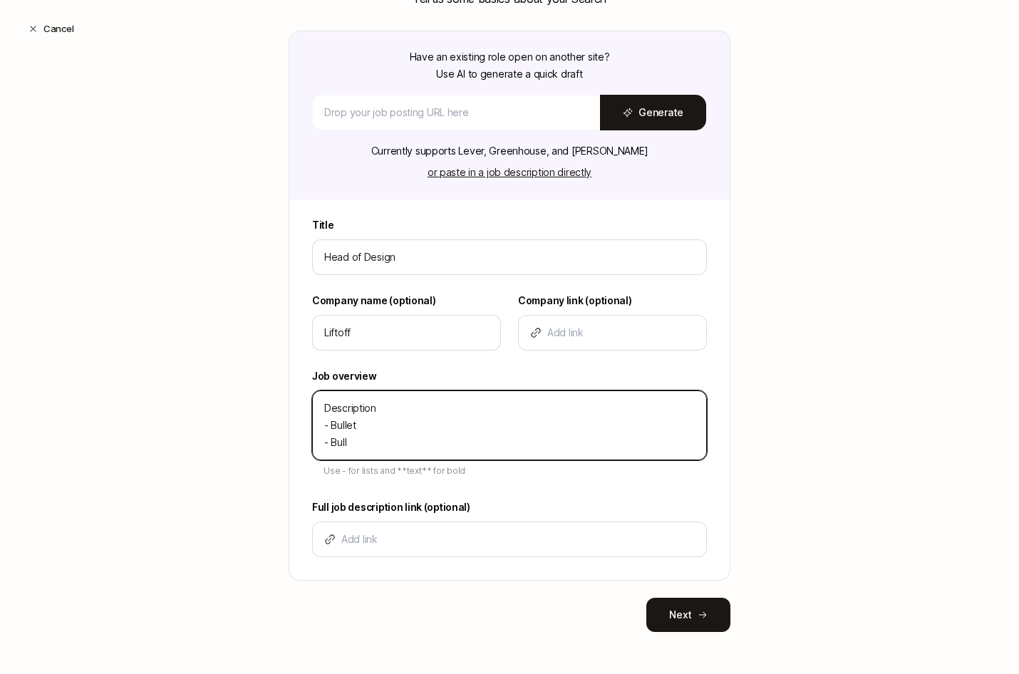
type textarea "Description - Bullet - Bulle"
type textarea "x"
type textarea "Description - Bullet - Bullet"
type textarea "x"
type textarea "Description - Bullet - Bullet"
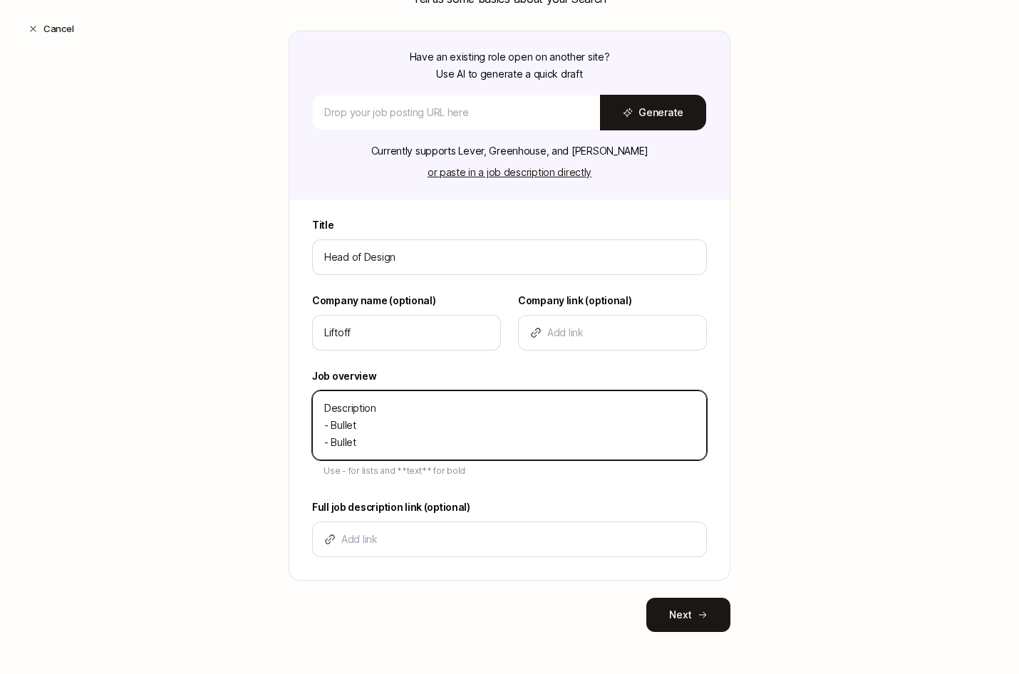
type textarea "x"
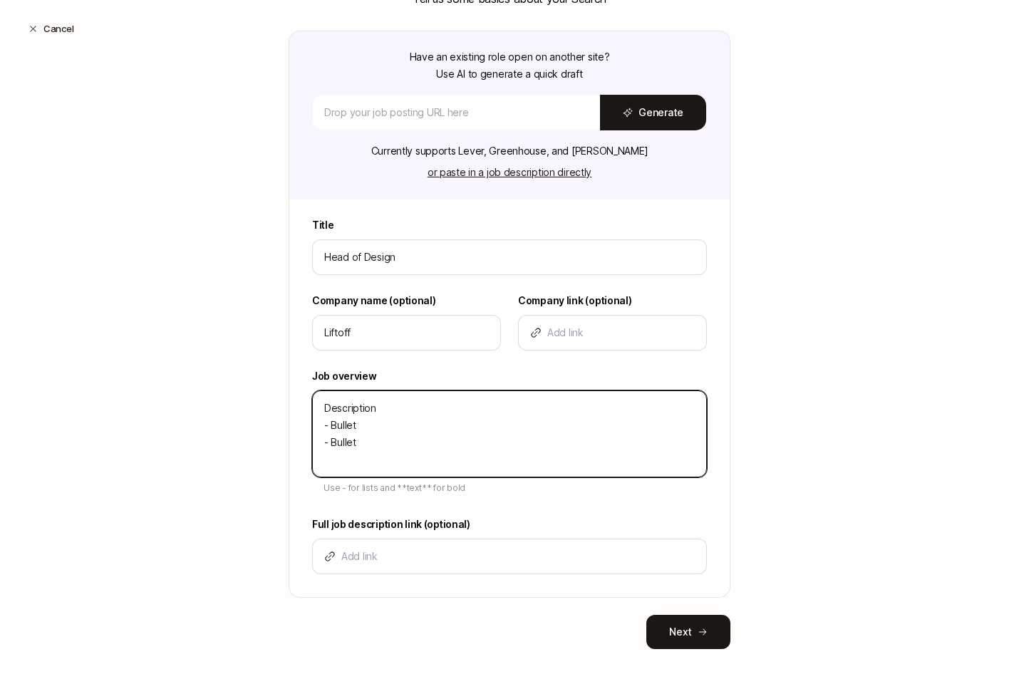
type textarea "Description - Bullet - Bullet -"
type textarea "x"
type textarea "Description - Bullet - Bullet -"
type textarea "x"
type textarea "Description - Bullet - Bullet - B"
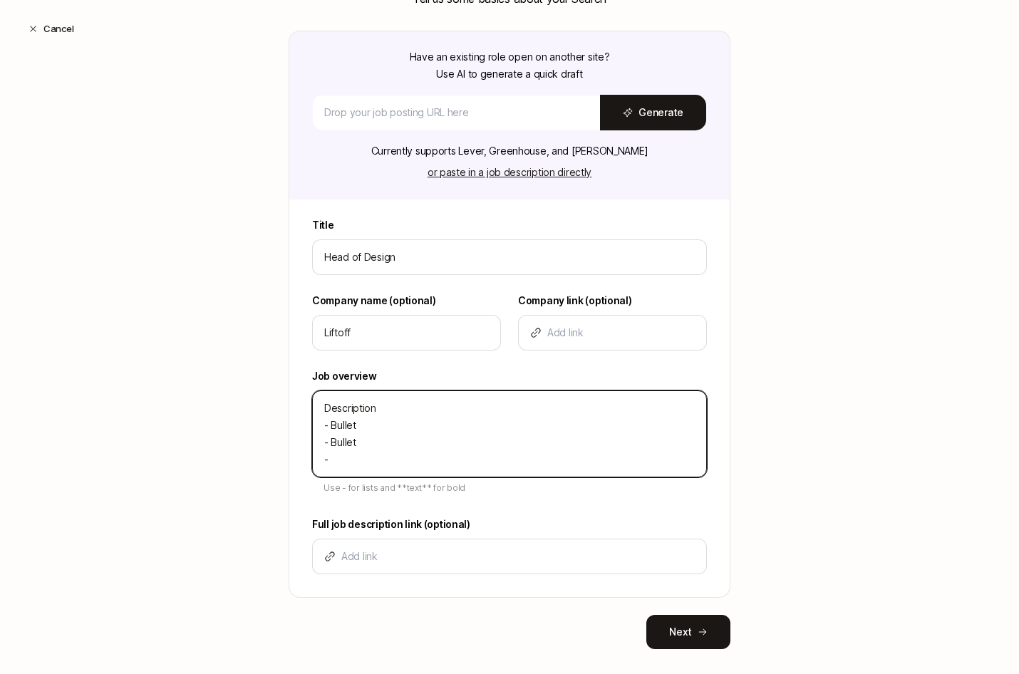
type textarea "x"
type textarea "Description - Bullet - Bullet - Bu"
type textarea "x"
type textarea "Description - Bullet - Bullet - Bul"
type textarea "x"
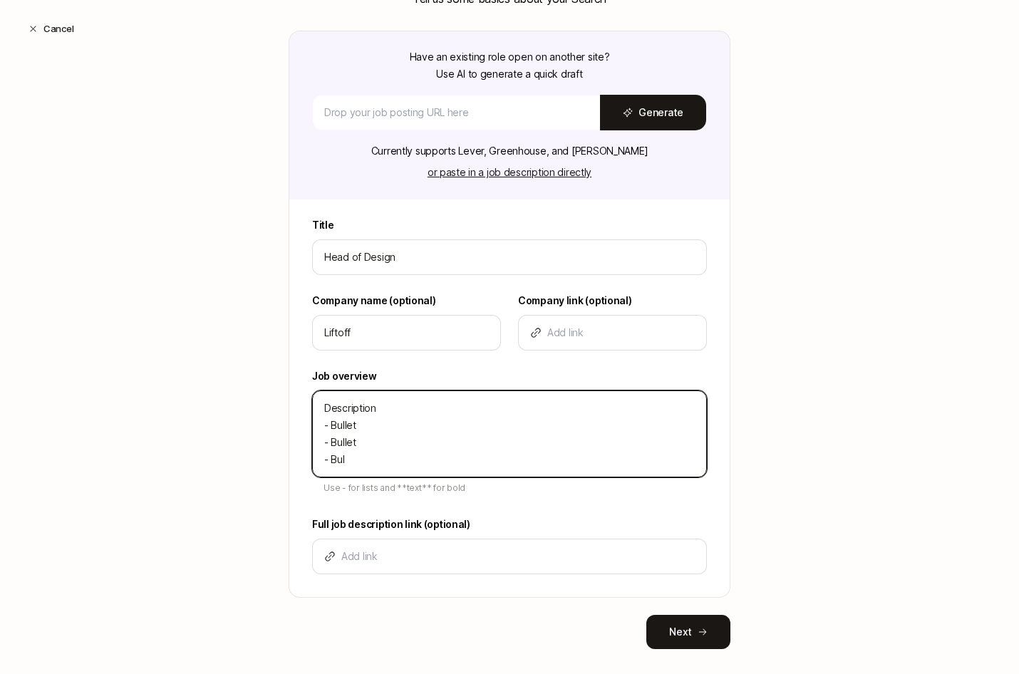
type textarea "Description - Bullet - Bullet - Bull"
type textarea "x"
type textarea "Description - Bullet - Bullet - Bulle"
type textarea "x"
type textarea "Description - Bullet - Bullet - Bullet"
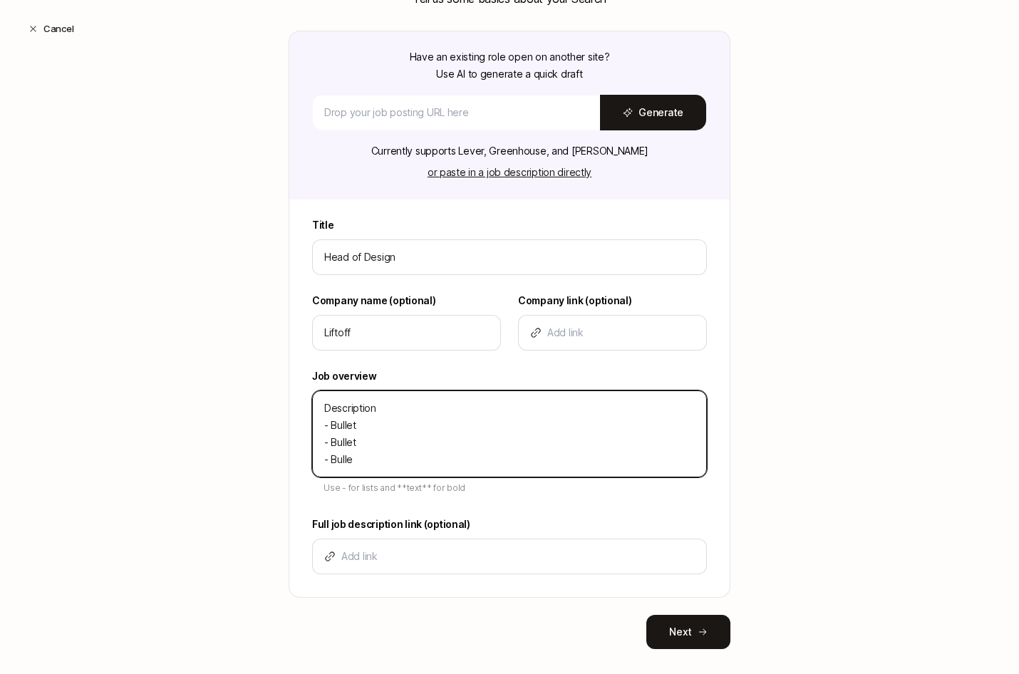
type textarea "x"
type textarea "Description - Bullet - Bullet - Bullet"
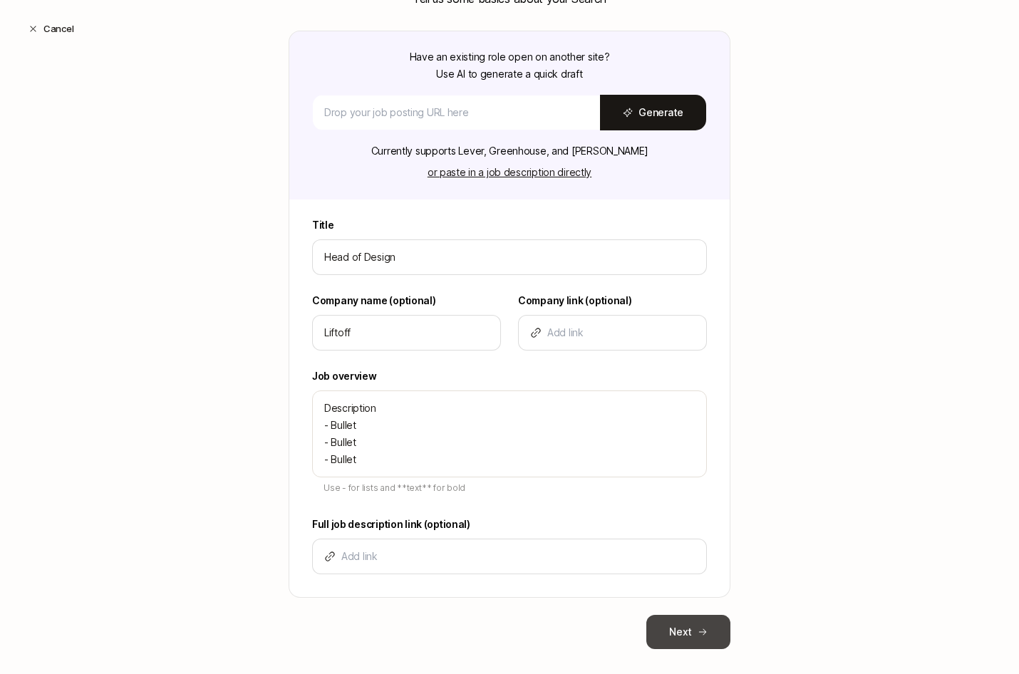
click at [674, 637] on button "Next" at bounding box center [688, 632] width 84 height 34
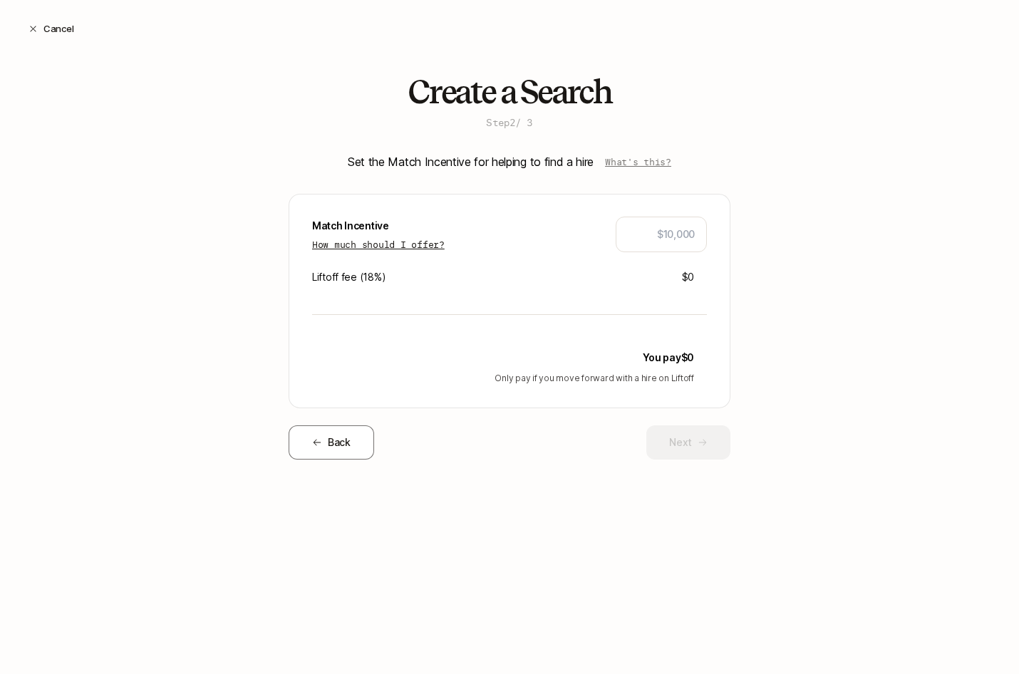
click at [437, 244] on p "How much should I offer?" at bounding box center [378, 244] width 132 height 14
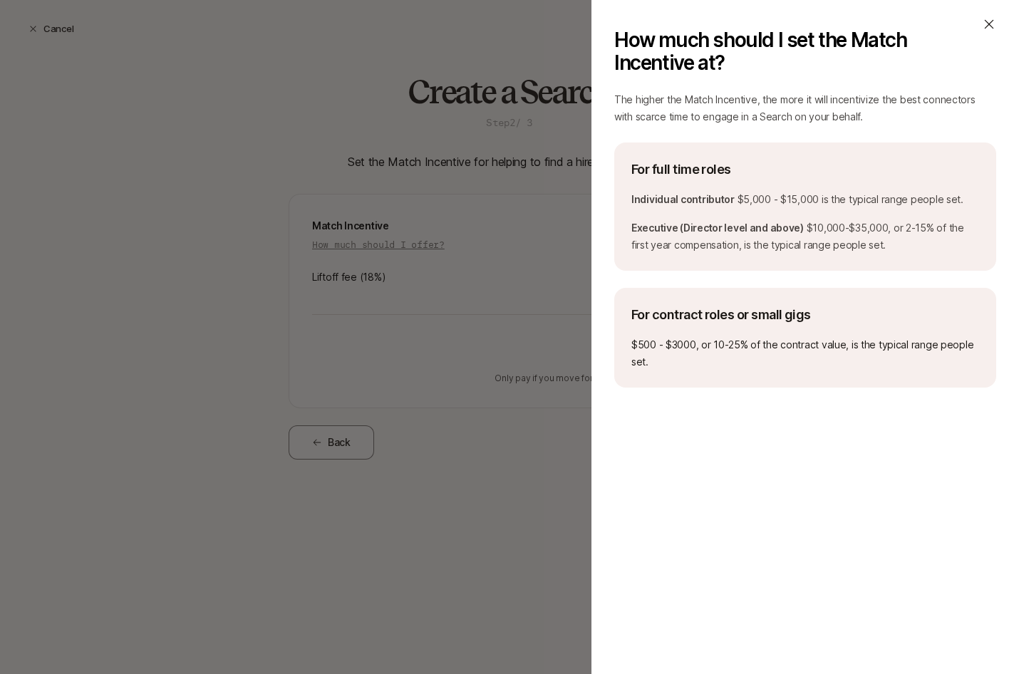
click at [986, 27] on icon at bounding box center [988, 24] width 14 height 14
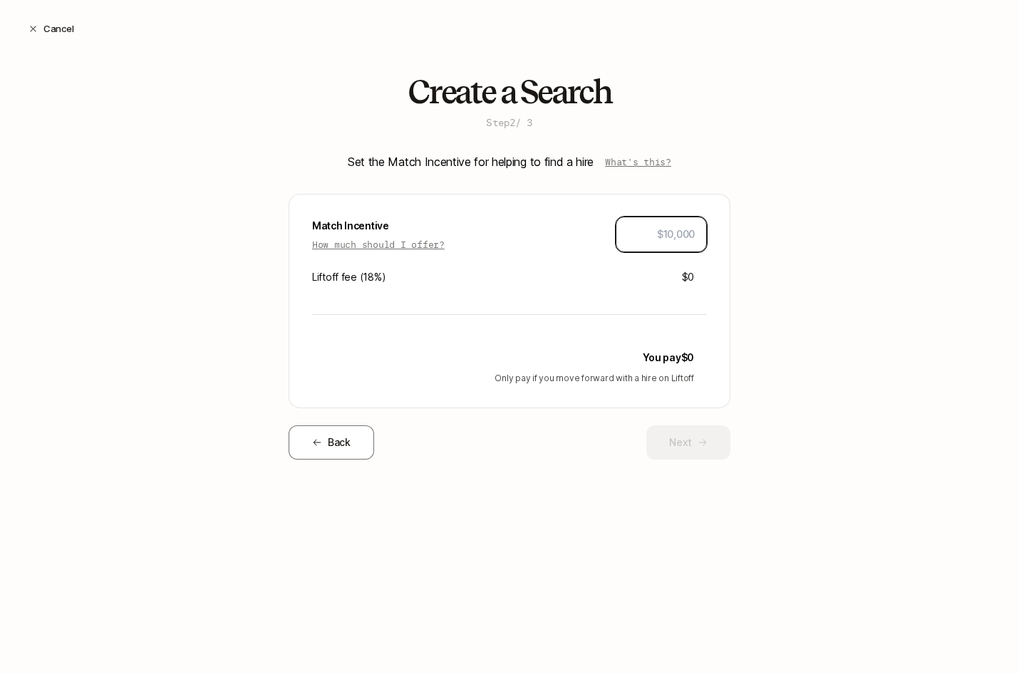
click at [668, 226] on input "text" at bounding box center [660, 234] width 67 height 17
type input "$5"
type input "$15,000"
click at [823, 287] on div "Create a Search Step 2 / 3 Set the Match Incentive for helping to find a hire W…" at bounding box center [509, 289] width 1019 height 431
click at [686, 448] on button "Next" at bounding box center [688, 442] width 84 height 34
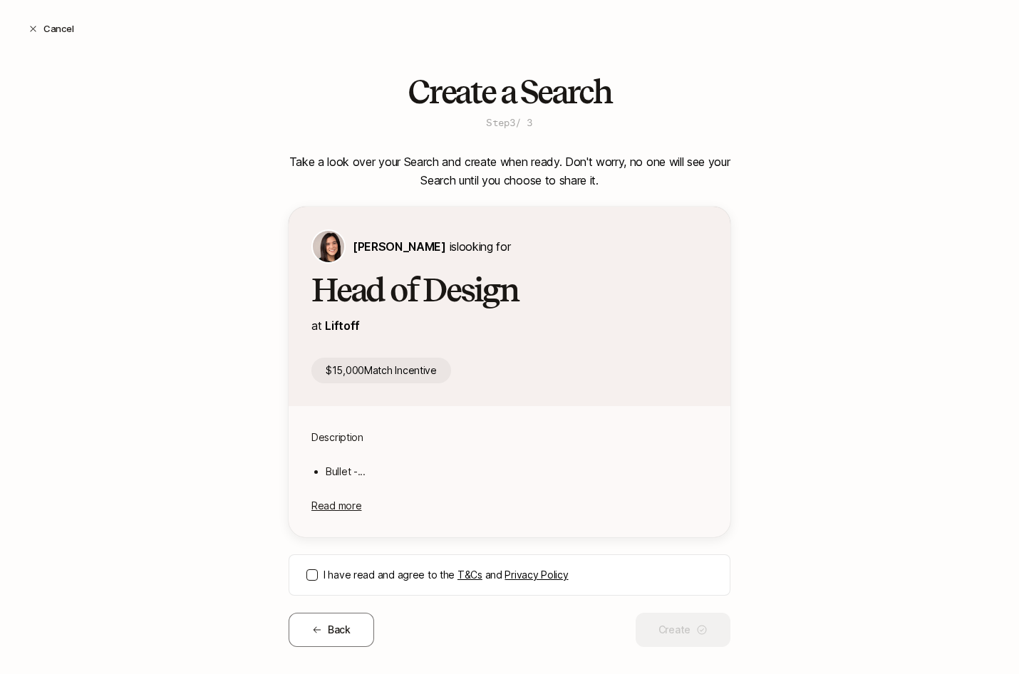
click at [314, 577] on button "I have read and agree to the T&Cs and Privacy Policy" at bounding box center [311, 574] width 11 height 11
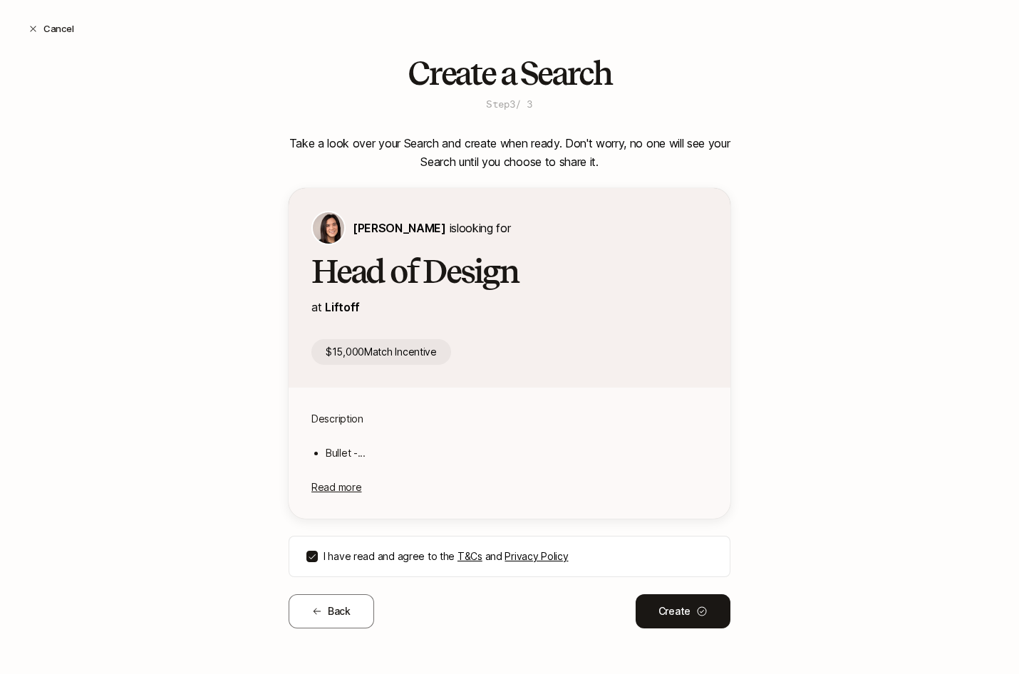
click at [760, 590] on div "Create a Search Step 3 / 3 Take a look over your Search and create when ready. …" at bounding box center [509, 365] width 1019 height 618
click at [689, 614] on button "Create" at bounding box center [682, 611] width 95 height 34
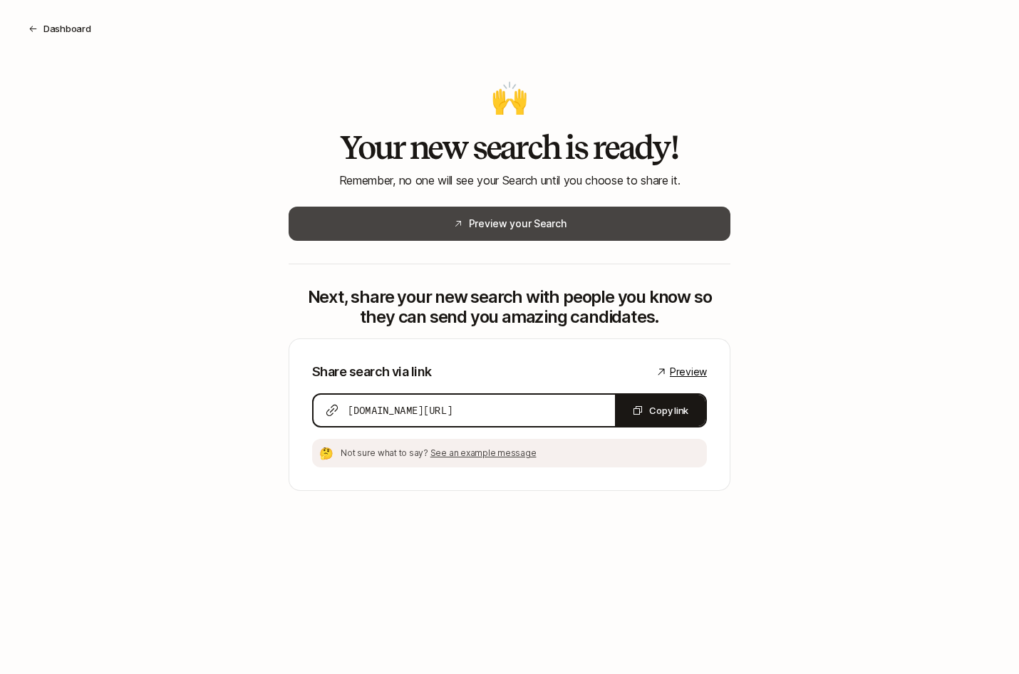
click at [571, 227] on button "Preview your Search" at bounding box center [509, 224] width 442 height 34
